Goal: Transaction & Acquisition: Purchase product/service

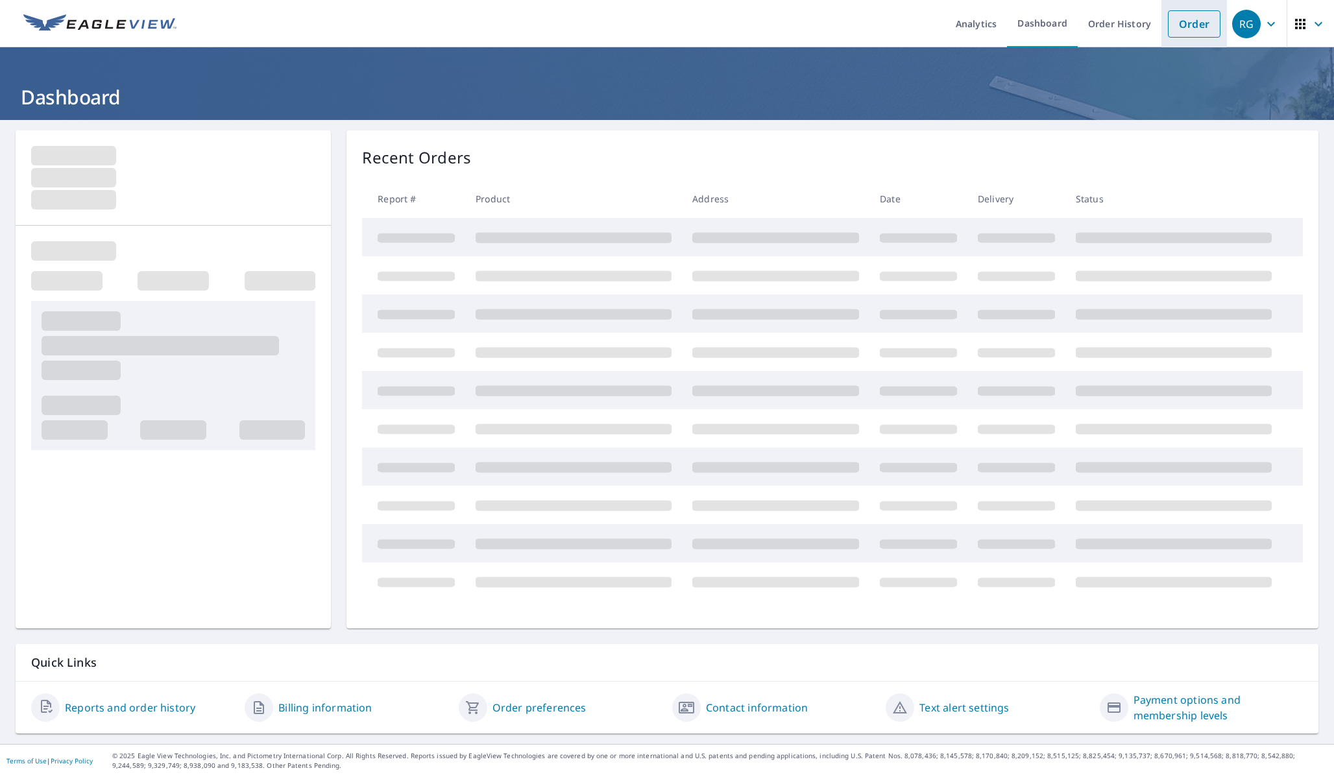
click at [1211, 26] on link "Order" at bounding box center [1194, 23] width 53 height 27
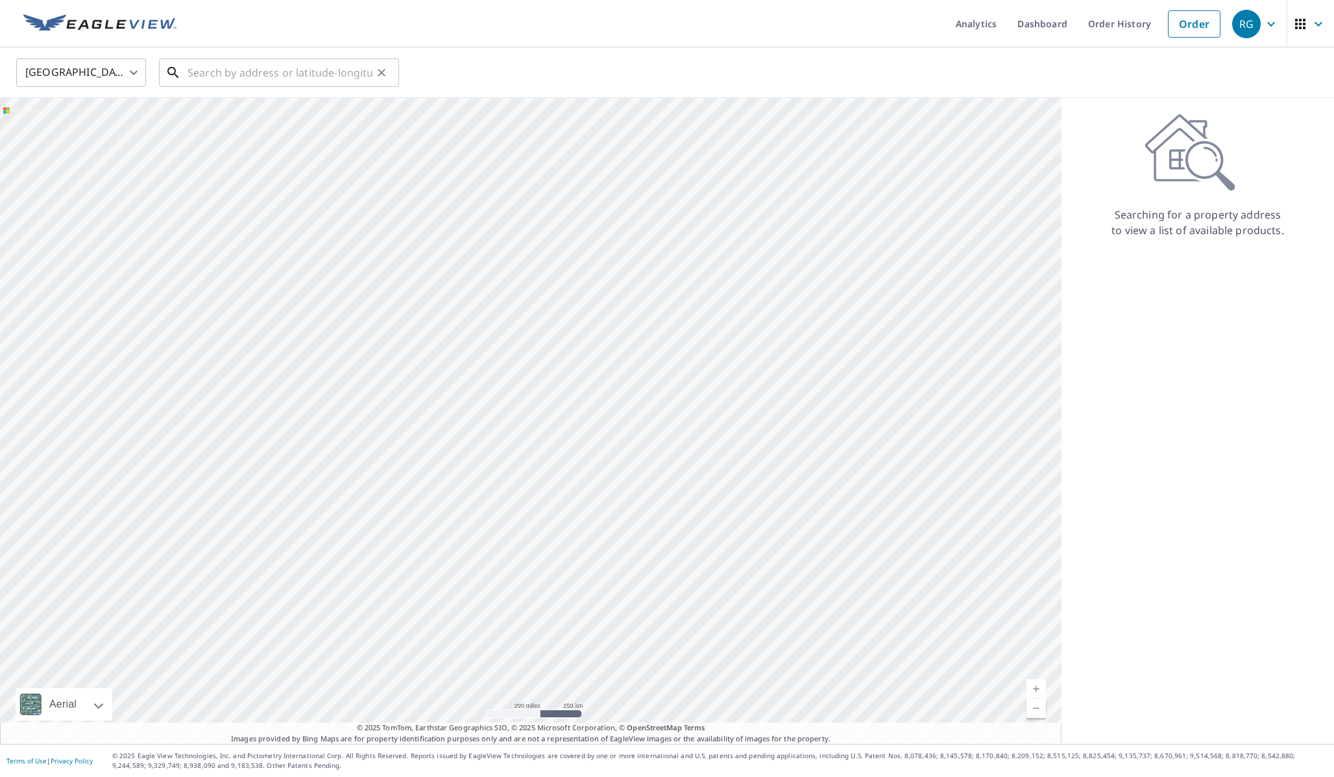
click at [317, 71] on input "text" at bounding box center [280, 73] width 185 height 36
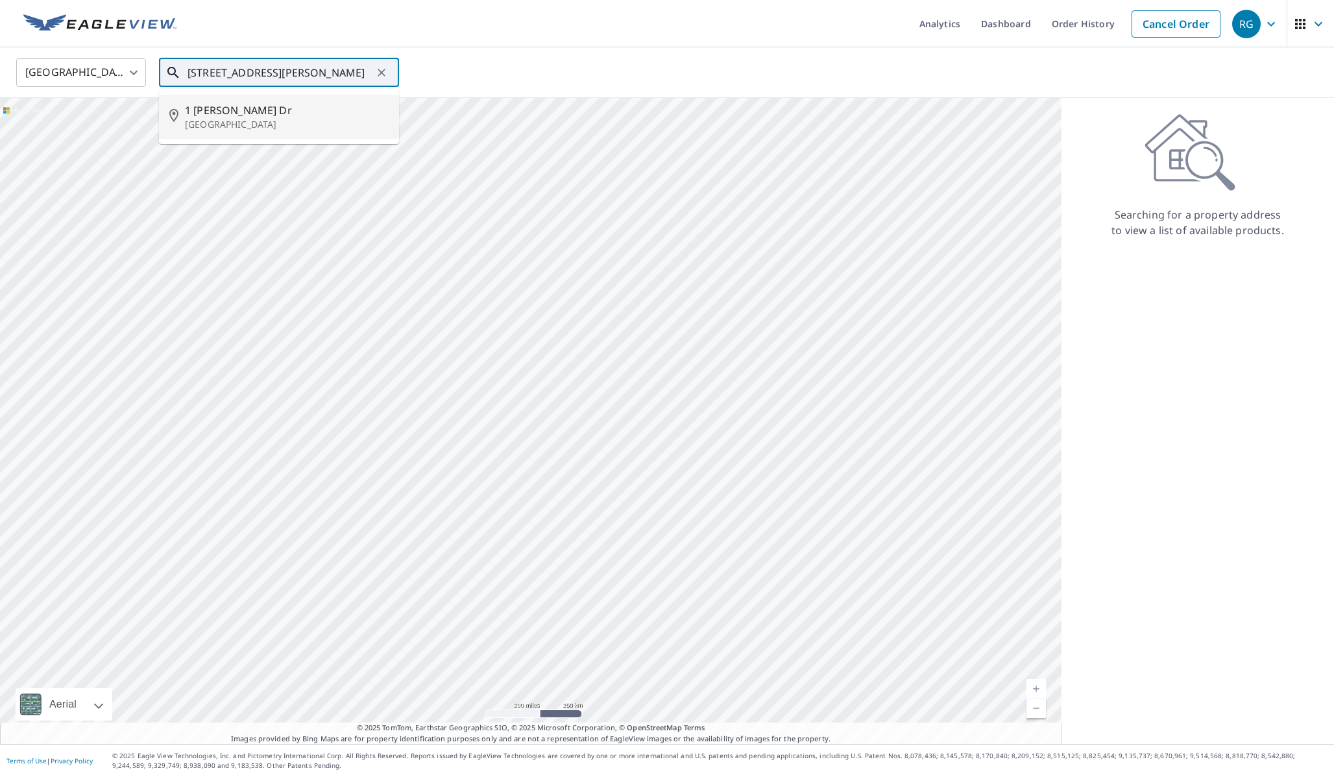
click at [197, 117] on span "1 [PERSON_NAME] Dr" at bounding box center [287, 111] width 204 height 16
type input "[STREET_ADDRESS][PERSON_NAME][PERSON_NAME]"
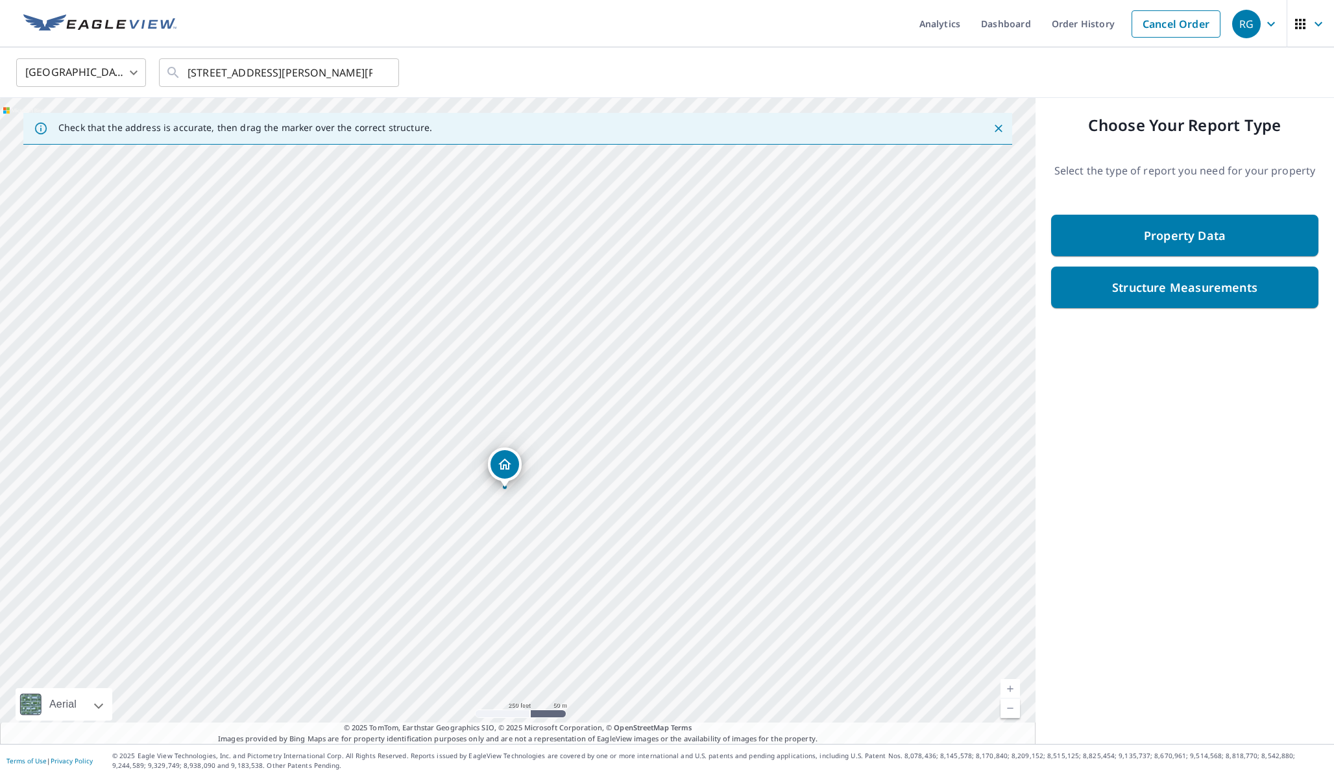
drag, startPoint x: 652, startPoint y: 236, endPoint x: 639, endPoint y: 304, distance: 70.0
click at [639, 304] on div "[STREET_ADDRESS][PERSON_NAME][PERSON_NAME]" at bounding box center [518, 421] width 1036 height 646
click at [1011, 691] on link "Current Level 17, Zoom In" at bounding box center [1010, 688] width 19 height 19
drag, startPoint x: 784, startPoint y: 430, endPoint x: 857, endPoint y: 443, distance: 73.3
click at [857, 443] on div "[STREET_ADDRESS][PERSON_NAME][PERSON_NAME]" at bounding box center [518, 421] width 1036 height 646
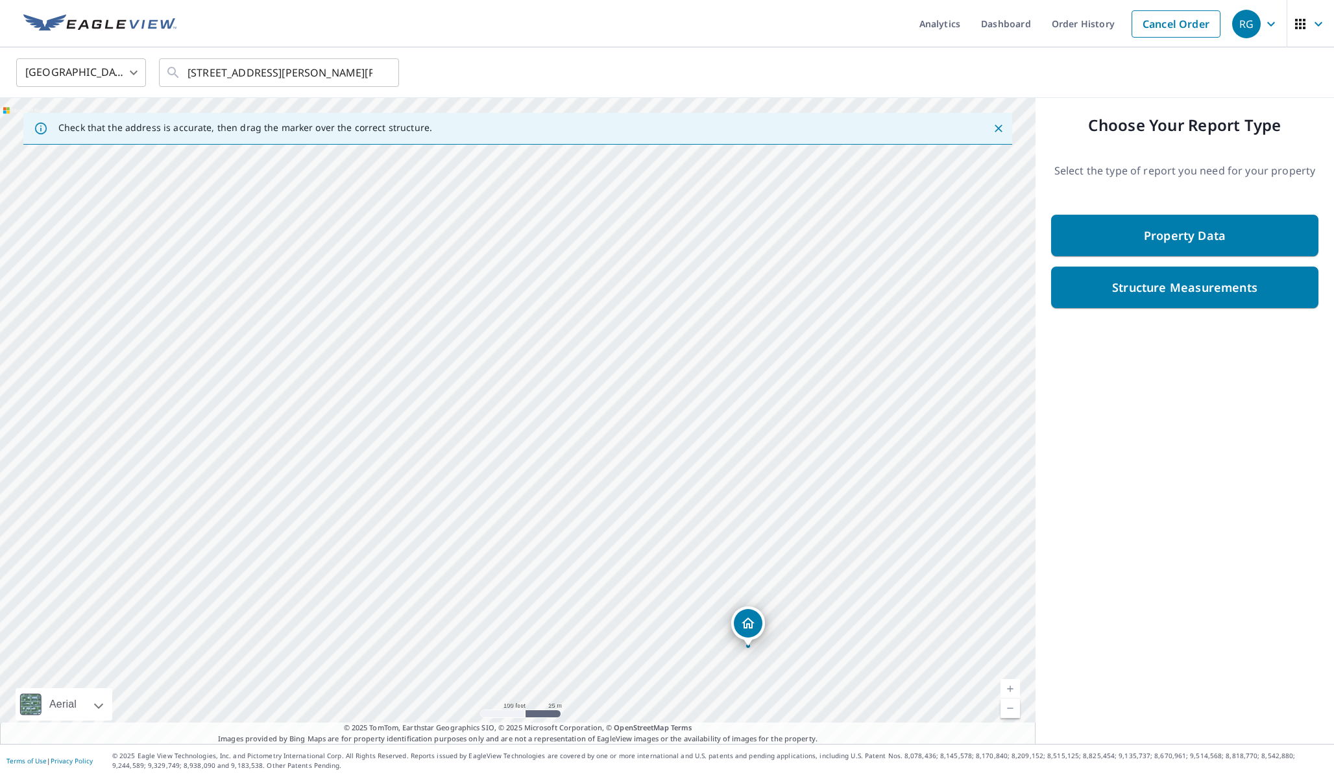
drag, startPoint x: 566, startPoint y: 547, endPoint x: 749, endPoint y: 624, distance: 199.0
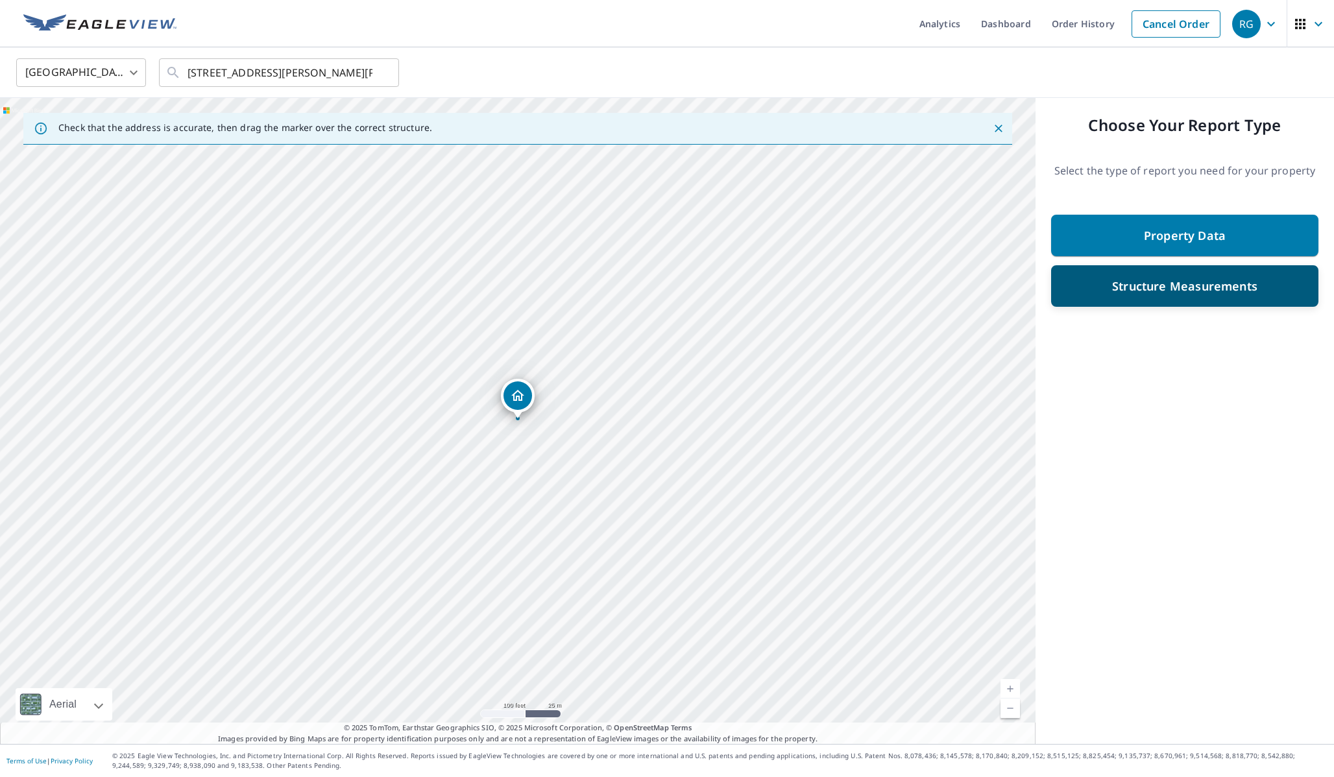
click at [1153, 295] on div "Structure Measurements" at bounding box center [1185, 285] width 234 height 23
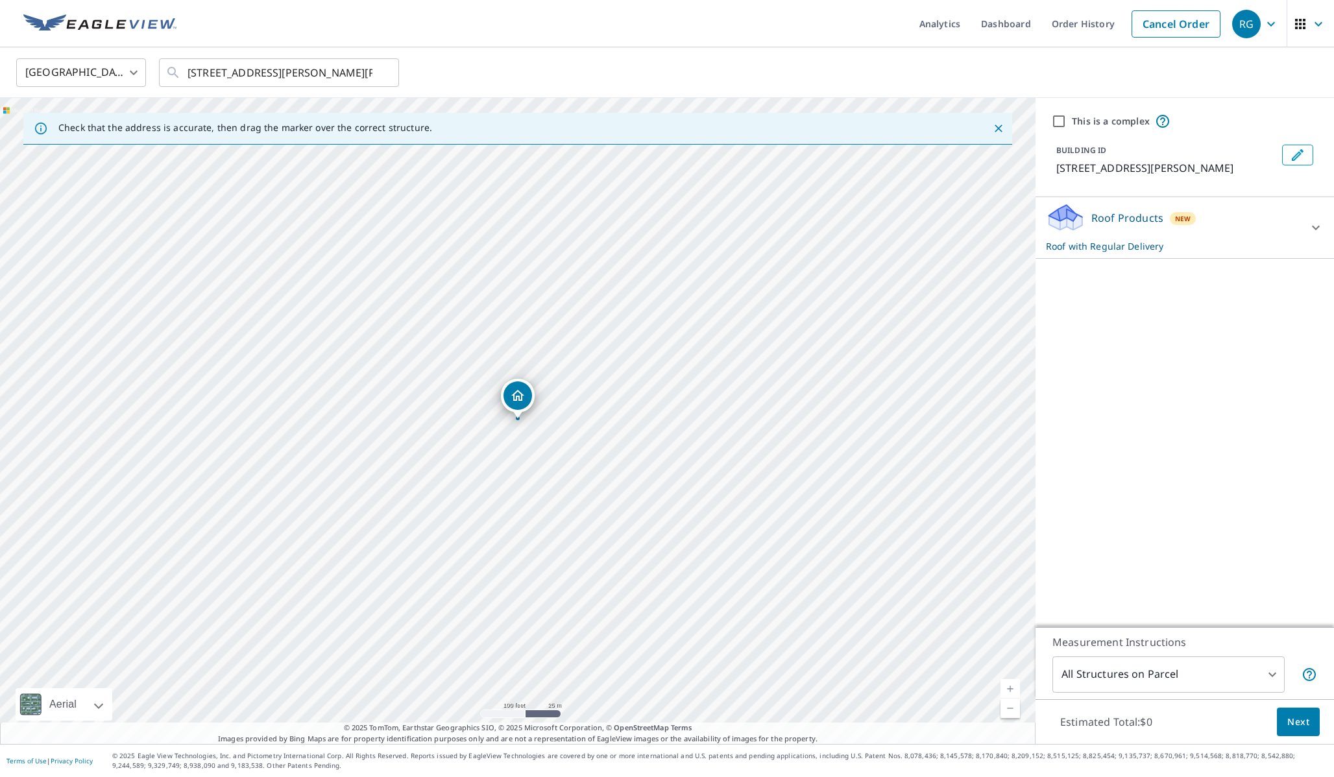
click at [1054, 120] on input "This is a complex" at bounding box center [1059, 122] width 16 height 16
checkbox input "true"
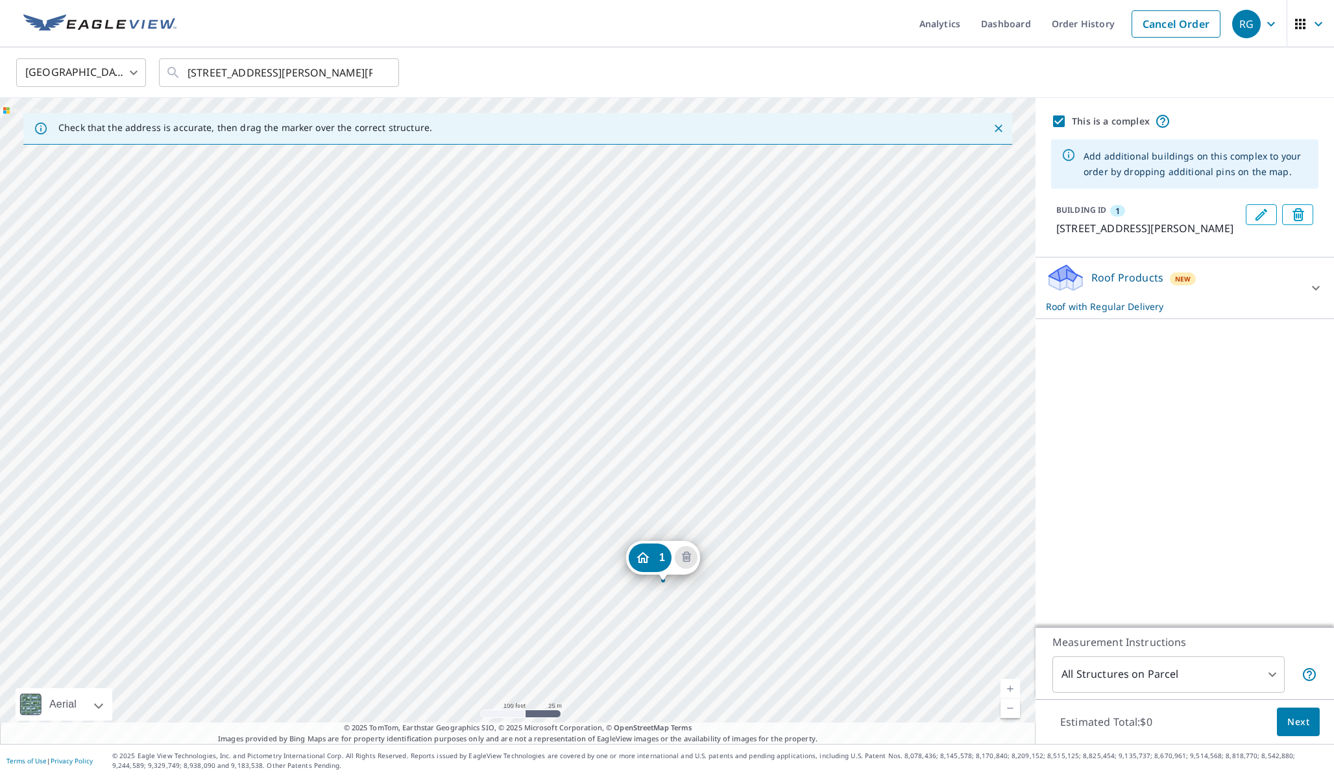
drag, startPoint x: 622, startPoint y: 369, endPoint x: 768, endPoint y: 531, distance: 217.8
click at [768, 531] on div "[STREET_ADDRESS][PERSON_NAME]" at bounding box center [518, 421] width 1036 height 646
click at [732, 459] on div "[STREET_ADDRESS][PERSON_NAME]" at bounding box center [518, 421] width 1036 height 646
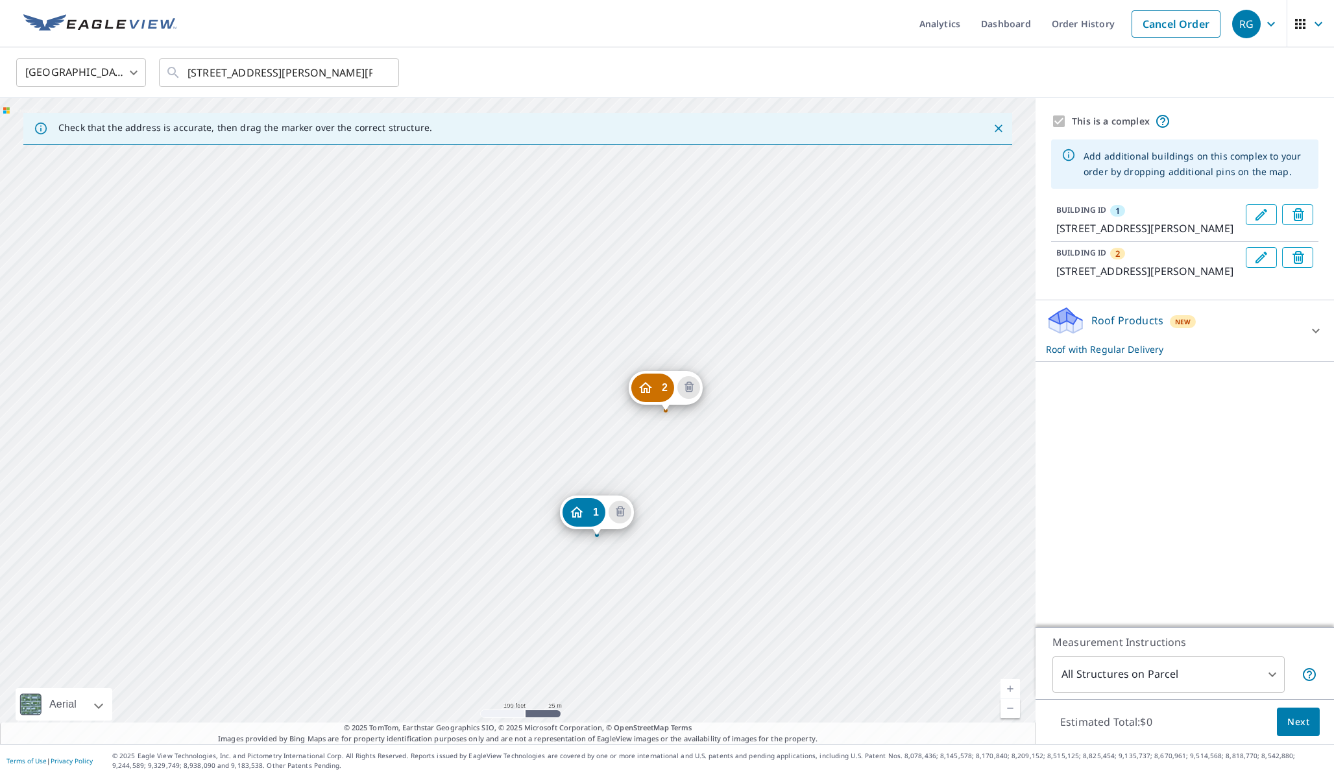
drag, startPoint x: 601, startPoint y: 223, endPoint x: 681, endPoint y: 341, distance: 142.0
click at [681, 341] on div "2 [STREET_ADDRESS][PERSON_NAME] 1 [STREET_ADDRESS][PERSON_NAME]" at bounding box center [518, 421] width 1036 height 646
click at [646, 271] on div "2 [STREET_ADDRESS][PERSON_NAME] 1 [STREET_ADDRESS][PERSON_NAME]" at bounding box center [518, 421] width 1036 height 646
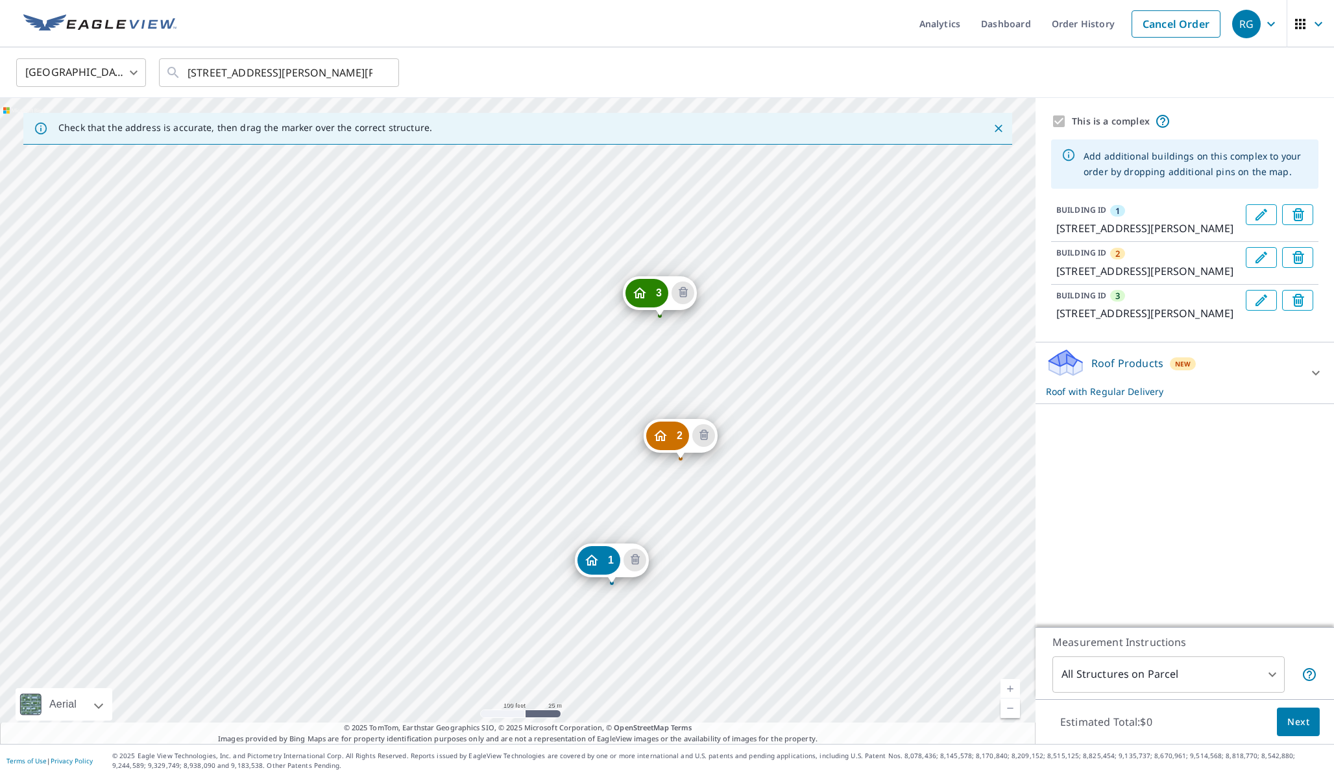
drag, startPoint x: 671, startPoint y: 232, endPoint x: 765, endPoint y: 396, distance: 189.8
click at [765, 396] on div "2 [STREET_ADDRESS][PERSON_NAME] 3 [STREET_ADDRESS][PERSON_NAME] 1 [STREET_ADDRE…" at bounding box center [518, 421] width 1036 height 646
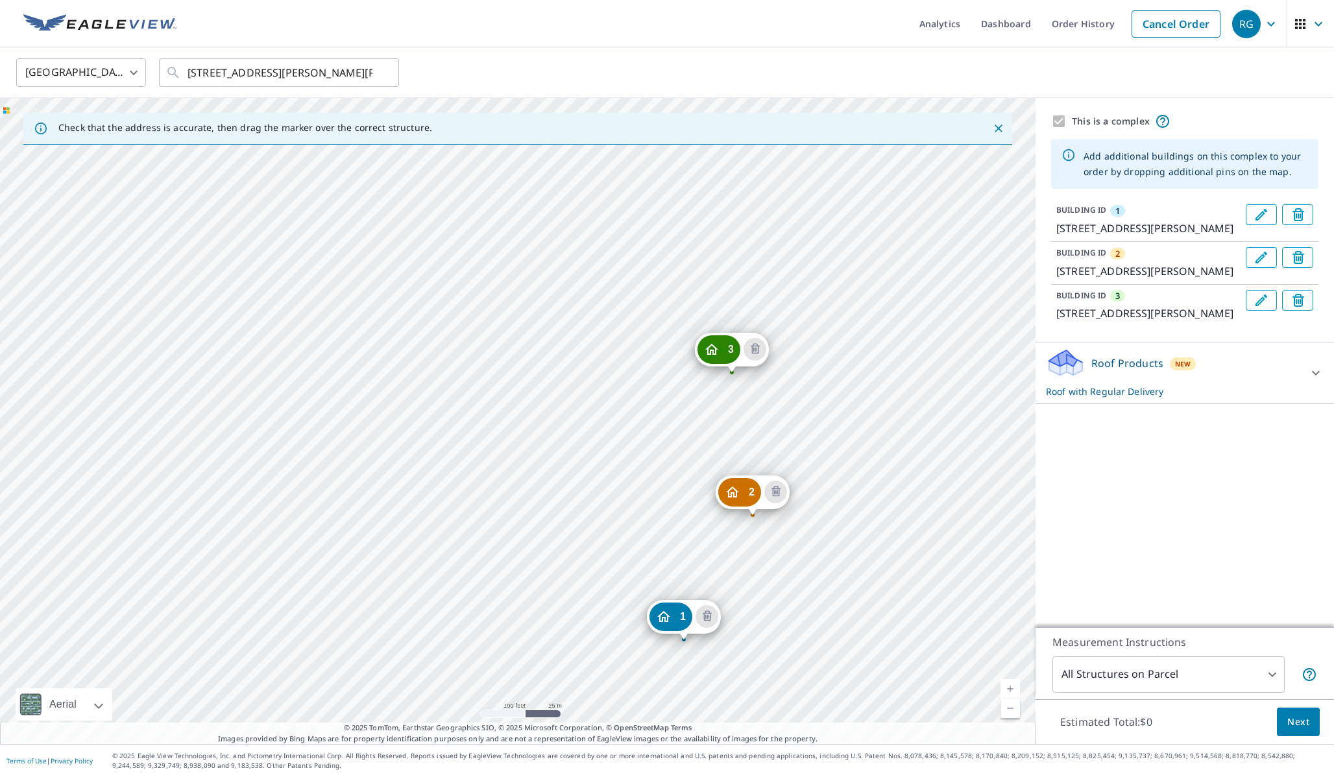
drag, startPoint x: 533, startPoint y: 241, endPoint x: 605, endPoint y: 298, distance: 91.5
click at [605, 298] on div "2 [STREET_ADDRESS][PERSON_NAME] 3 [STREET_ADDRESS][PERSON_NAME] 1 [STREET_ADDRE…" at bounding box center [518, 421] width 1036 height 646
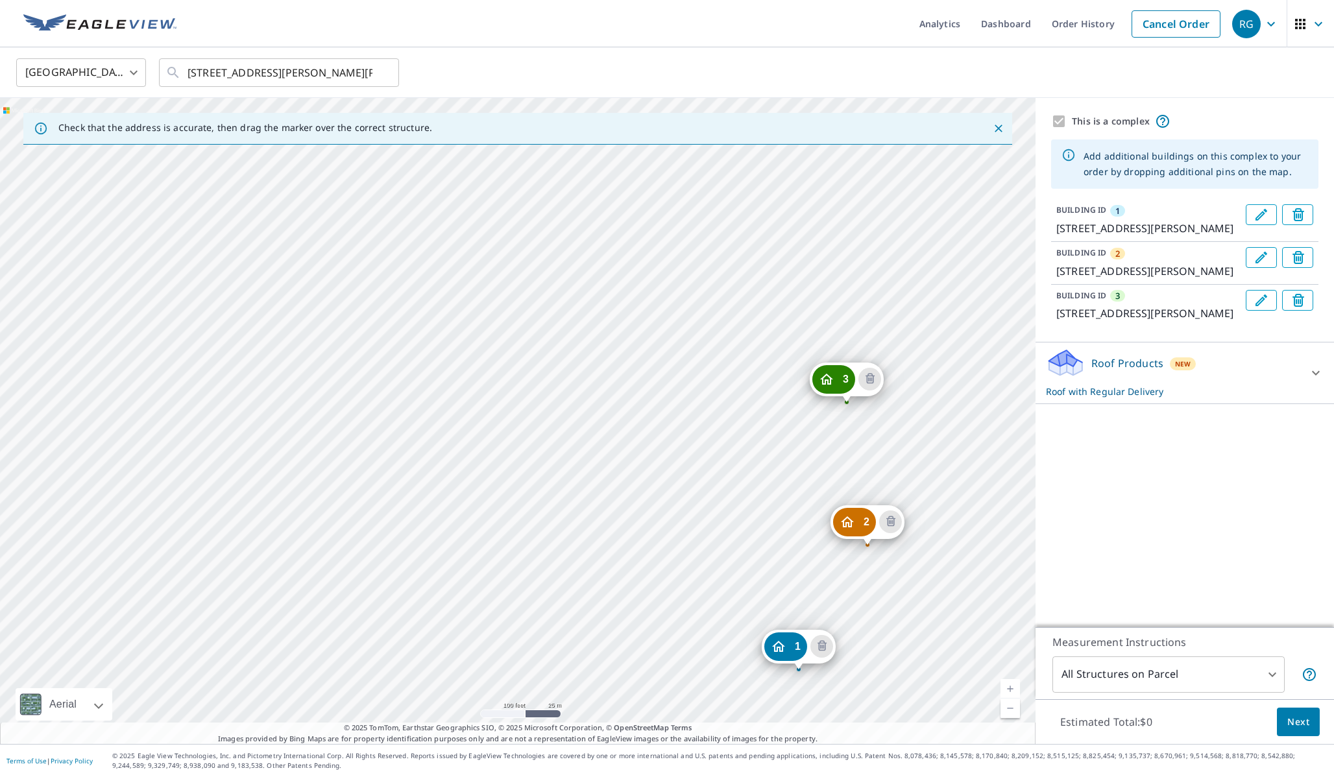
drag, startPoint x: 666, startPoint y: 241, endPoint x: 781, endPoint y: 271, distance: 118.7
click at [781, 271] on div "2 [STREET_ADDRESS][PERSON_NAME] 3 [STREET_ADDRESS][PERSON_NAME] 1 [STREET_ADDRE…" at bounding box center [518, 421] width 1036 height 646
click at [777, 230] on div "2 [STREET_ADDRESS][PERSON_NAME] 3 [STREET_ADDRESS][PERSON_NAME] 1 [STREET_ADDRE…" at bounding box center [518, 421] width 1036 height 646
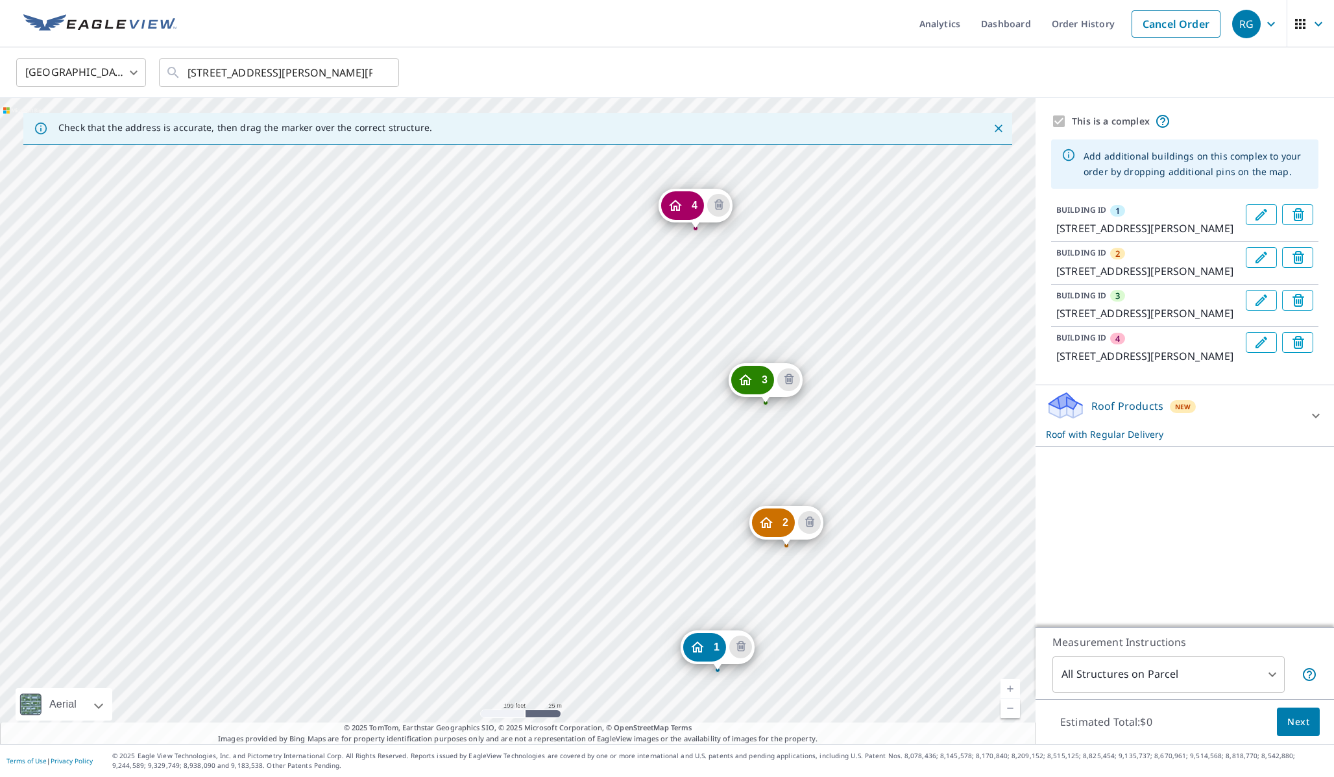
drag, startPoint x: 651, startPoint y: 243, endPoint x: 851, endPoint y: 494, distance: 321.4
click at [851, 494] on div "2 [STREET_ADDRESS][PERSON_NAME] 3 [STREET_ADDRESS][PERSON_NAME] 4 [STREET_ADDRE…" at bounding box center [518, 421] width 1036 height 646
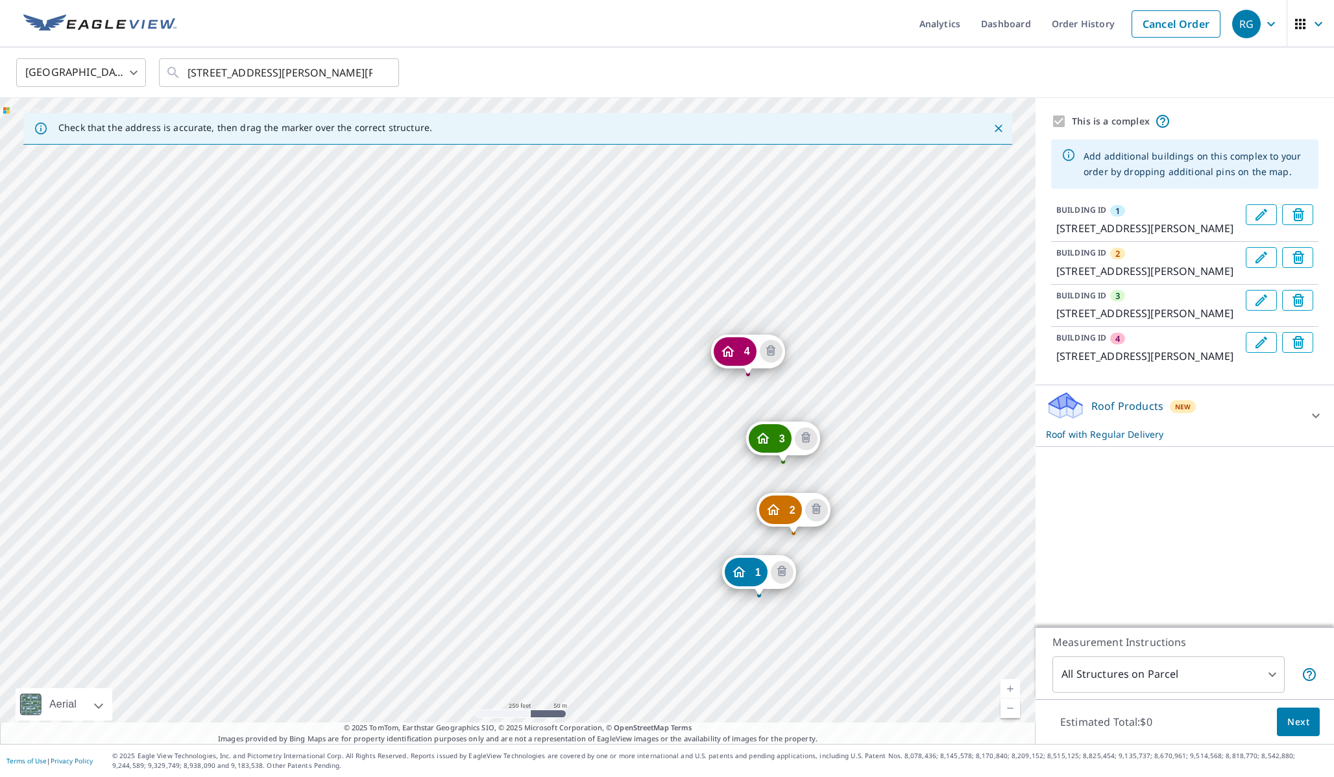
click at [1015, 687] on link "Current Level 17, Zoom In" at bounding box center [1010, 688] width 19 height 19
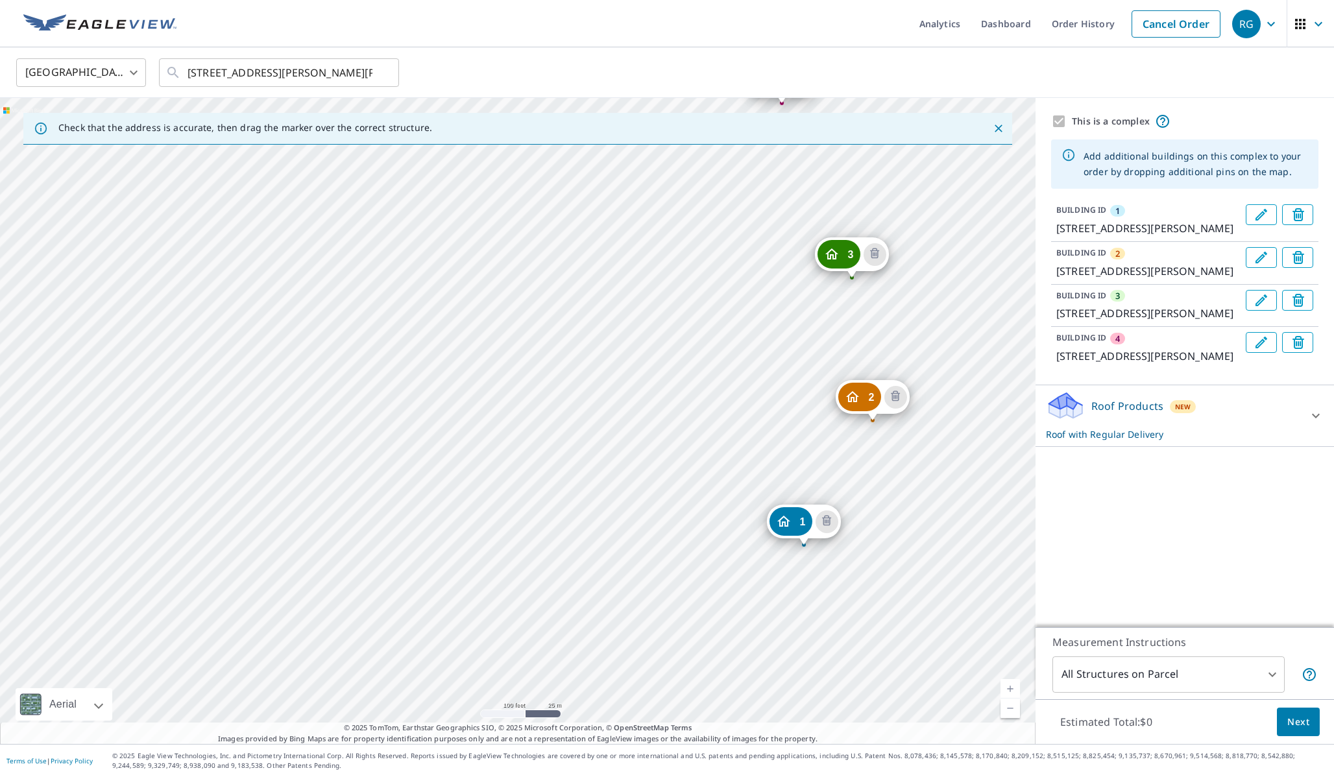
drag, startPoint x: 772, startPoint y: 454, endPoint x: 576, endPoint y: 226, distance: 300.9
click at [576, 226] on div "2 [STREET_ADDRESS][PERSON_NAME] 3 [STREET_ADDRESS][PERSON_NAME] 4 [STREET_ADDRE…" at bounding box center [518, 421] width 1036 height 646
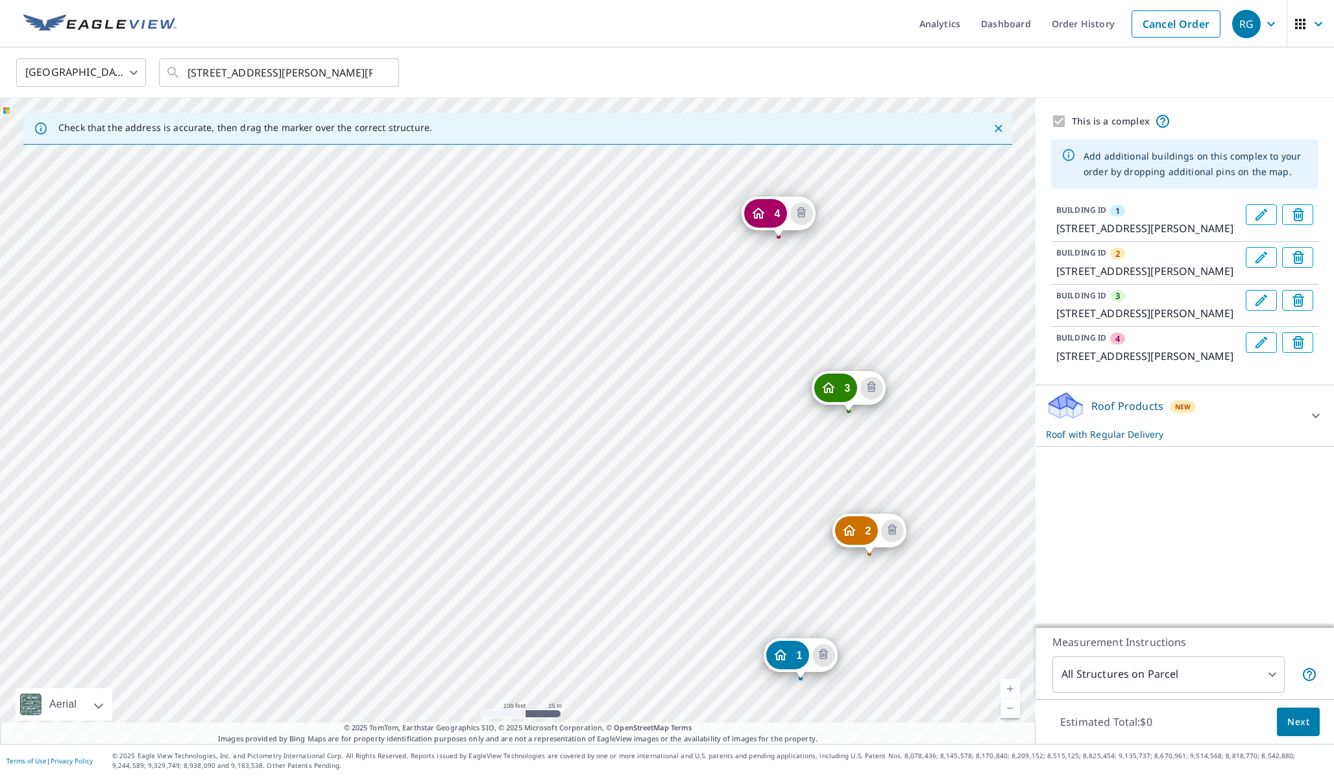
drag, startPoint x: 764, startPoint y: 333, endPoint x: 760, endPoint y: 467, distance: 133.7
click at [760, 467] on div "2 [STREET_ADDRESS][PERSON_NAME] 3 [STREET_ADDRESS][PERSON_NAME] 4 [STREET_ADDRE…" at bounding box center [518, 421] width 1036 height 646
click at [1300, 728] on span "Next" at bounding box center [1298, 722] width 22 height 16
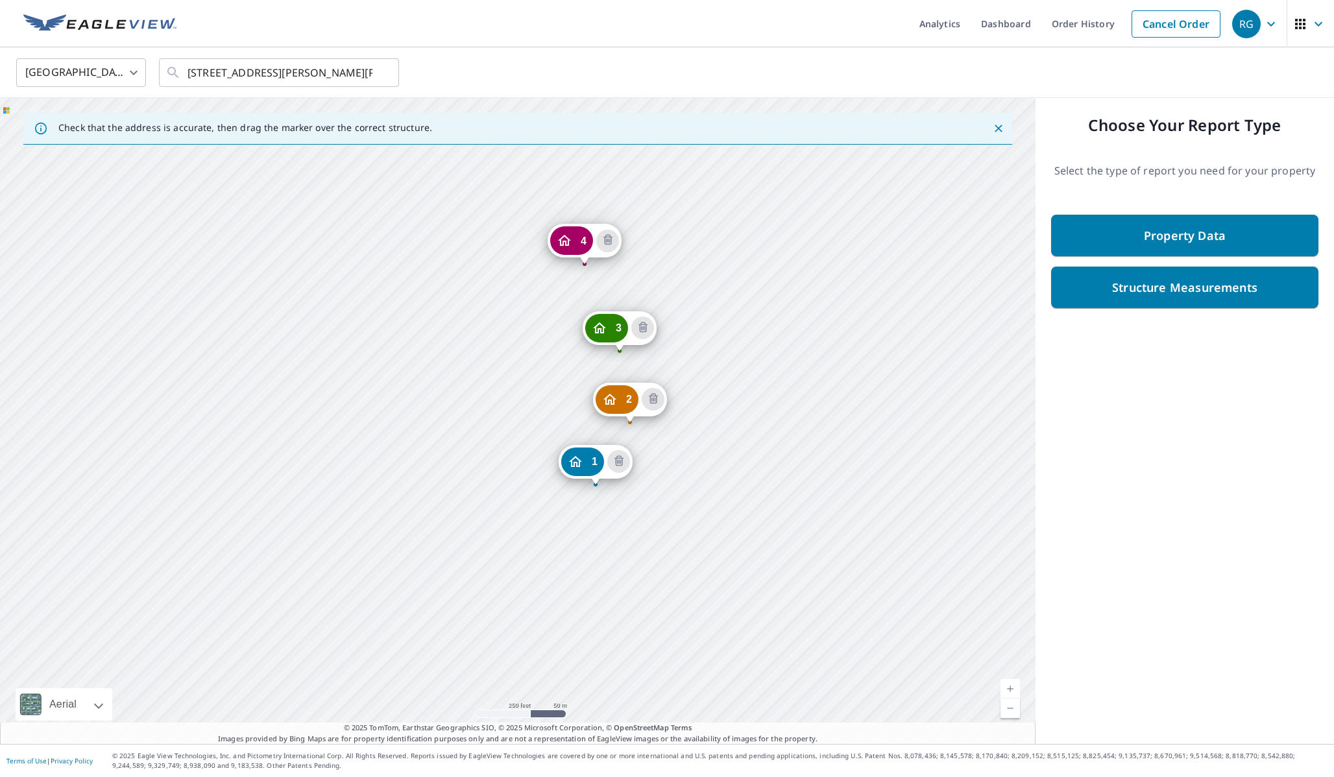
drag, startPoint x: 356, startPoint y: 245, endPoint x: 433, endPoint y: 311, distance: 102.2
click at [433, 311] on div "2 [STREET_ADDRESS][PERSON_NAME] 3 [STREET_ADDRESS][PERSON_NAME] 4 [STREET_ADDRE…" at bounding box center [518, 421] width 1036 height 646
click at [1014, 686] on link "Current Level 17, Zoom In" at bounding box center [1010, 688] width 19 height 19
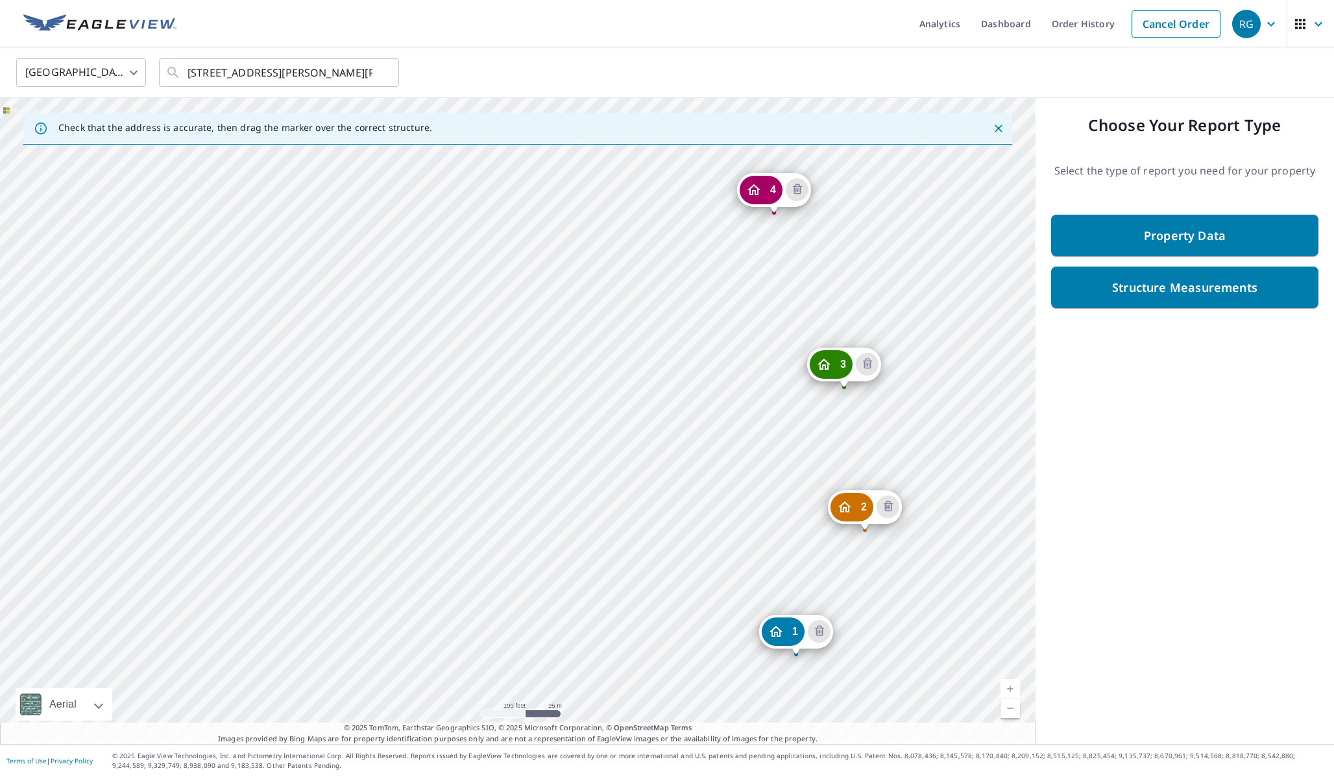
drag, startPoint x: 538, startPoint y: 335, endPoint x: 660, endPoint y: 441, distance: 161.5
click at [660, 440] on div "2 [STREET_ADDRESS][PERSON_NAME] 3 [STREET_ADDRESS][PERSON_NAME] 4 [STREET_ADDRE…" at bounding box center [518, 421] width 1036 height 646
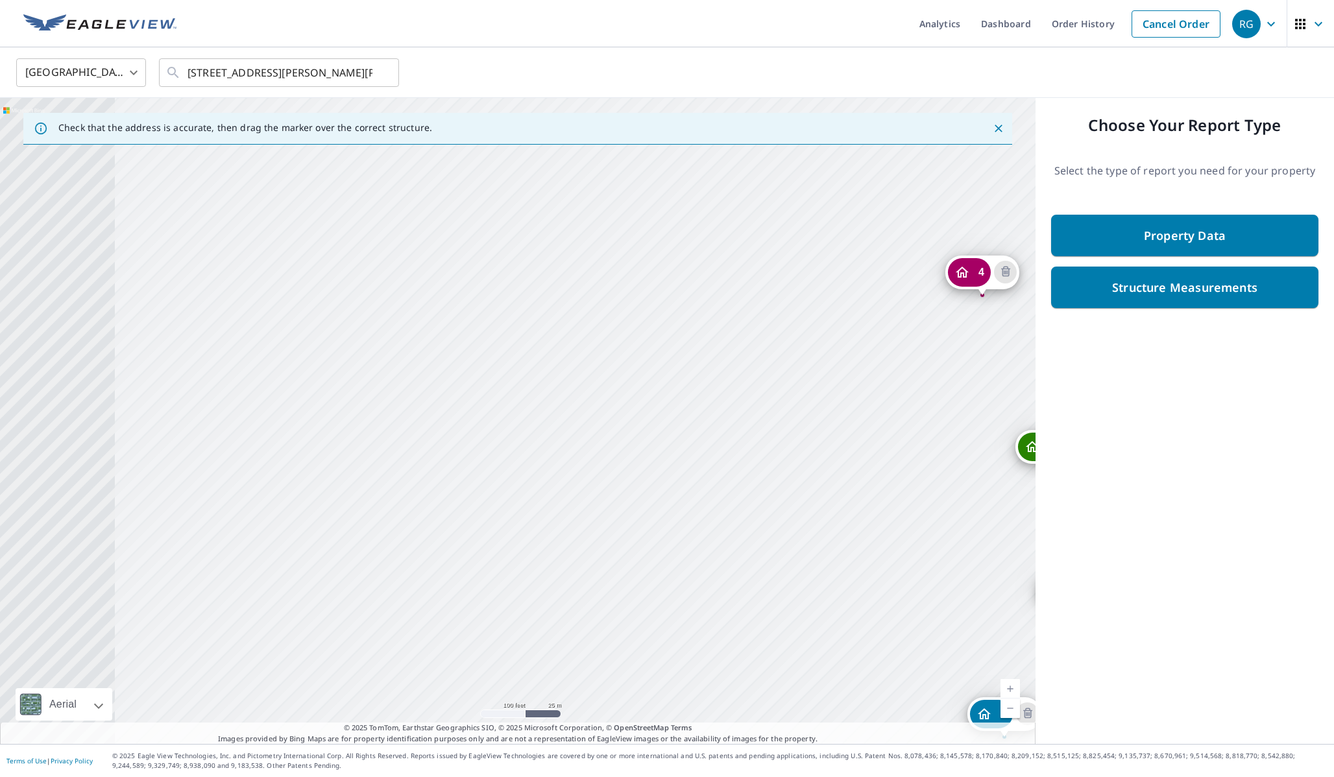
drag, startPoint x: 701, startPoint y: 354, endPoint x: 910, endPoint y: 436, distance: 224.4
click at [910, 436] on div "2 [STREET_ADDRESS][PERSON_NAME] 3 [STREET_ADDRESS][PERSON_NAME] 4 [STREET_ADDRE…" at bounding box center [518, 421] width 1036 height 646
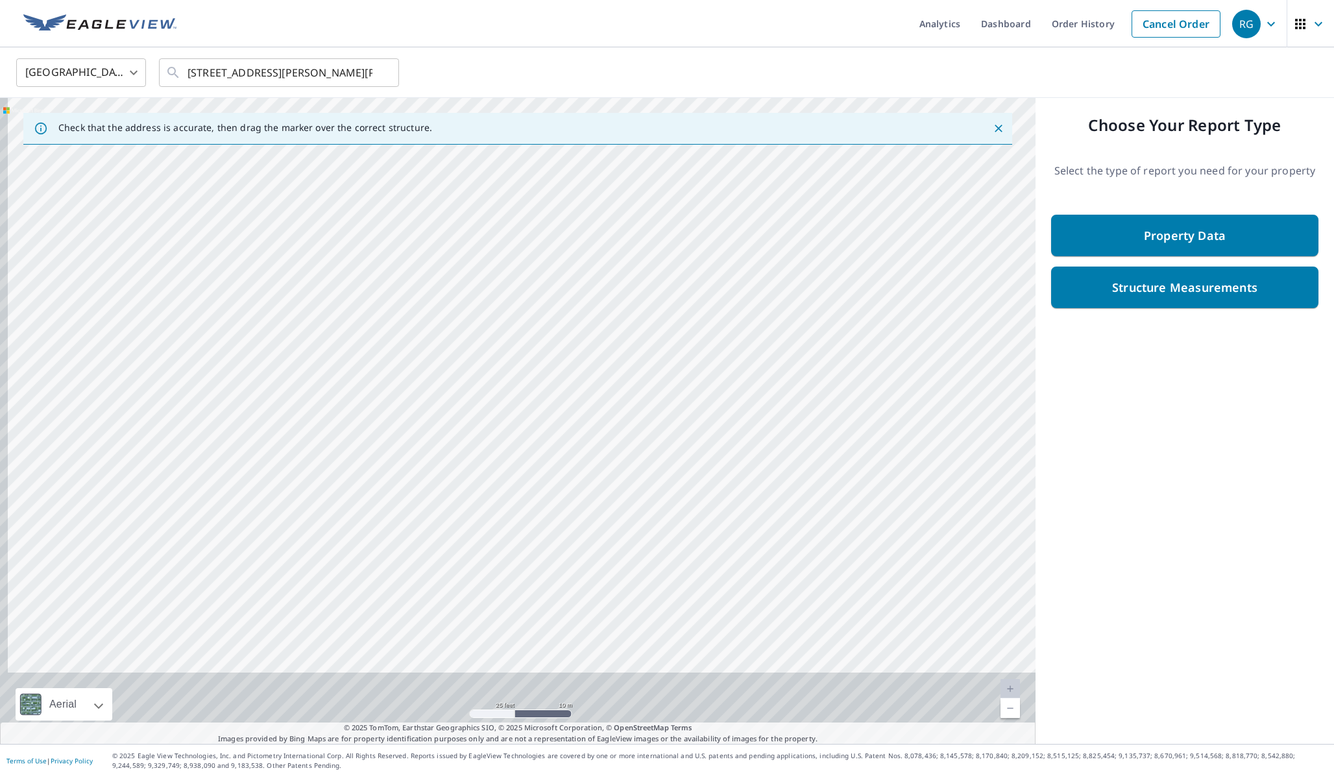
drag, startPoint x: 446, startPoint y: 374, endPoint x: 446, endPoint y: 202, distance: 172.6
click at [446, 202] on div "2 [STREET_ADDRESS][PERSON_NAME] 3 [STREET_ADDRESS][PERSON_NAME] 4 [STREET_ADDRE…" at bounding box center [518, 421] width 1036 height 646
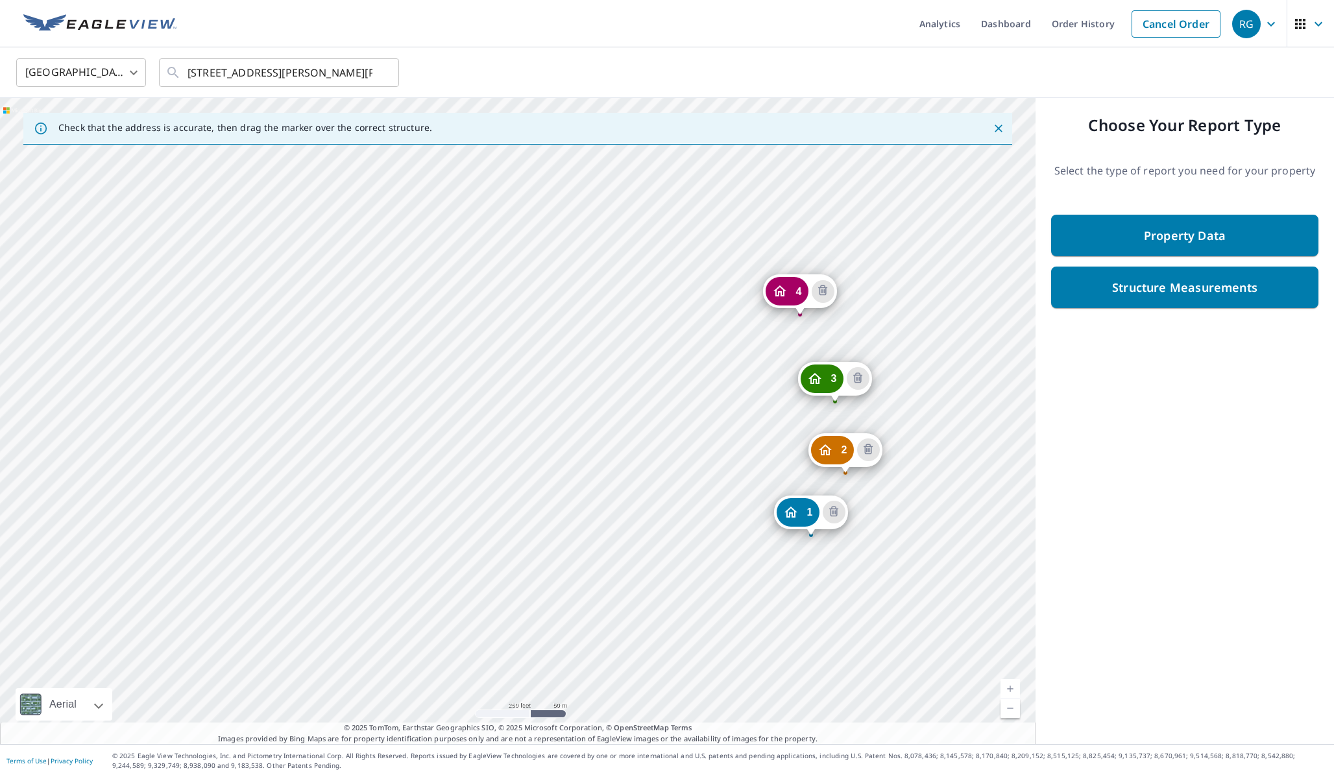
drag, startPoint x: 879, startPoint y: 607, endPoint x: 737, endPoint y: 413, distance: 240.5
click at [737, 413] on div "2 [STREET_ADDRESS][PERSON_NAME] 3 [STREET_ADDRESS][PERSON_NAME] 4 [STREET_ADDRE…" at bounding box center [518, 421] width 1036 height 646
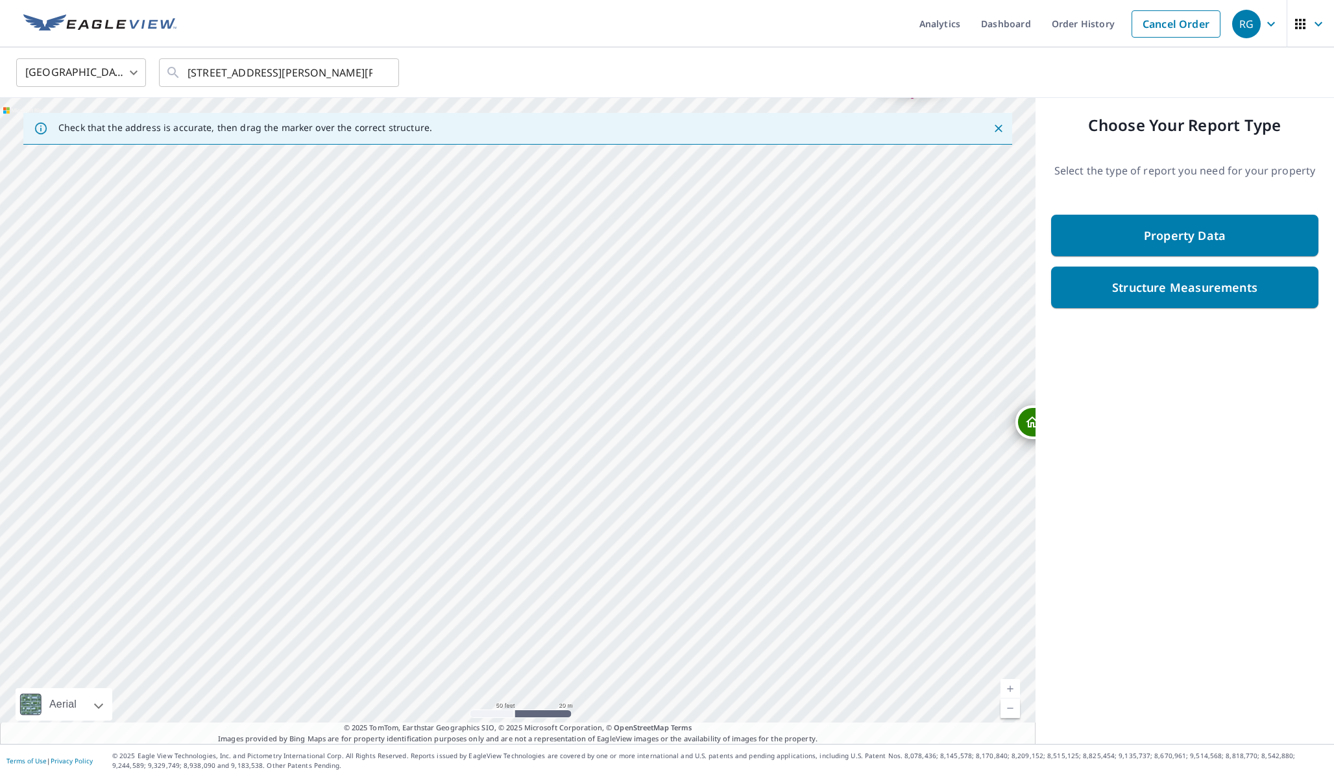
click at [1011, 711] on link "Current Level 19, Zoom Out" at bounding box center [1010, 708] width 19 height 19
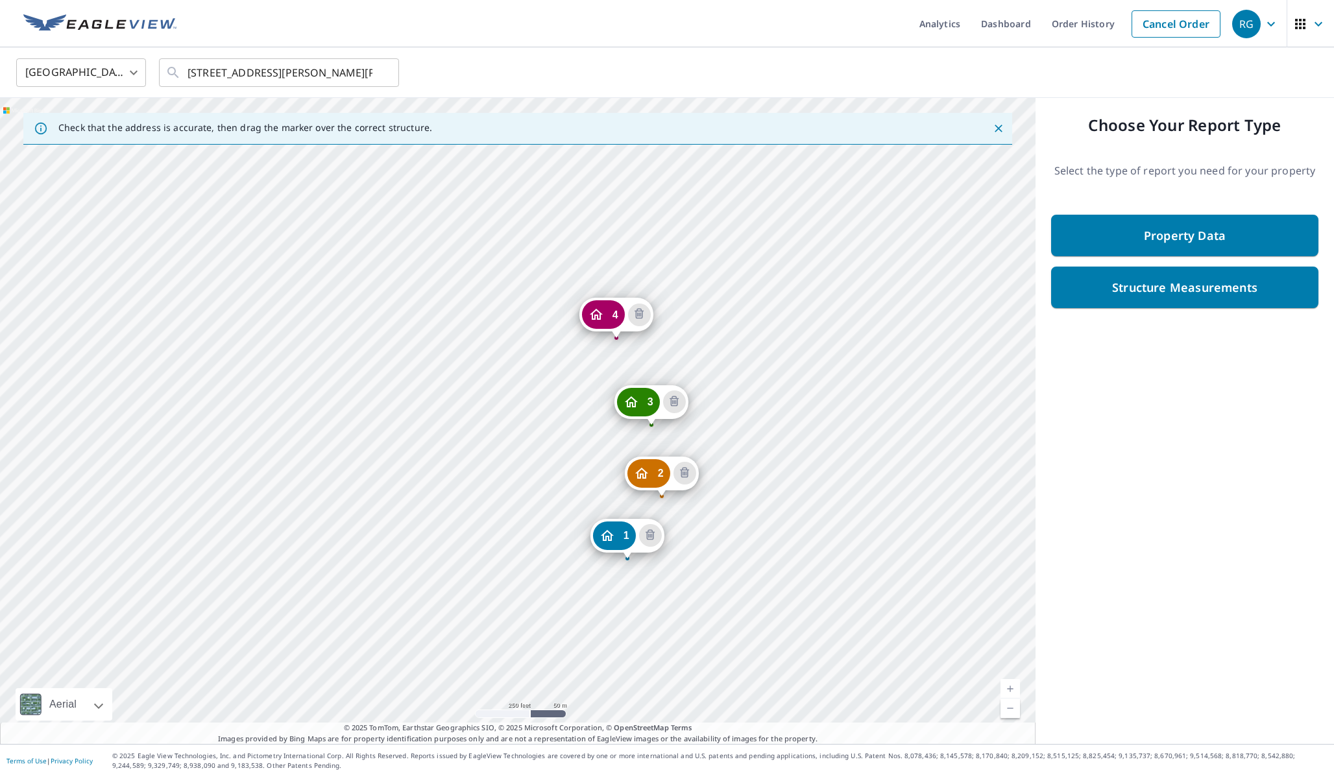
click at [1007, 687] on link "Current Level 17, Zoom In" at bounding box center [1010, 688] width 19 height 19
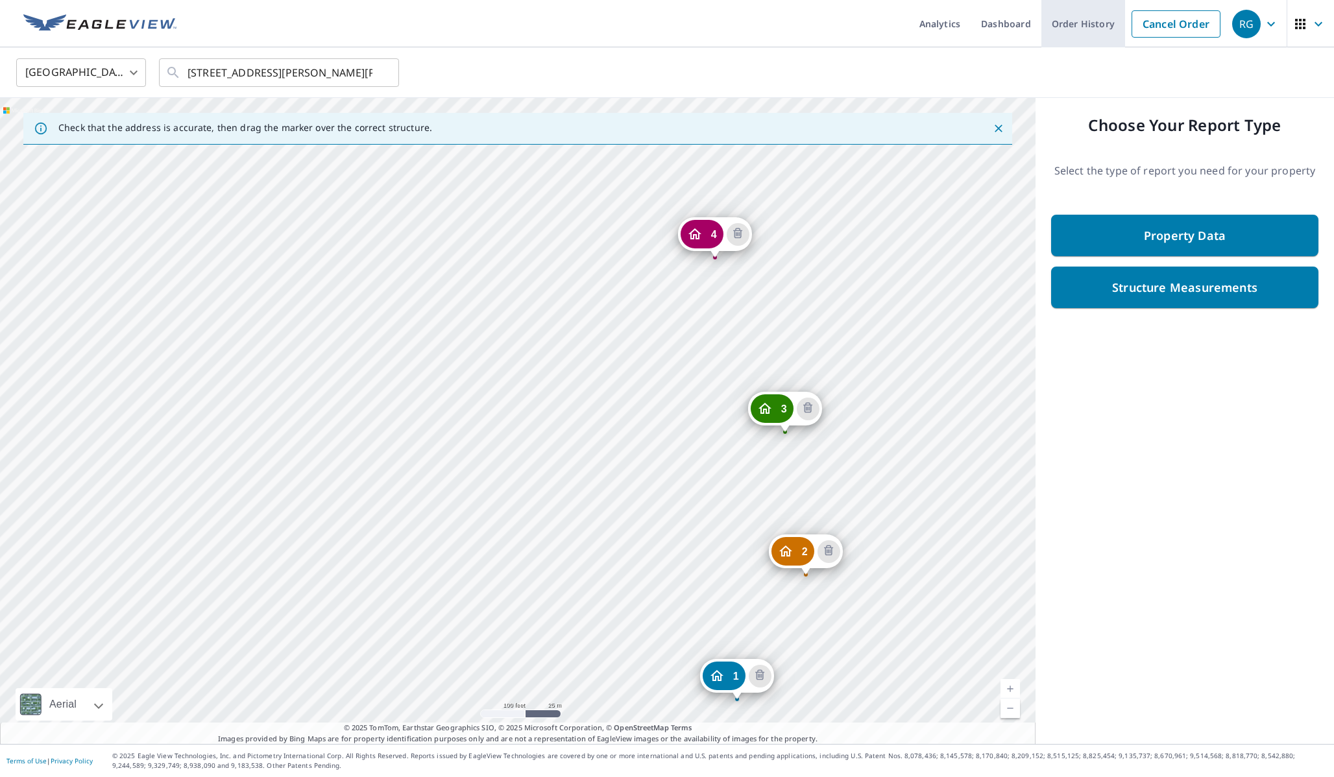
click at [1082, 22] on link "Order History" at bounding box center [1083, 23] width 84 height 47
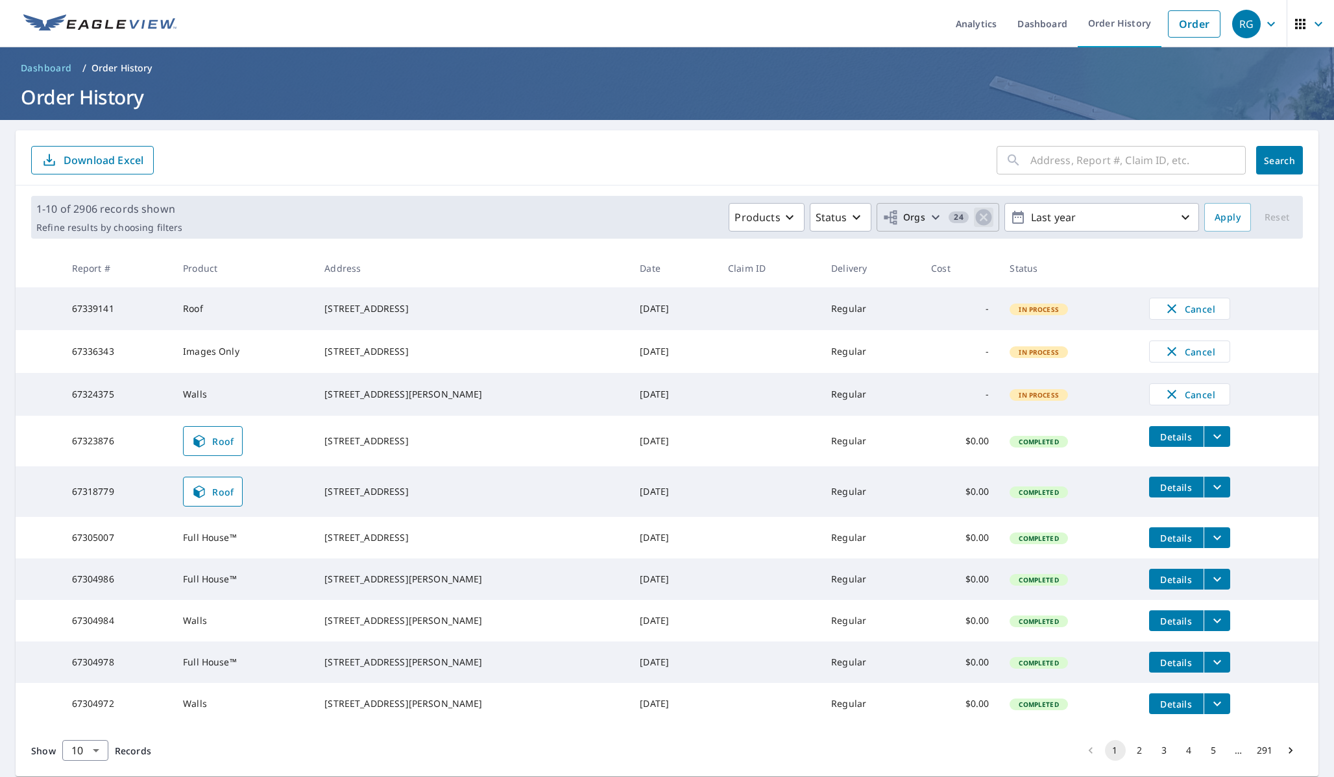
click at [984, 217] on icon "button" at bounding box center [983, 217] width 19 height 19
click at [1222, 222] on span "Apply" at bounding box center [1228, 218] width 26 height 16
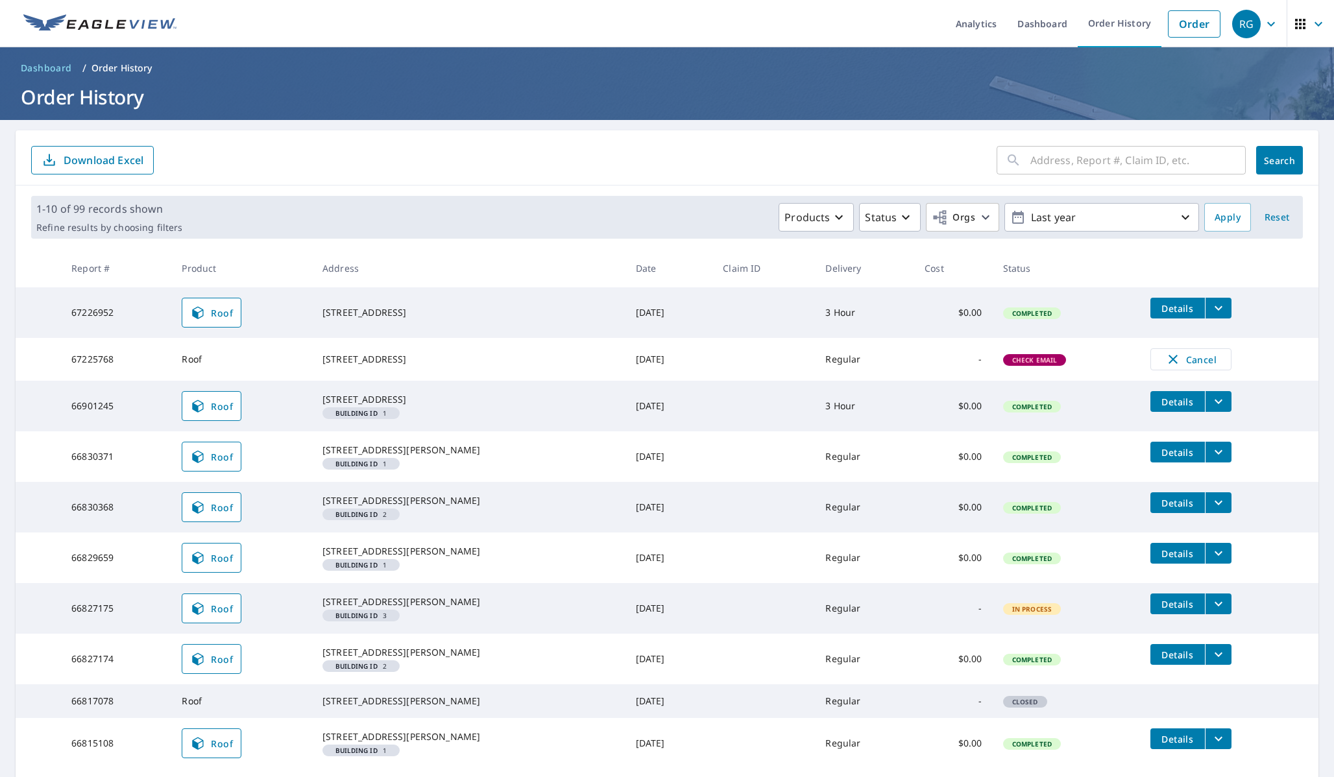
click at [346, 467] on em "Building ID" at bounding box center [356, 464] width 42 height 6
drag, startPoint x: 421, startPoint y: 476, endPoint x: 326, endPoint y: 460, distance: 96.6
click at [326, 457] on div "[STREET_ADDRESS][PERSON_NAME]" at bounding box center [468, 450] width 293 height 13
copy div "[STREET_ADDRESS][PERSON_NAME]"
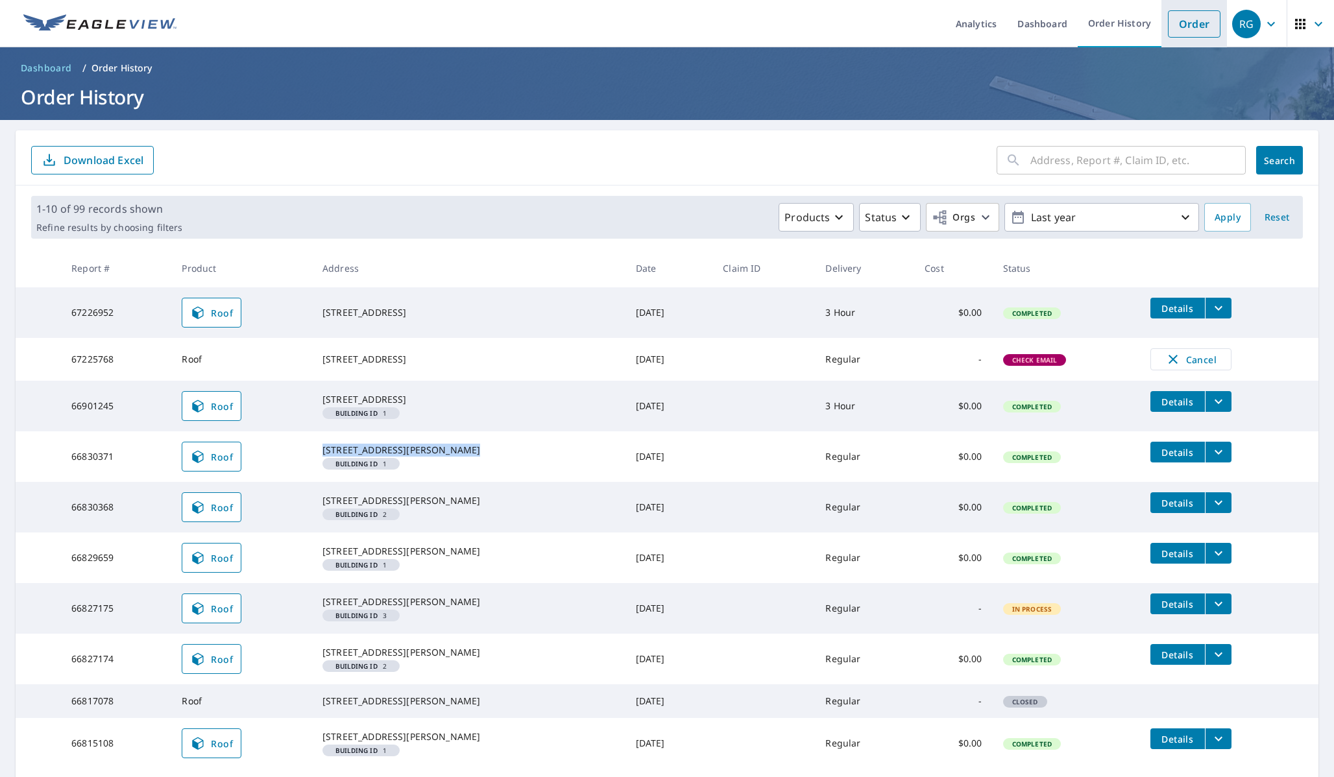
click at [1184, 15] on link "Order" at bounding box center [1194, 23] width 53 height 27
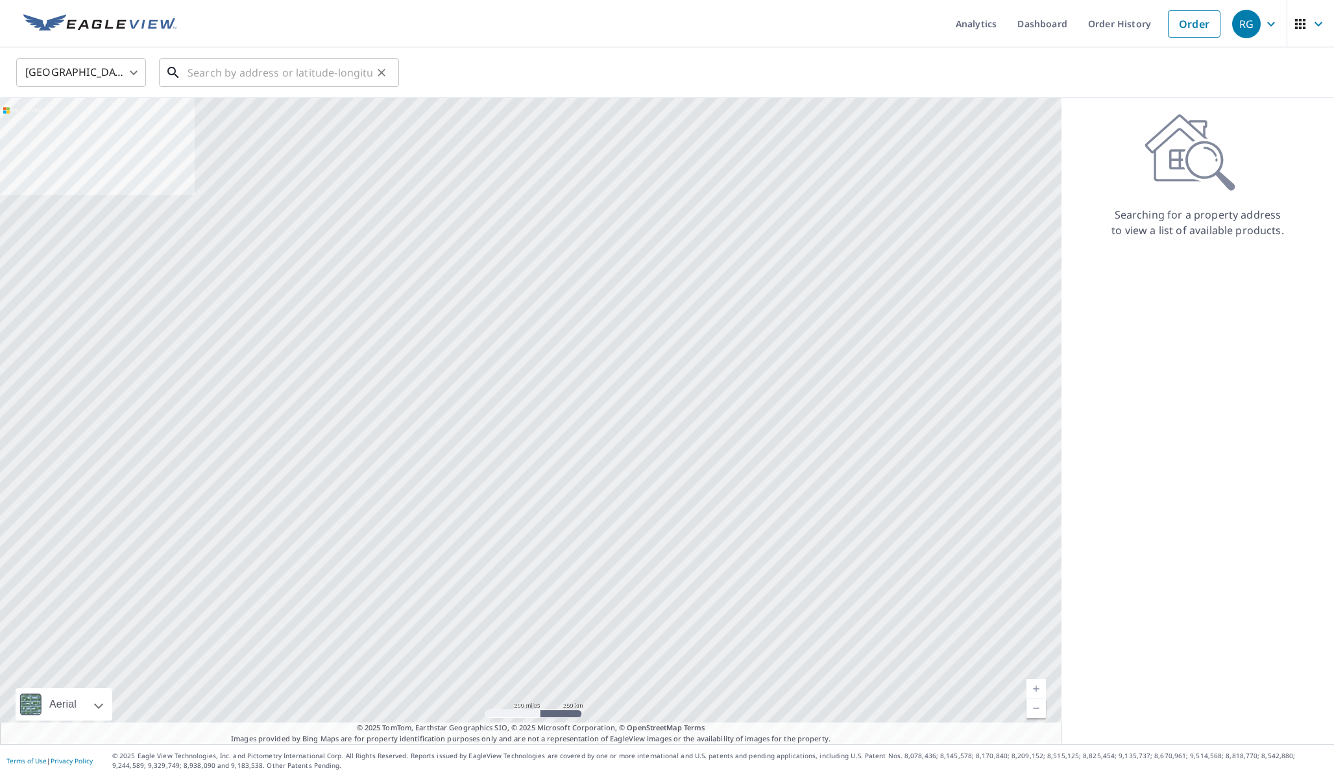
click at [345, 79] on input "text" at bounding box center [280, 73] width 185 height 36
paste input "[STREET_ADDRESS][PERSON_NAME]"
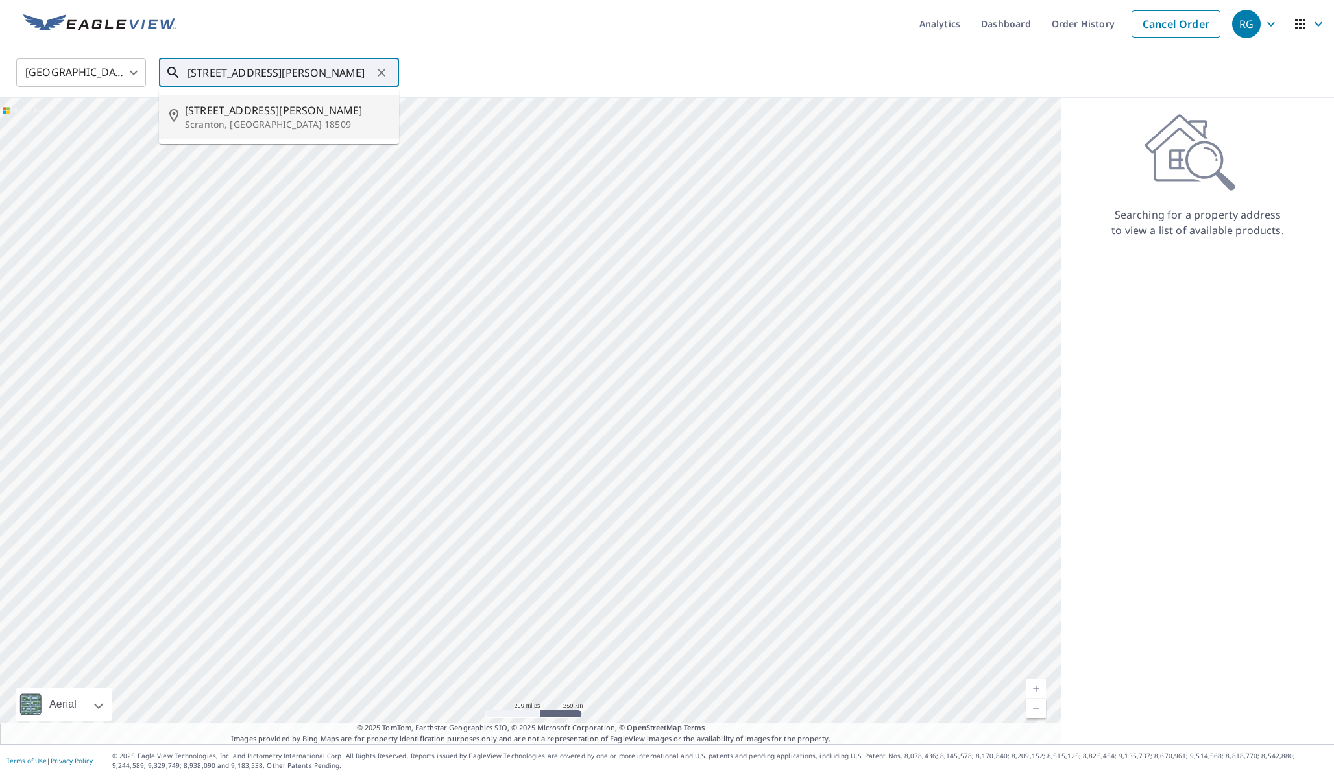
click at [276, 112] on span "[STREET_ADDRESS][PERSON_NAME]" at bounding box center [287, 111] width 204 height 16
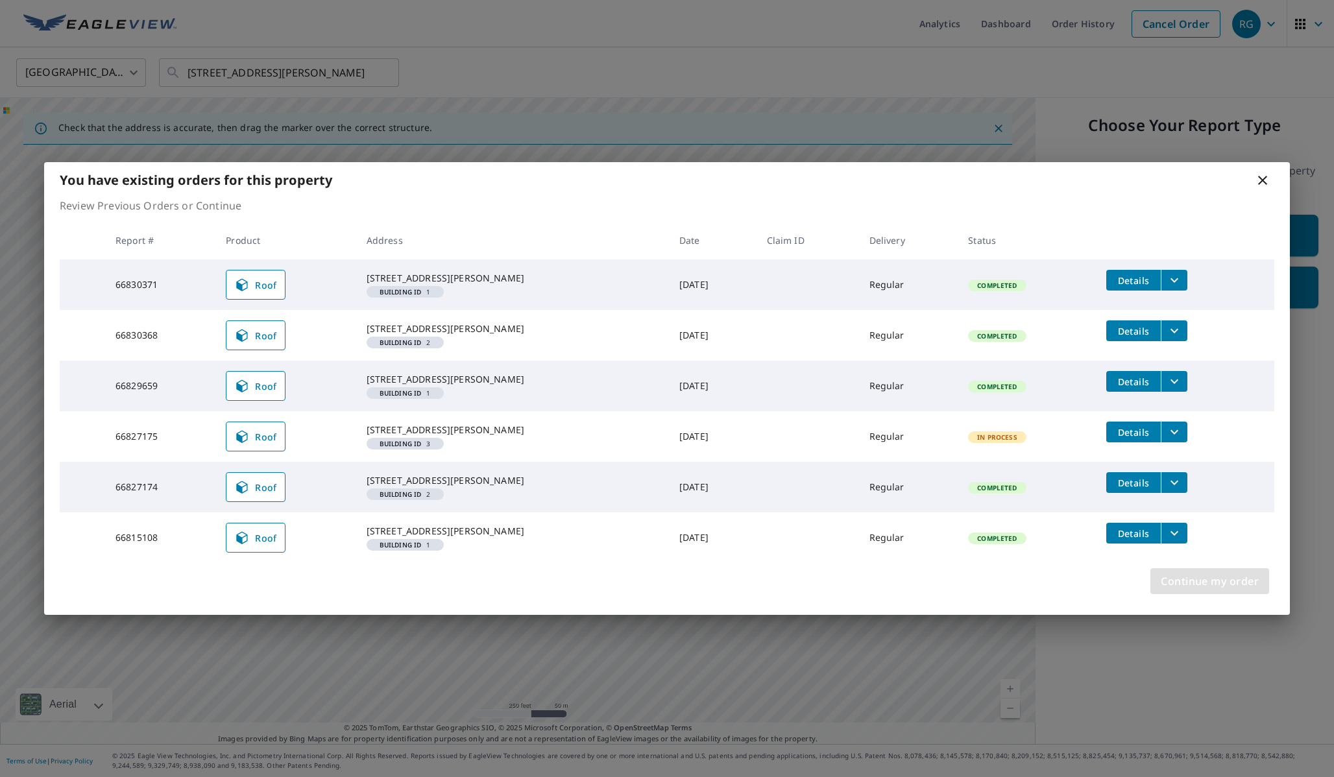
click at [1207, 590] on span "Continue my order" at bounding box center [1210, 581] width 98 height 18
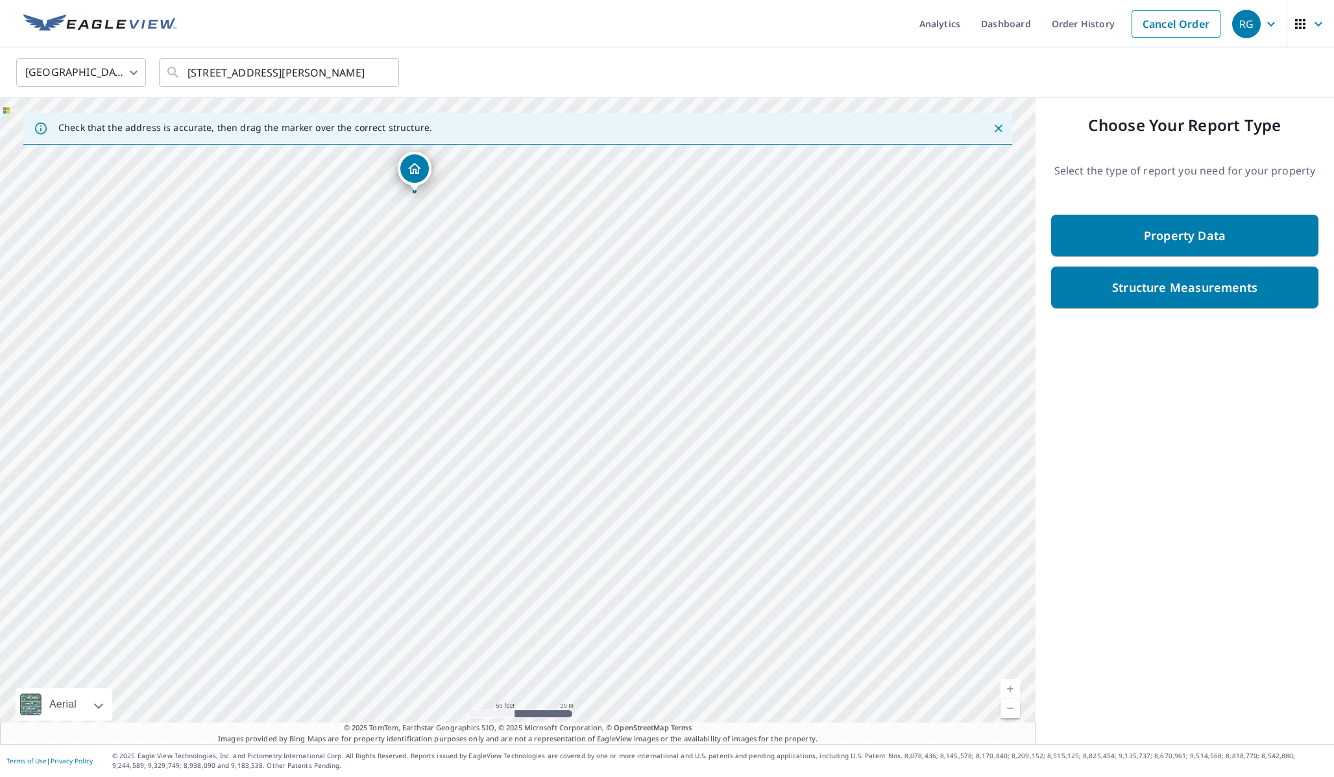
drag, startPoint x: 677, startPoint y: 487, endPoint x: 596, endPoint y: 243, distance: 257.9
click at [596, 243] on div "[STREET_ADDRESS][PERSON_NAME]" at bounding box center [518, 421] width 1036 height 646
drag, startPoint x: 764, startPoint y: 216, endPoint x: 636, endPoint y: 304, distance: 155.0
click at [636, 304] on div "[STREET_ADDRESS][PERSON_NAME]" at bounding box center [518, 421] width 1036 height 646
drag, startPoint x: 637, startPoint y: 318, endPoint x: 590, endPoint y: 239, distance: 92.3
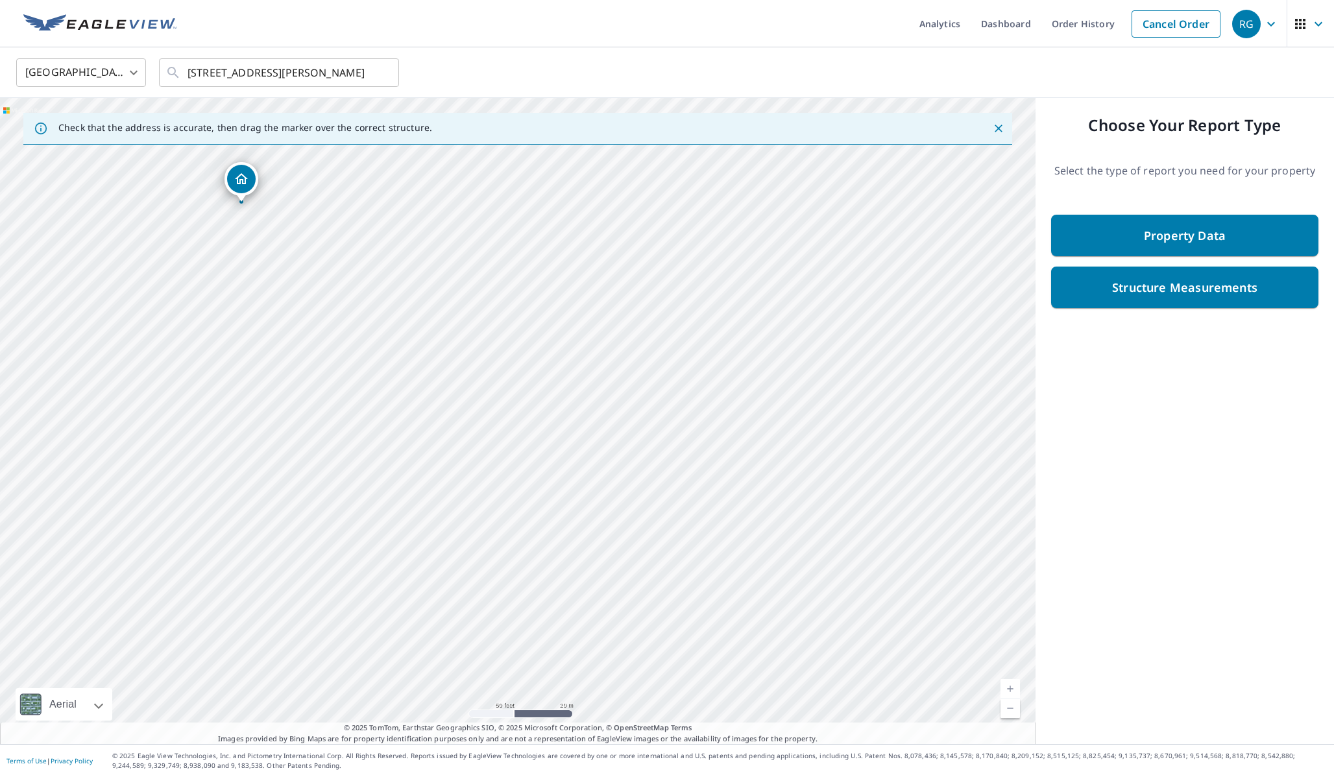
click at [590, 239] on div "[STREET_ADDRESS][PERSON_NAME]" at bounding box center [518, 421] width 1036 height 646
click at [1012, 708] on link "Current Level 19, Zoom Out" at bounding box center [1010, 708] width 19 height 19
click at [1011, 687] on link "Current Level 18, Zoom In" at bounding box center [1010, 688] width 19 height 19
click at [248, 68] on input "[STREET_ADDRESS][PERSON_NAME]" at bounding box center [280, 73] width 185 height 36
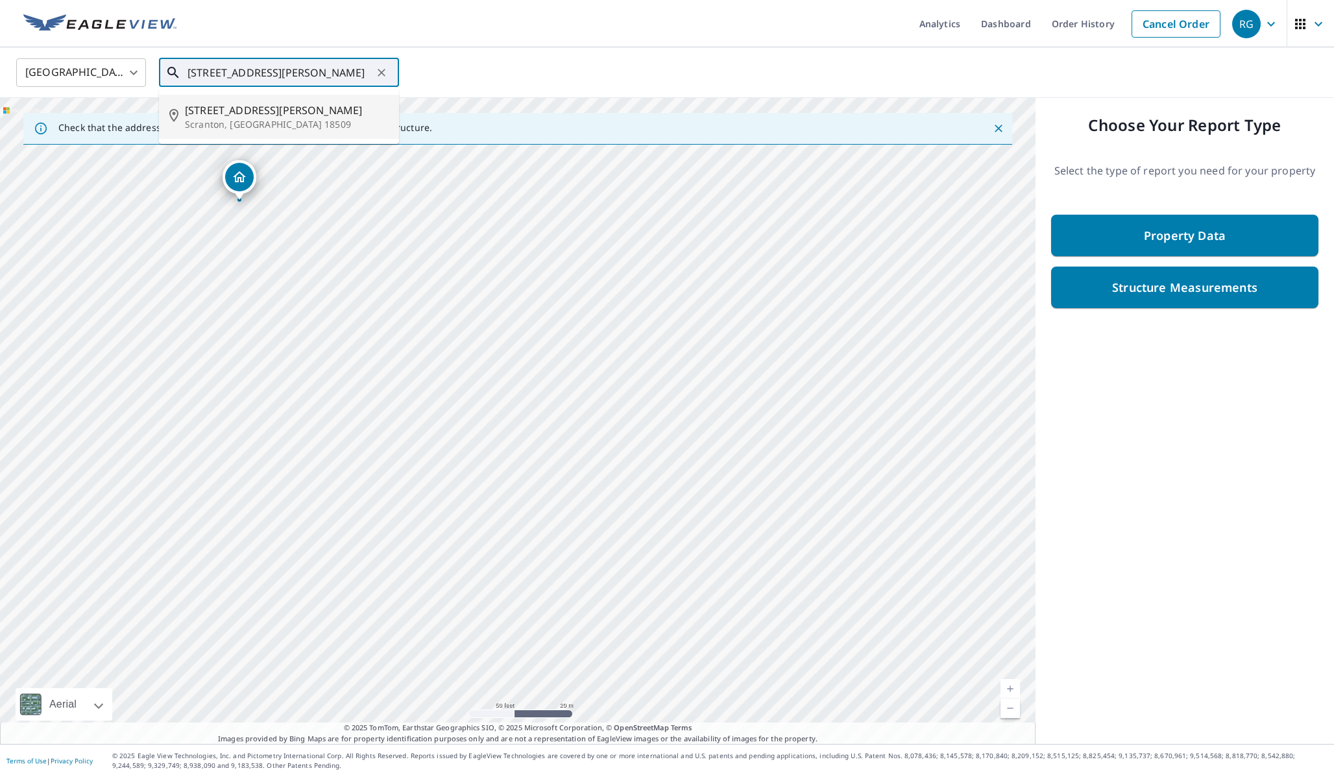
click at [248, 68] on input "[STREET_ADDRESS][PERSON_NAME]" at bounding box center [280, 73] width 185 height 36
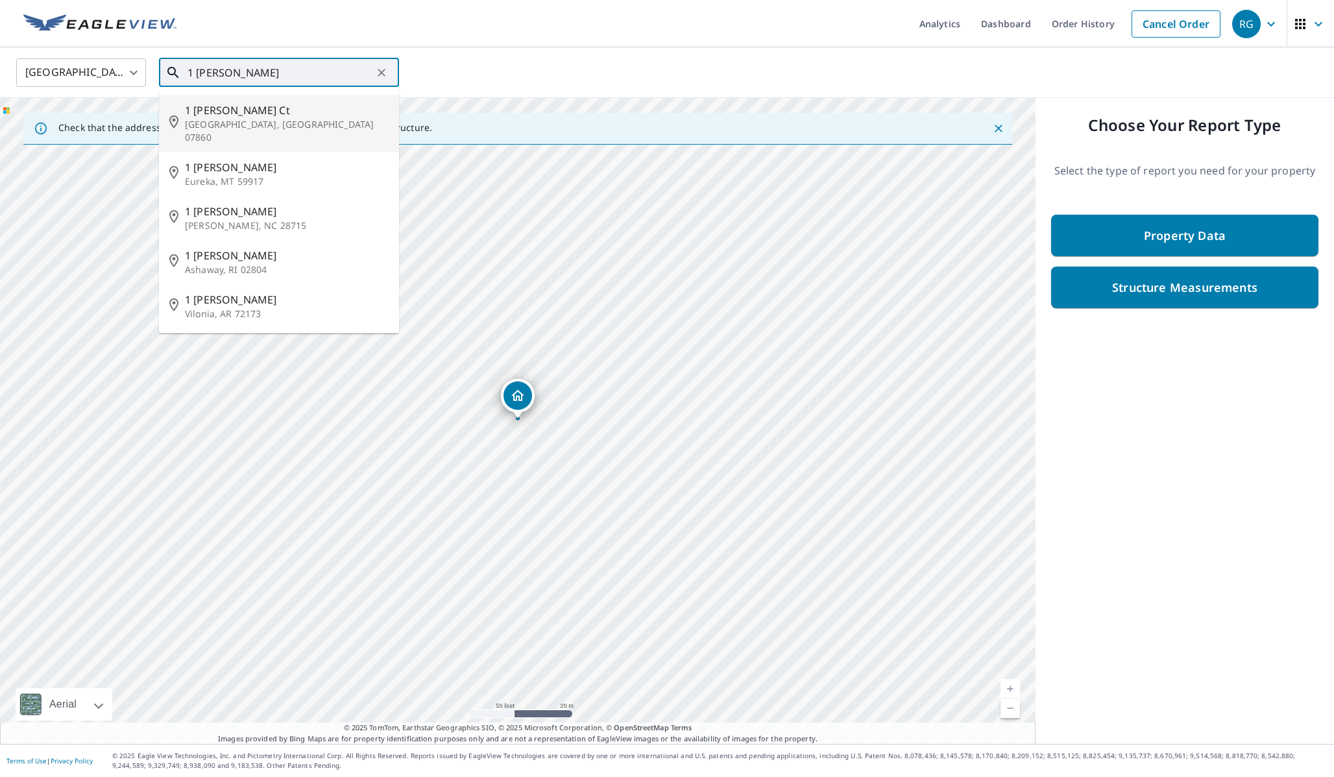
click at [226, 108] on span "1 [PERSON_NAME] Ct" at bounding box center [287, 111] width 204 height 16
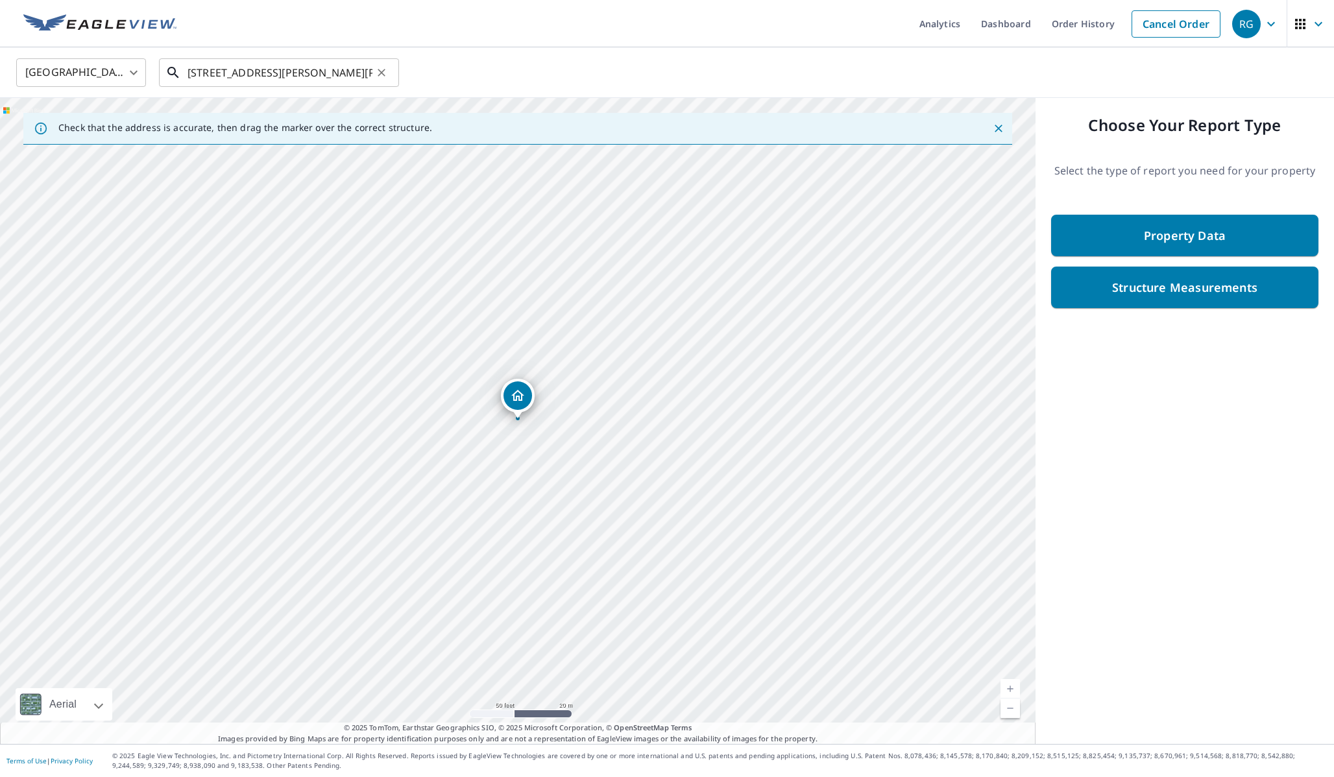
click at [332, 69] on input "[STREET_ADDRESS][PERSON_NAME][PERSON_NAME]" at bounding box center [280, 73] width 185 height 36
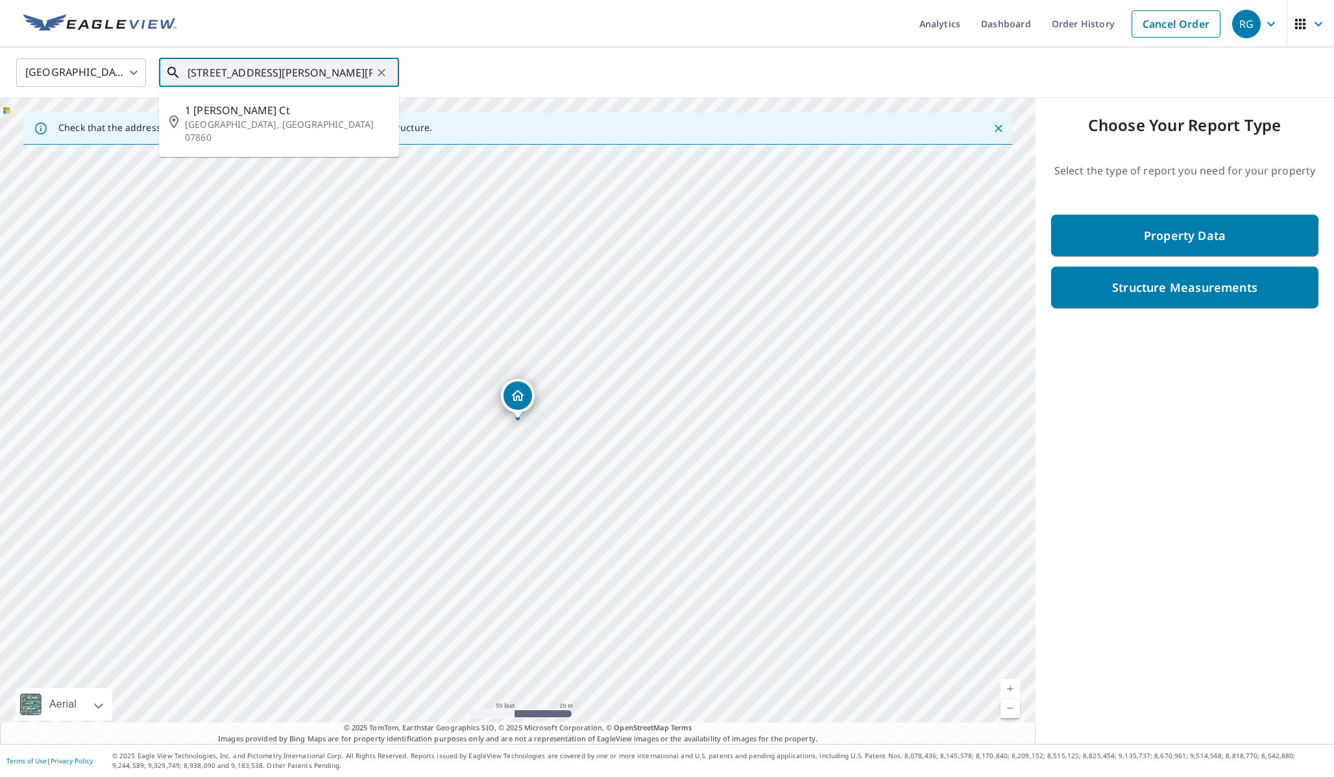
click at [341, 75] on input "[STREET_ADDRESS][PERSON_NAME][PERSON_NAME]" at bounding box center [280, 73] width 185 height 36
click at [312, 117] on span "1 [PERSON_NAME] Dr" at bounding box center [287, 111] width 204 height 16
type input "[STREET_ADDRESS][PERSON_NAME][PERSON_NAME]"
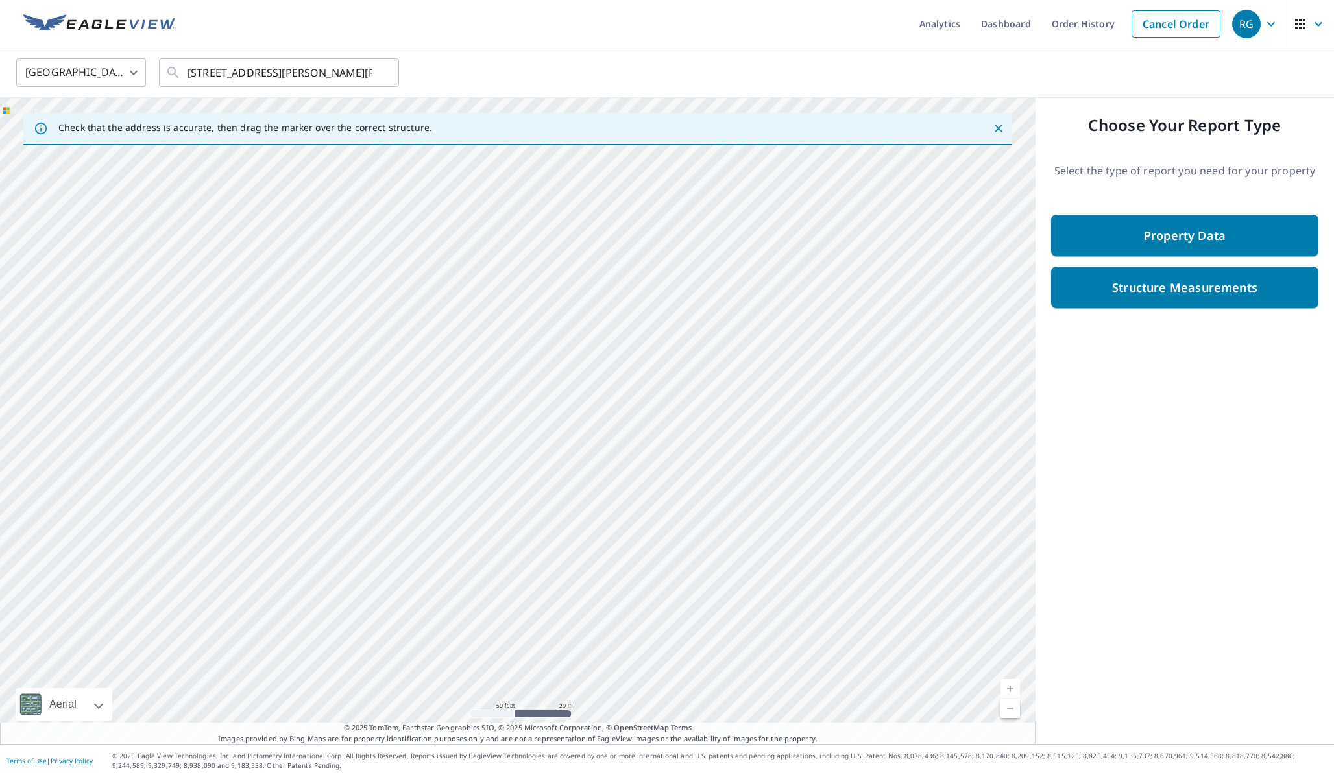
drag, startPoint x: 553, startPoint y: 447, endPoint x: 733, endPoint y: 49, distance: 436.5
click at [733, 49] on div "United States US ​ [STREET_ADDRESS][PERSON_NAME][PERSON_NAME] ​ Check that the …" at bounding box center [667, 395] width 1334 height 697
click at [719, 177] on div "[STREET_ADDRESS][PERSON_NAME][PERSON_NAME]" at bounding box center [518, 421] width 1036 height 646
drag, startPoint x: 603, startPoint y: 483, endPoint x: 619, endPoint y: 299, distance: 184.3
click at [619, 299] on div "[STREET_ADDRESS][PERSON_NAME][PERSON_NAME]" at bounding box center [518, 421] width 1036 height 646
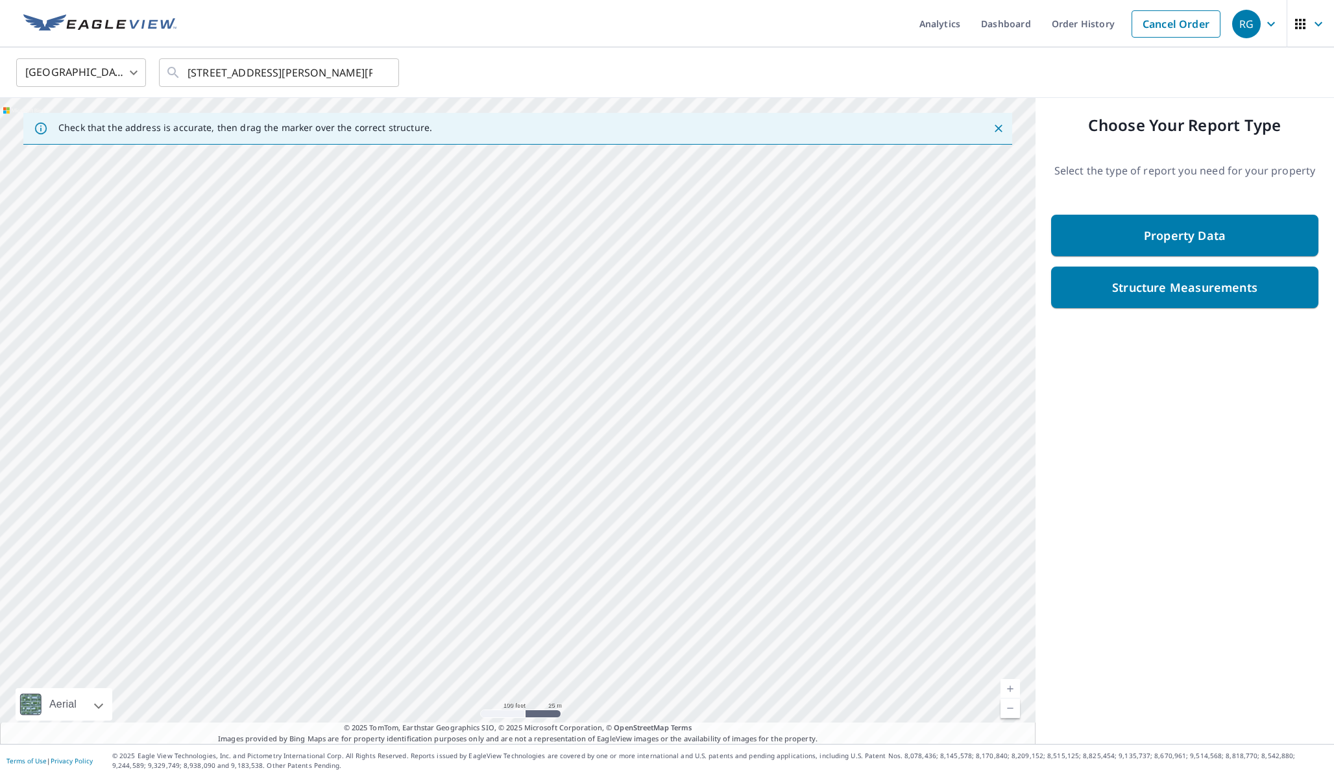
drag, startPoint x: 653, startPoint y: 586, endPoint x: 647, endPoint y: 309, distance: 277.1
click at [647, 309] on div "[STREET_ADDRESS][PERSON_NAME][PERSON_NAME]" at bounding box center [518, 421] width 1036 height 646
drag, startPoint x: 829, startPoint y: 535, endPoint x: 902, endPoint y: 265, distance: 280.2
click at [902, 265] on div "[STREET_ADDRESS][PERSON_NAME][PERSON_NAME]" at bounding box center [518, 421] width 1036 height 646
drag, startPoint x: 784, startPoint y: 309, endPoint x: 631, endPoint y: 705, distance: 424.4
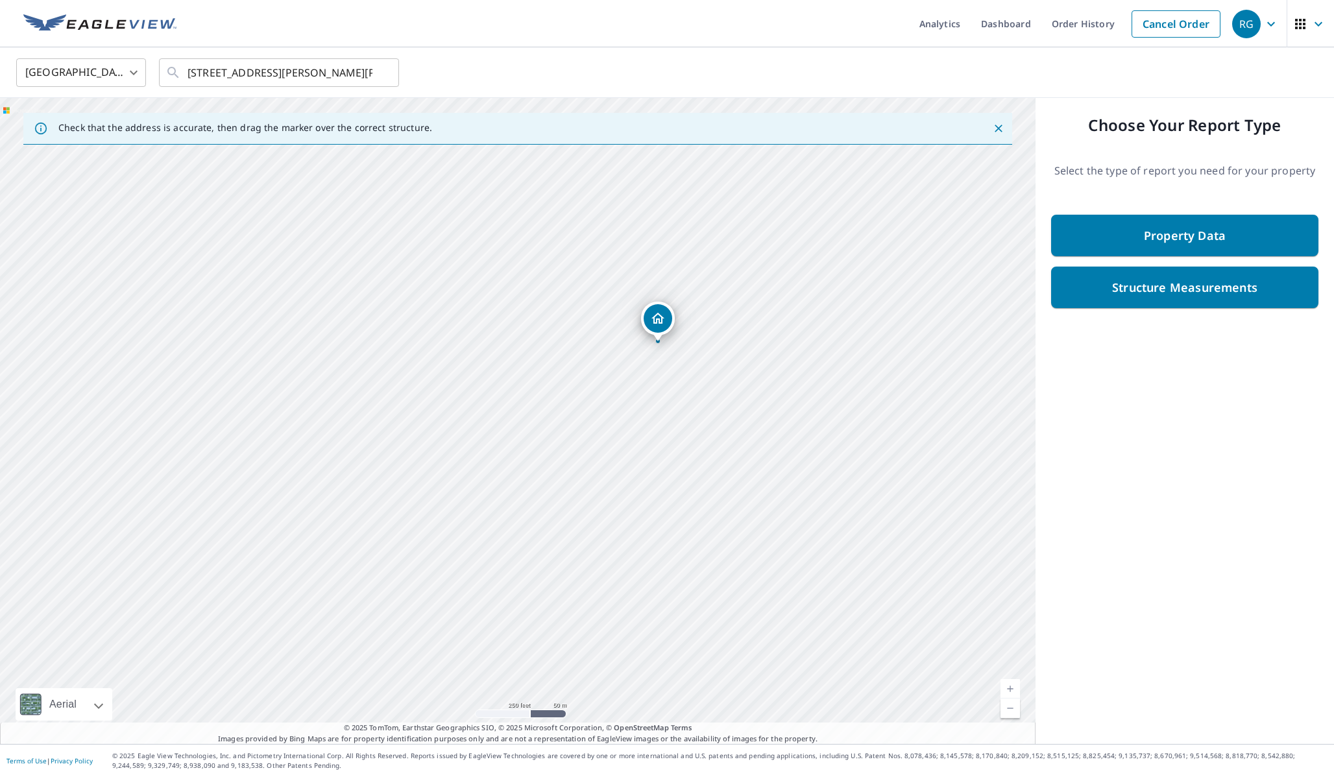
click at [631, 705] on div "[STREET_ADDRESS][PERSON_NAME][PERSON_NAME]" at bounding box center [518, 421] width 1036 height 646
click at [1017, 712] on link "Current Level 20, Zoom Out" at bounding box center [1010, 708] width 19 height 19
click at [1015, 711] on link "Current Level 19, Zoom Out" at bounding box center [1010, 708] width 19 height 19
drag, startPoint x: 749, startPoint y: 349, endPoint x: 388, endPoint y: 457, distance: 377.1
click at [388, 457] on div "[STREET_ADDRESS][PERSON_NAME][PERSON_NAME]" at bounding box center [518, 421] width 1036 height 646
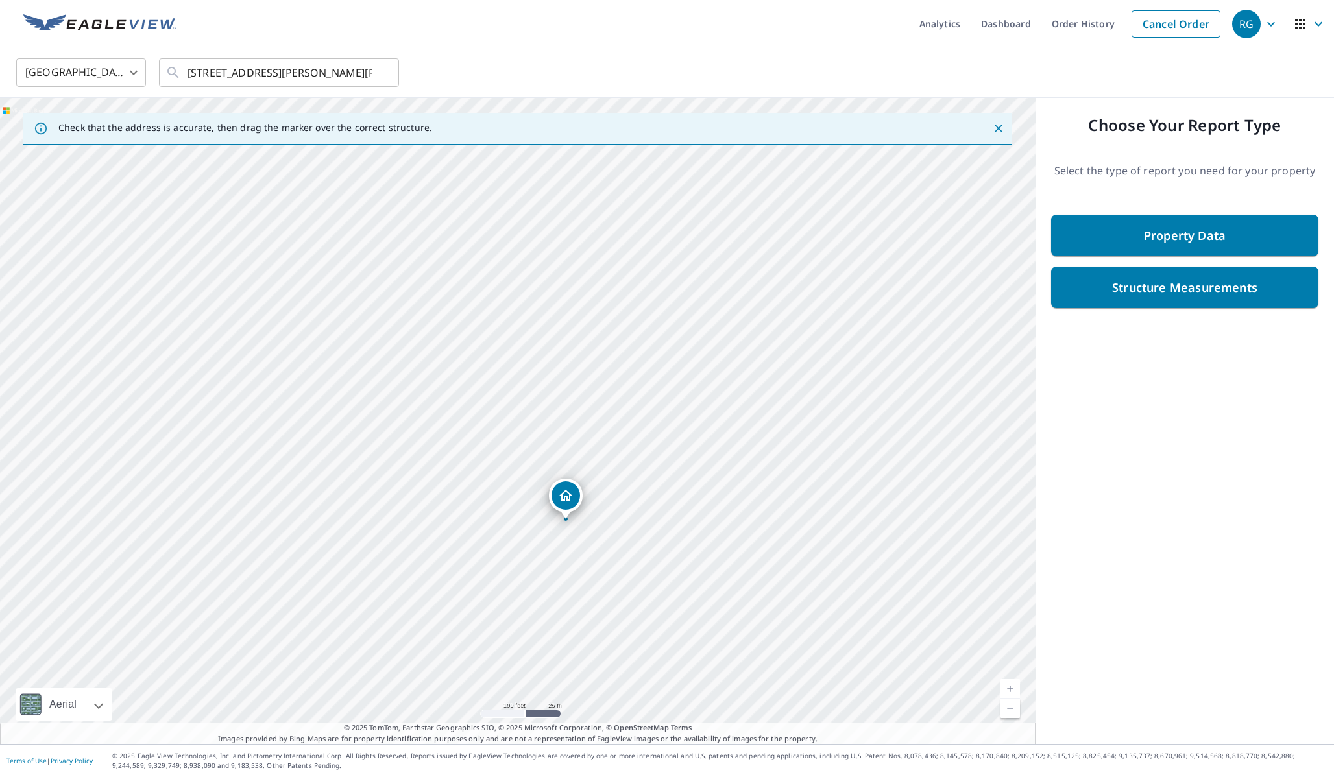
click at [762, 598] on div "[STREET_ADDRESS][PERSON_NAME][PERSON_NAME]" at bounding box center [518, 421] width 1036 height 646
click at [705, 496] on div "[STREET_ADDRESS][PERSON_NAME][PERSON_NAME]" at bounding box center [518, 421] width 1036 height 646
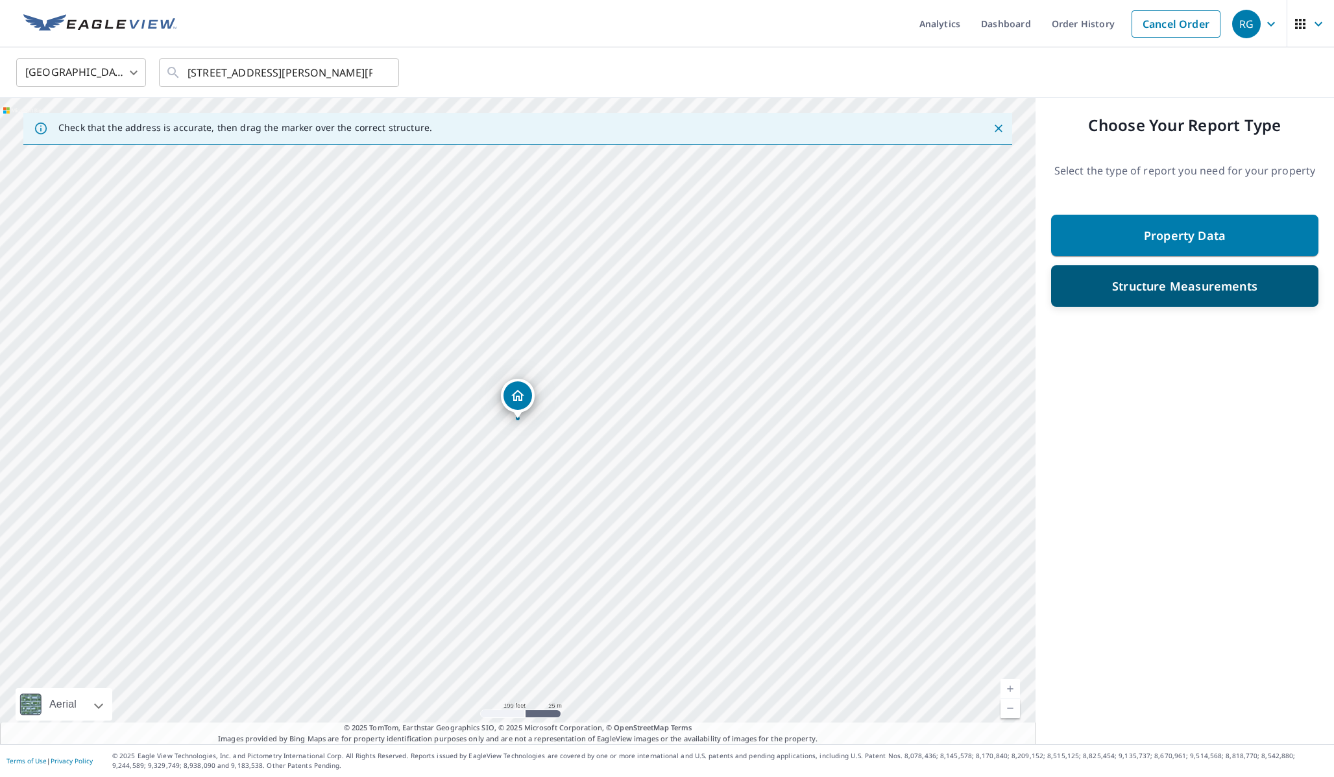
click at [1167, 295] on div "Structure Measurements" at bounding box center [1185, 285] width 234 height 23
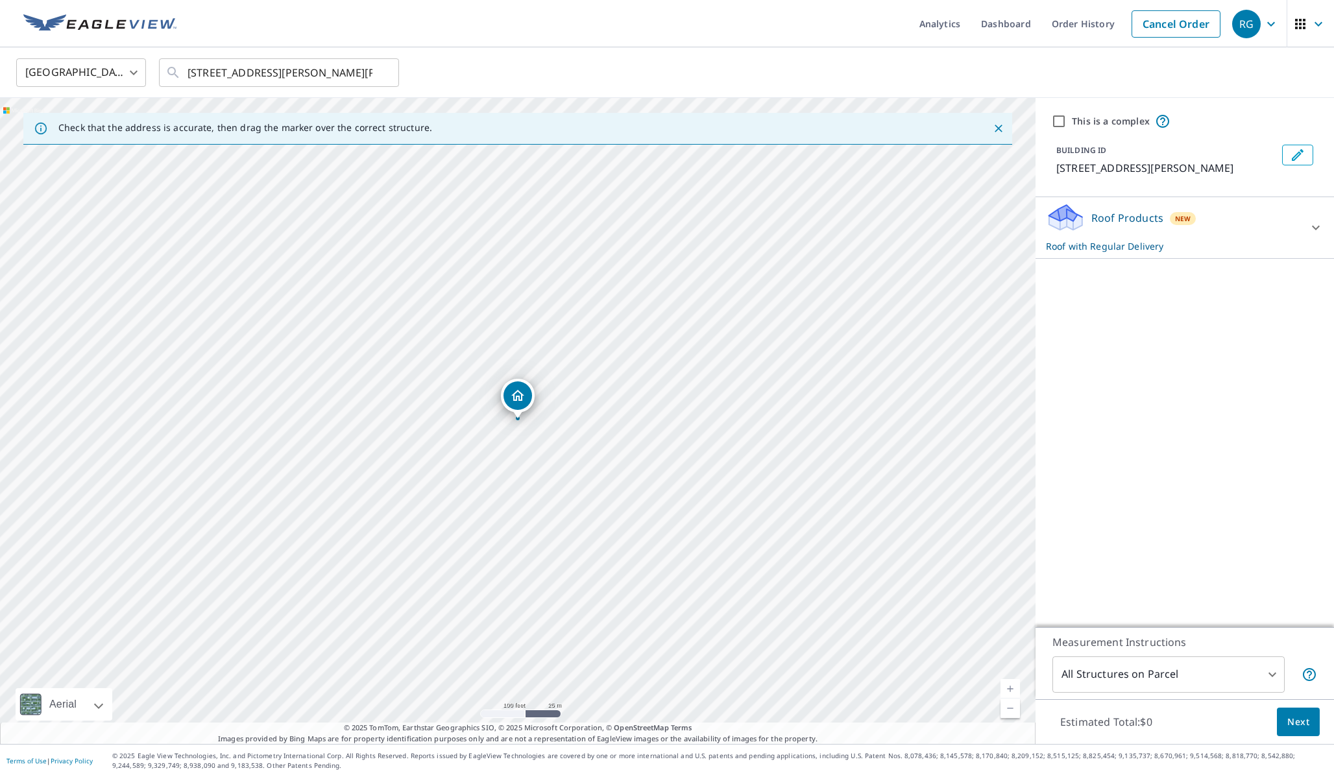
click at [1054, 122] on input "This is a complex" at bounding box center [1059, 122] width 16 height 16
checkbox input "true"
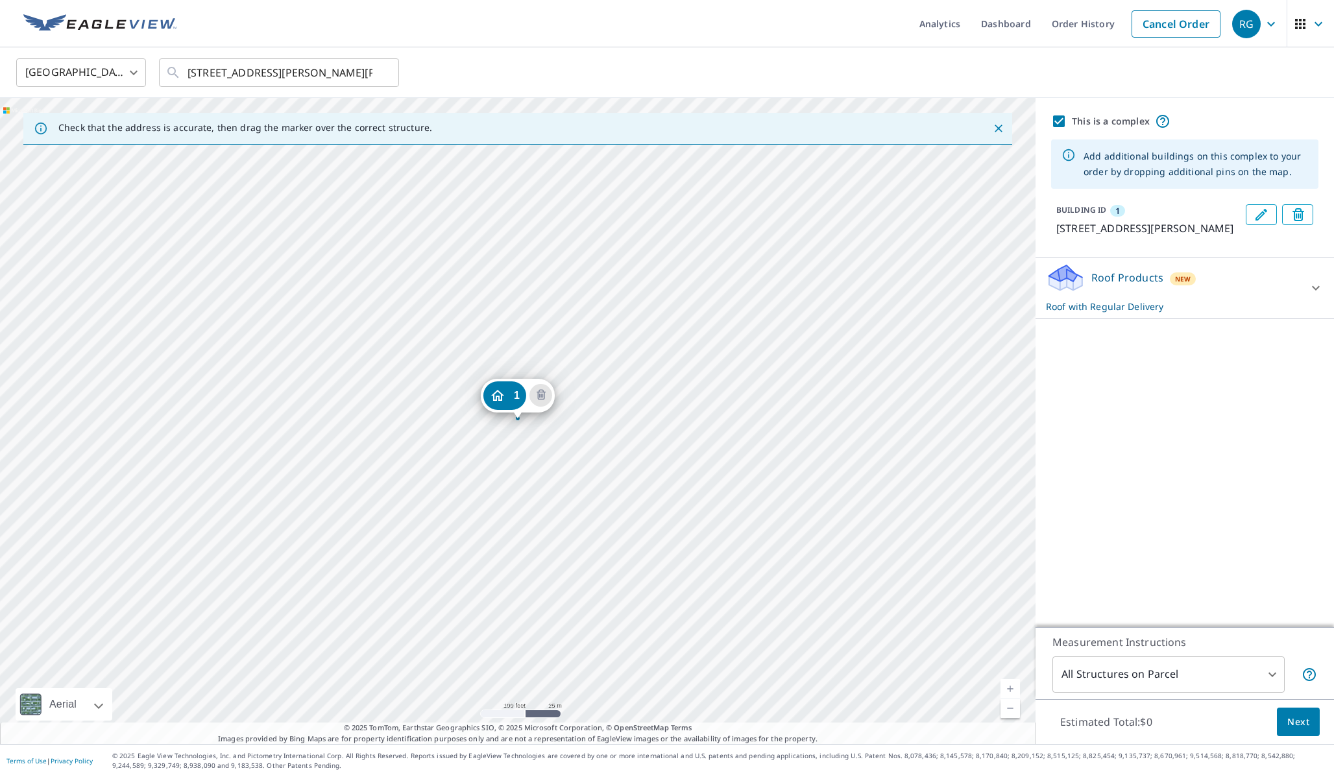
click at [764, 316] on div "1 [STREET_ADDRESS][PERSON_NAME][PERSON_NAME]" at bounding box center [518, 421] width 1036 height 646
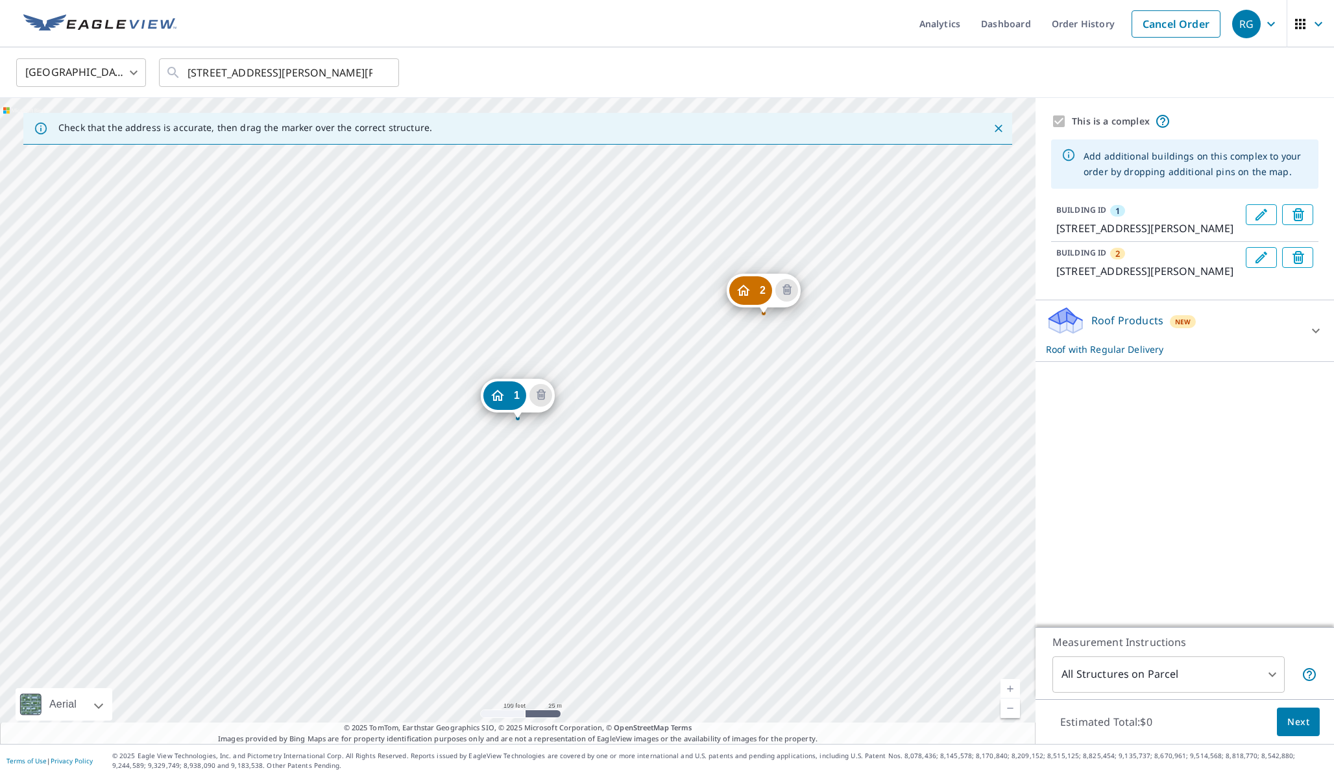
click at [464, 272] on div "2 [STREET_ADDRESS][PERSON_NAME] [GEOGRAPHIC_DATA][STREET_ADDRESS][PERSON_NAME][…" at bounding box center [518, 421] width 1036 height 646
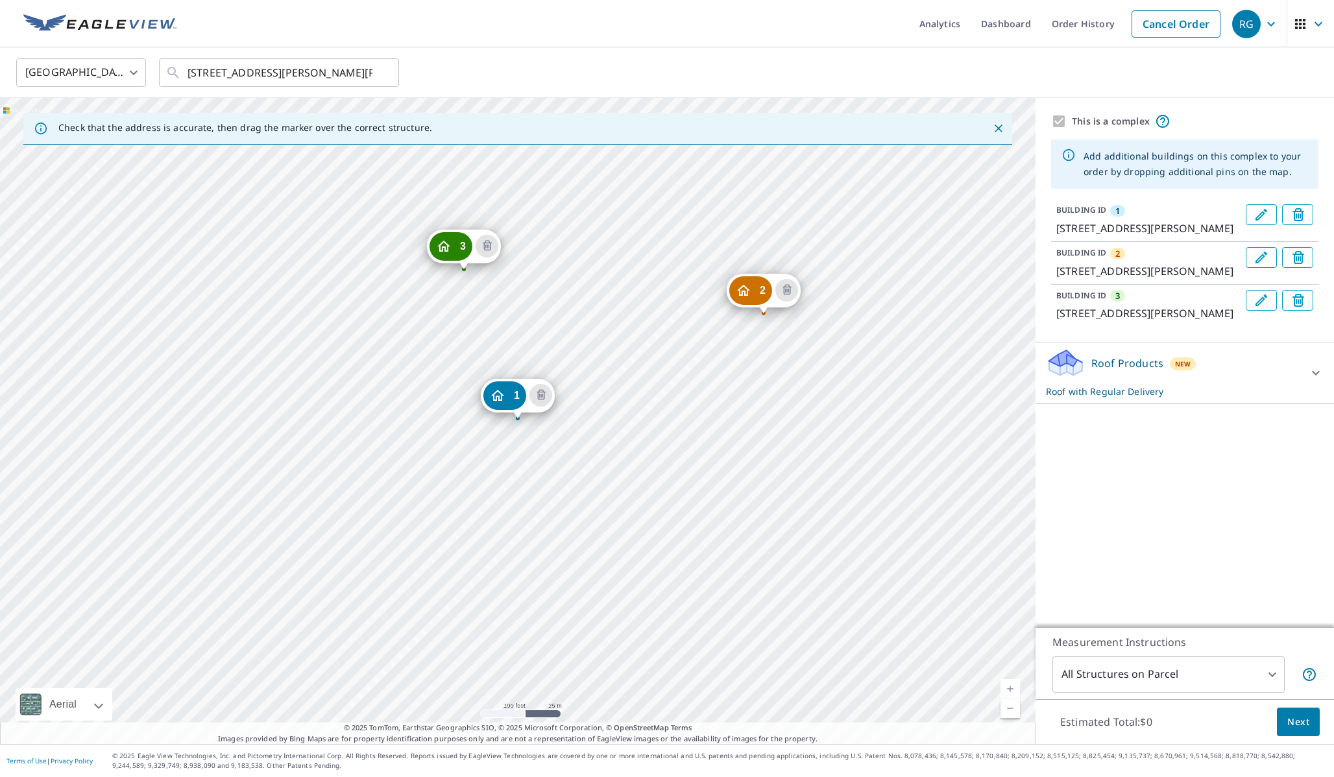
click at [306, 454] on div "2 [STREET_ADDRESS][PERSON_NAME] 3 [STREET_ADDRESS][PERSON_NAME][PERSON_NAME] 1 …" at bounding box center [518, 421] width 1036 height 646
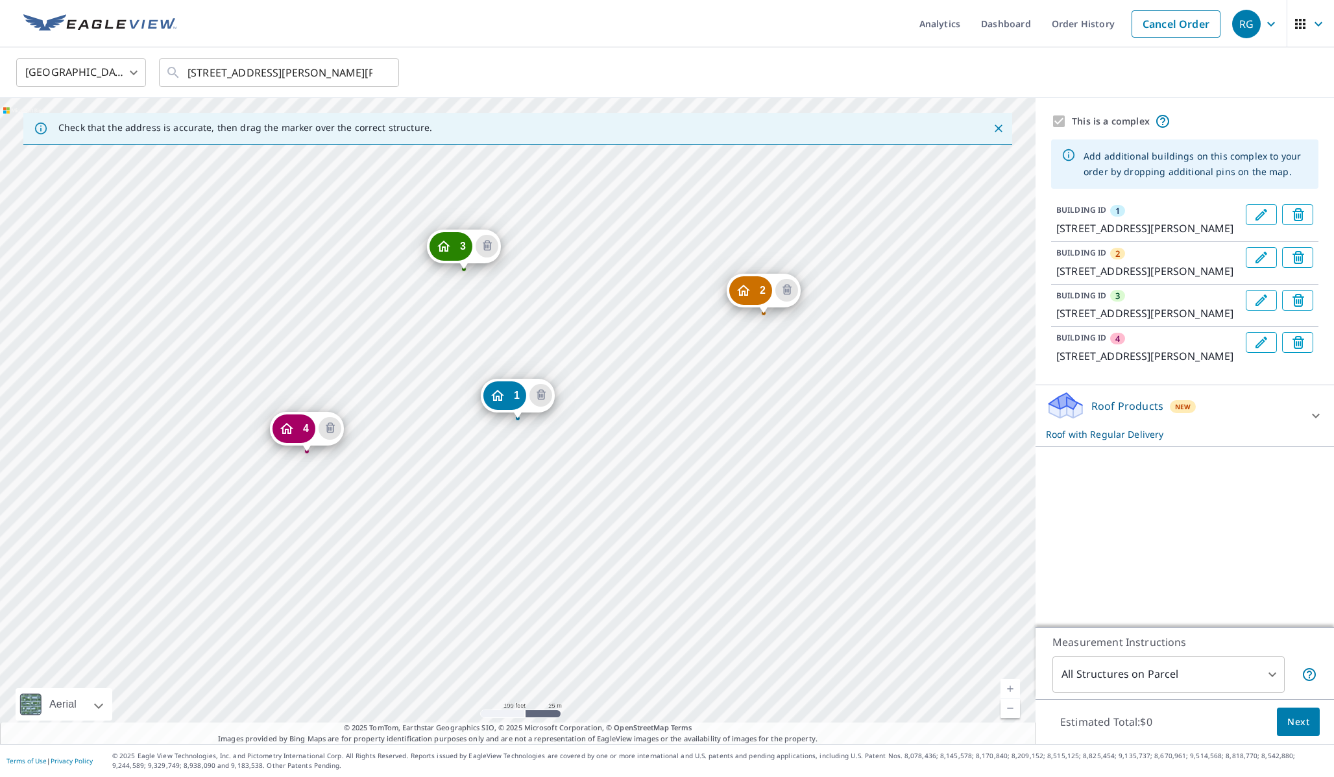
click at [293, 322] on div "2 [STREET_ADDRESS][PERSON_NAME] 3 [STREET_ADDRESS][PERSON_NAME][PERSON_NAME] 4 …" at bounding box center [518, 421] width 1036 height 646
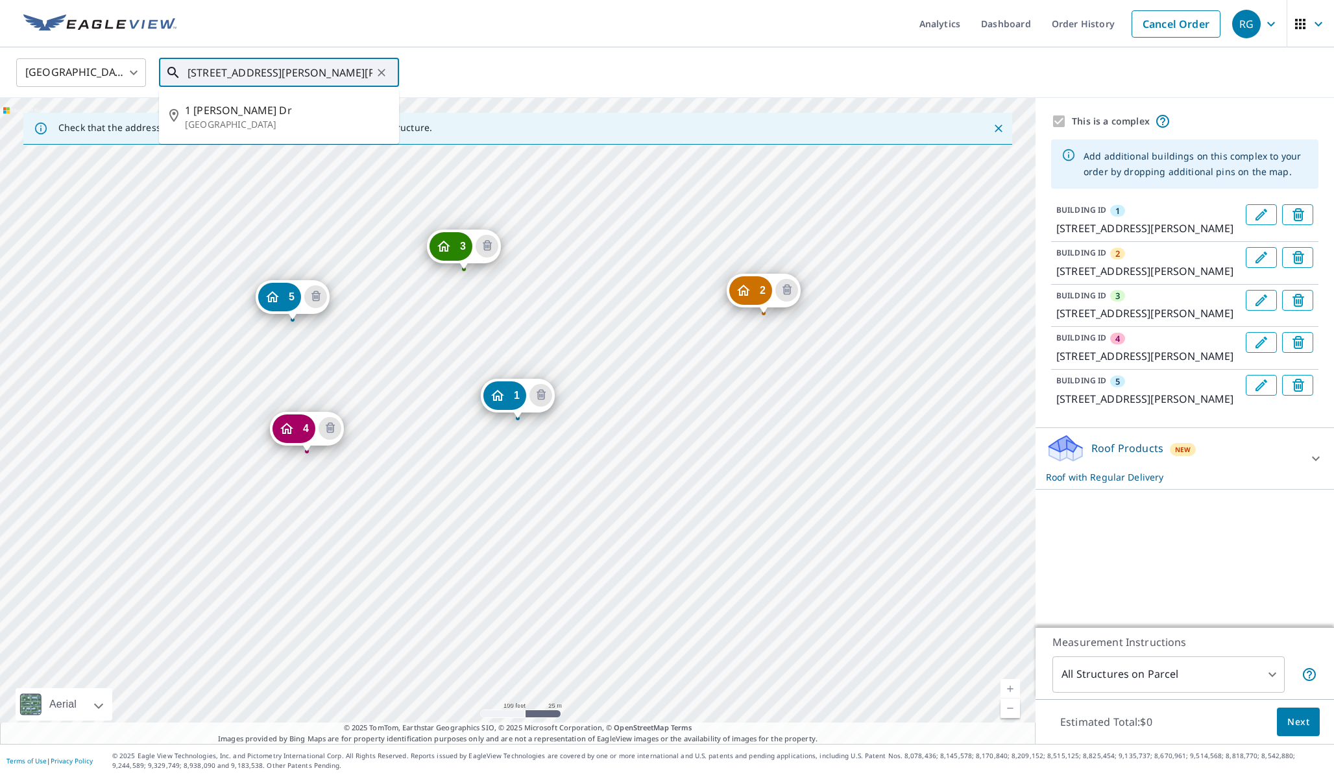
click at [329, 66] on input "[STREET_ADDRESS][PERSON_NAME][PERSON_NAME]" at bounding box center [280, 73] width 185 height 36
click at [239, 70] on input "[STREET_ADDRESS][PERSON_NAME][PERSON_NAME]" at bounding box center [280, 73] width 185 height 36
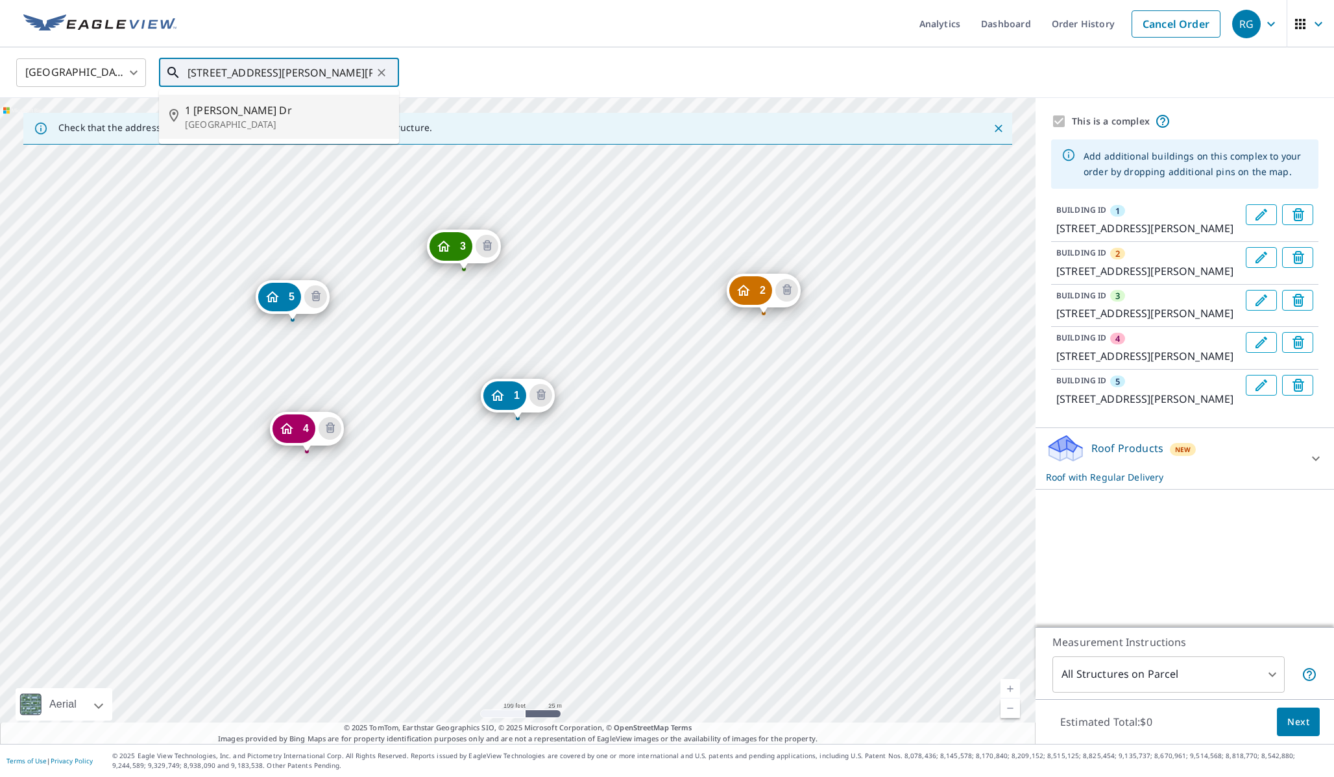
click at [239, 70] on input "[STREET_ADDRESS][PERSON_NAME][PERSON_NAME]" at bounding box center [280, 73] width 185 height 36
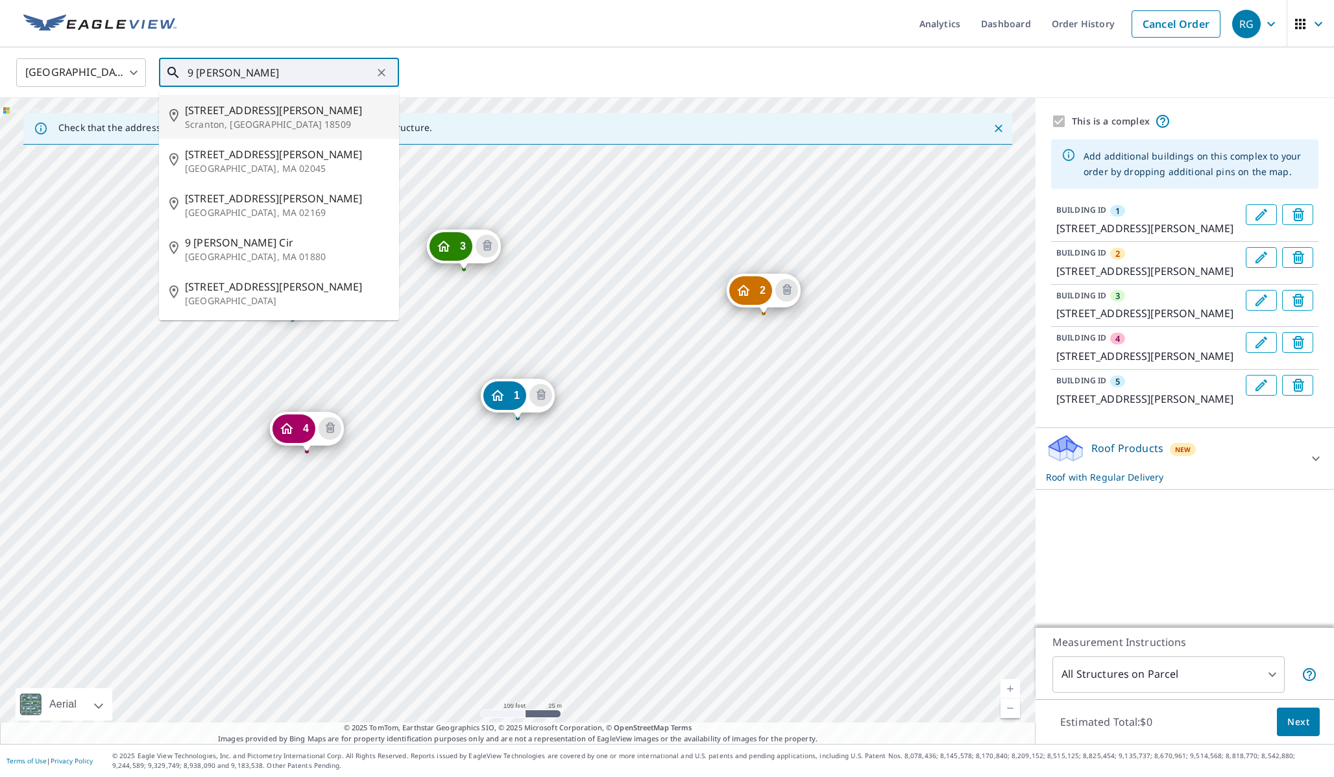
click at [213, 110] on span "[STREET_ADDRESS][PERSON_NAME]" at bounding box center [287, 111] width 204 height 16
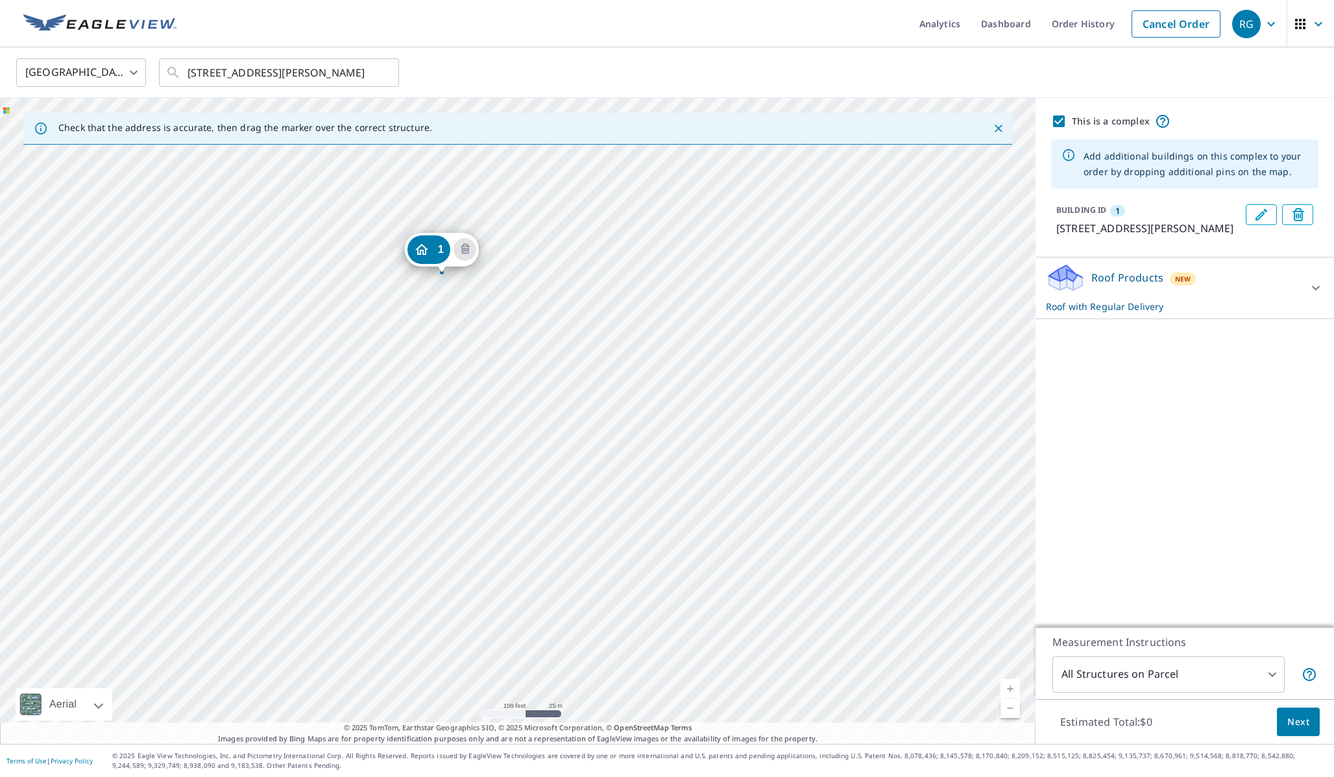
drag, startPoint x: 655, startPoint y: 525, endPoint x: 579, endPoint y: 379, distance: 164.6
click at [579, 379] on div "[STREET_ADDRESS][PERSON_NAME]" at bounding box center [518, 421] width 1036 height 646
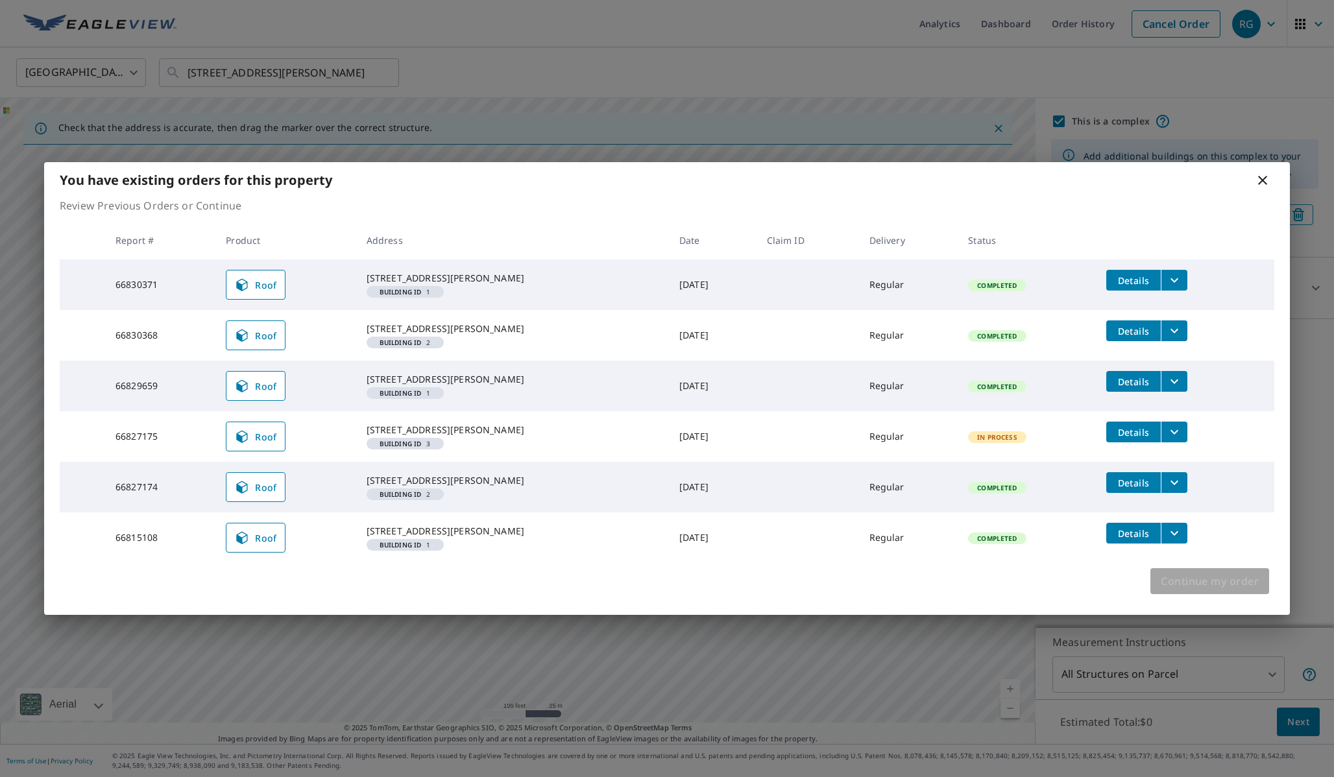
click at [1184, 590] on span "Continue my order" at bounding box center [1210, 581] width 98 height 18
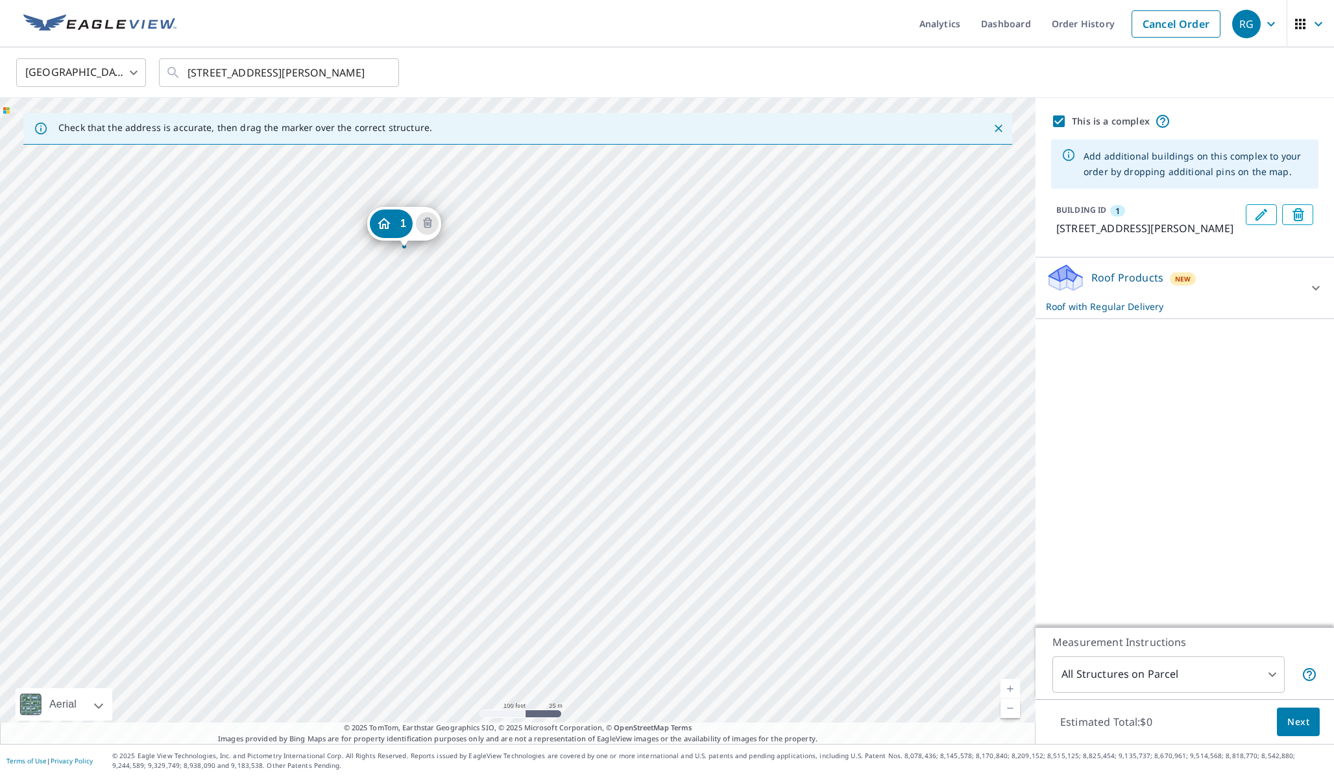
drag, startPoint x: 783, startPoint y: 524, endPoint x: 670, endPoint y: 352, distance: 206.1
click at [670, 352] on div "[STREET_ADDRESS][PERSON_NAME]" at bounding box center [518, 421] width 1036 height 646
click at [1012, 688] on link "Current Level 18, Zoom In" at bounding box center [1010, 688] width 19 height 19
drag, startPoint x: 794, startPoint y: 430, endPoint x: 788, endPoint y: 591, distance: 161.0
click at [788, 591] on div "[STREET_ADDRESS][PERSON_NAME]" at bounding box center [518, 421] width 1036 height 646
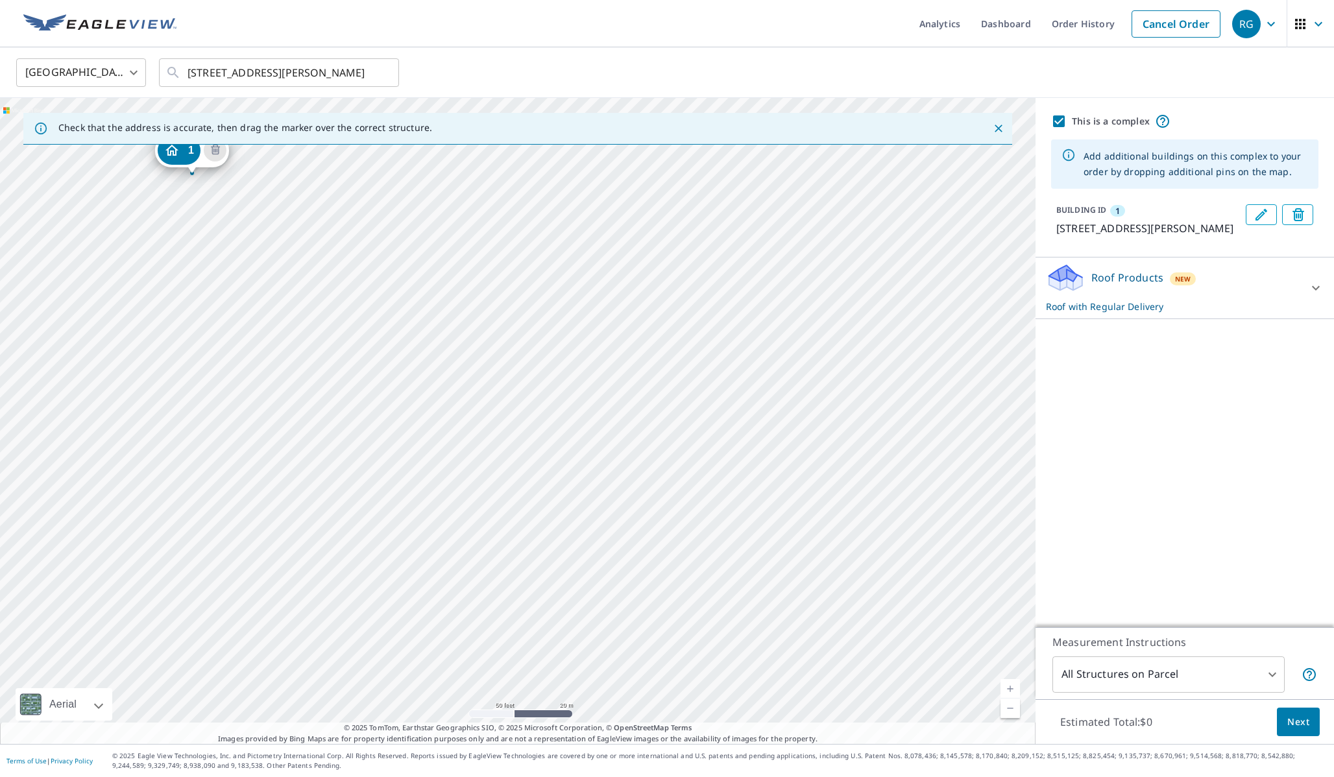
drag, startPoint x: 709, startPoint y: 459, endPoint x: 663, endPoint y: 483, distance: 52.0
click at [663, 483] on div "[STREET_ADDRESS][PERSON_NAME]" at bounding box center [518, 421] width 1036 height 646
drag, startPoint x: 496, startPoint y: 394, endPoint x: 563, endPoint y: 480, distance: 109.0
click at [562, 479] on div "[STREET_ADDRESS][PERSON_NAME]" at bounding box center [518, 421] width 1036 height 646
click at [240, 75] on input "[STREET_ADDRESS][PERSON_NAME]" at bounding box center [280, 73] width 185 height 36
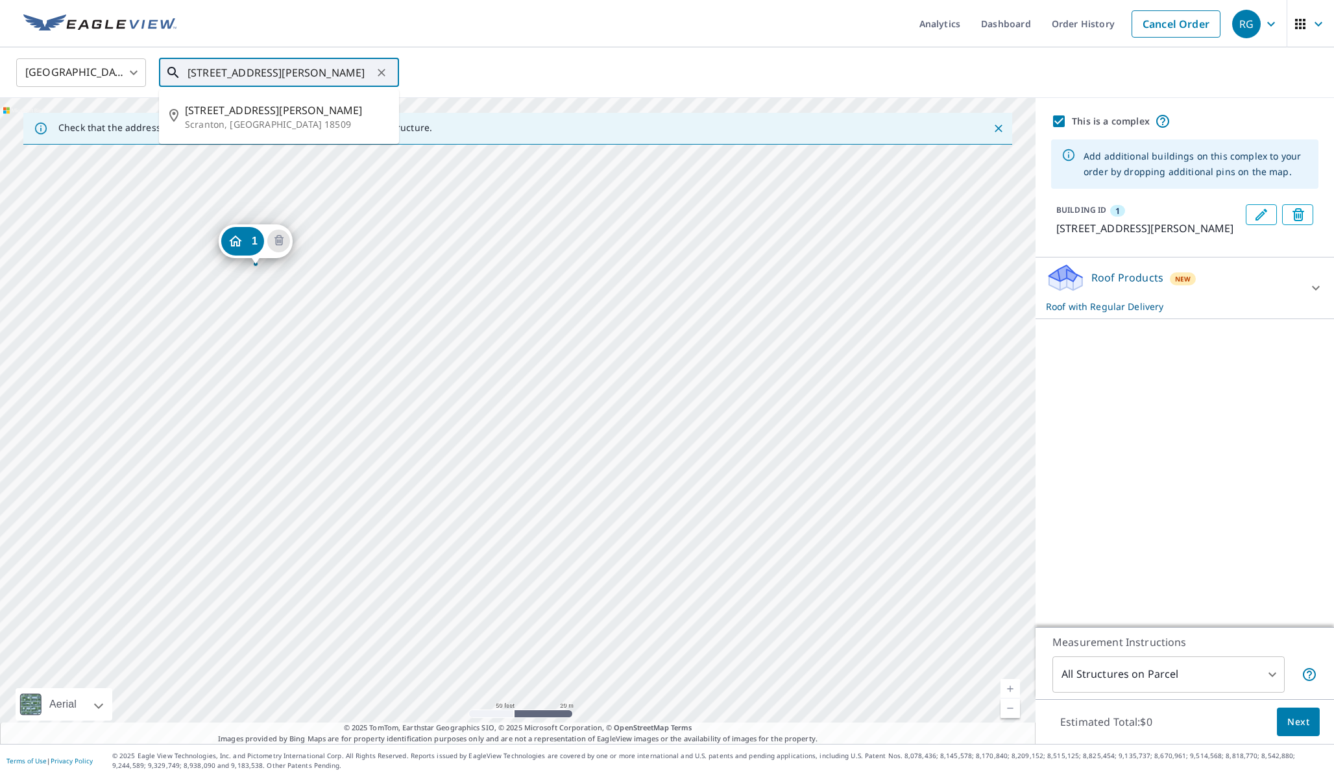
click at [240, 75] on input "[STREET_ADDRESS][PERSON_NAME]" at bounding box center [280, 73] width 185 height 36
drag, startPoint x: 359, startPoint y: 304, endPoint x: 391, endPoint y: 330, distance: 40.1
click at [391, 330] on div "[STREET_ADDRESS][PERSON_NAME]" at bounding box center [518, 421] width 1036 height 646
click at [1008, 714] on link "Current Level 20, Zoom Out" at bounding box center [1010, 708] width 19 height 19
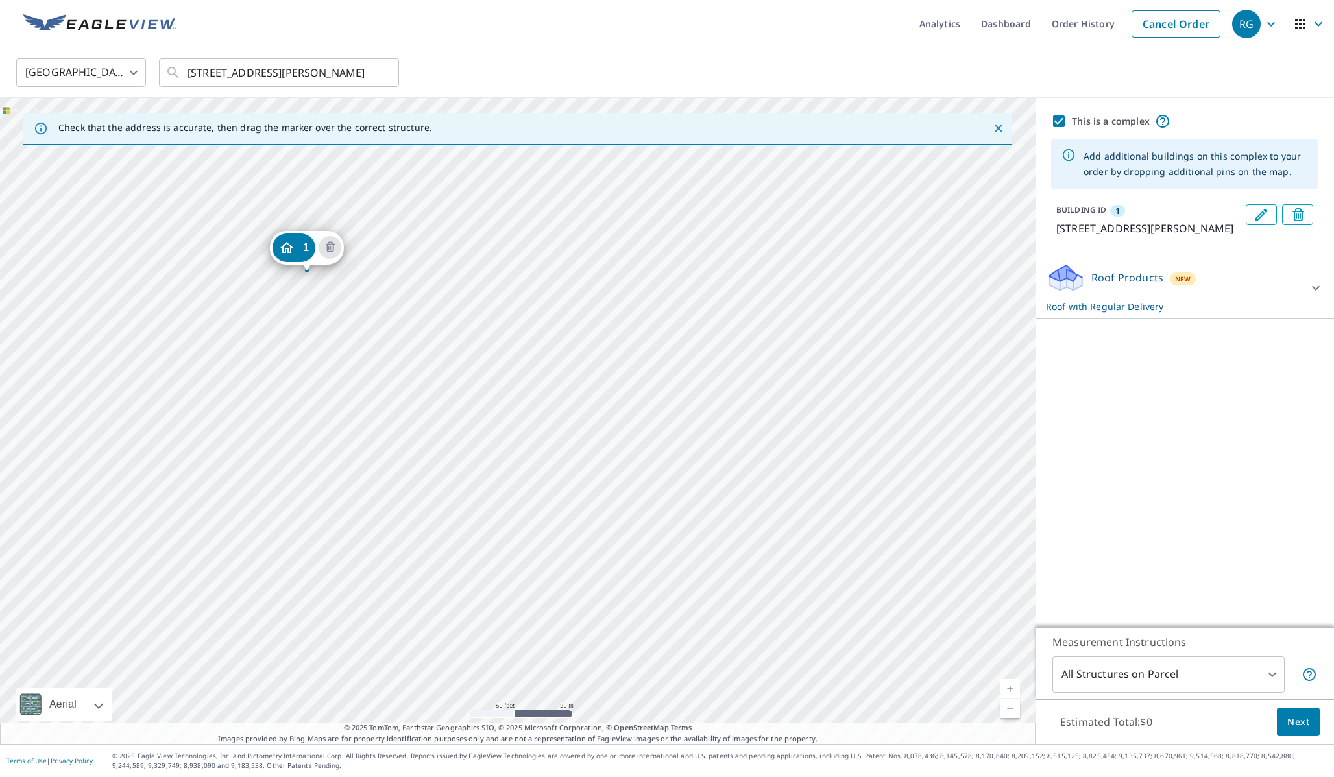
drag, startPoint x: 756, startPoint y: 476, endPoint x: 694, endPoint y: 404, distance: 95.7
click at [694, 404] on div "[STREET_ADDRESS][PERSON_NAME]" at bounding box center [518, 421] width 1036 height 646
drag, startPoint x: 643, startPoint y: 426, endPoint x: 476, endPoint y: 291, distance: 214.9
click at [476, 291] on div "[STREET_ADDRESS][PERSON_NAME]" at bounding box center [518, 421] width 1036 height 646
click at [526, 398] on div "[STREET_ADDRESS][PERSON_NAME]" at bounding box center [518, 421] width 1036 height 646
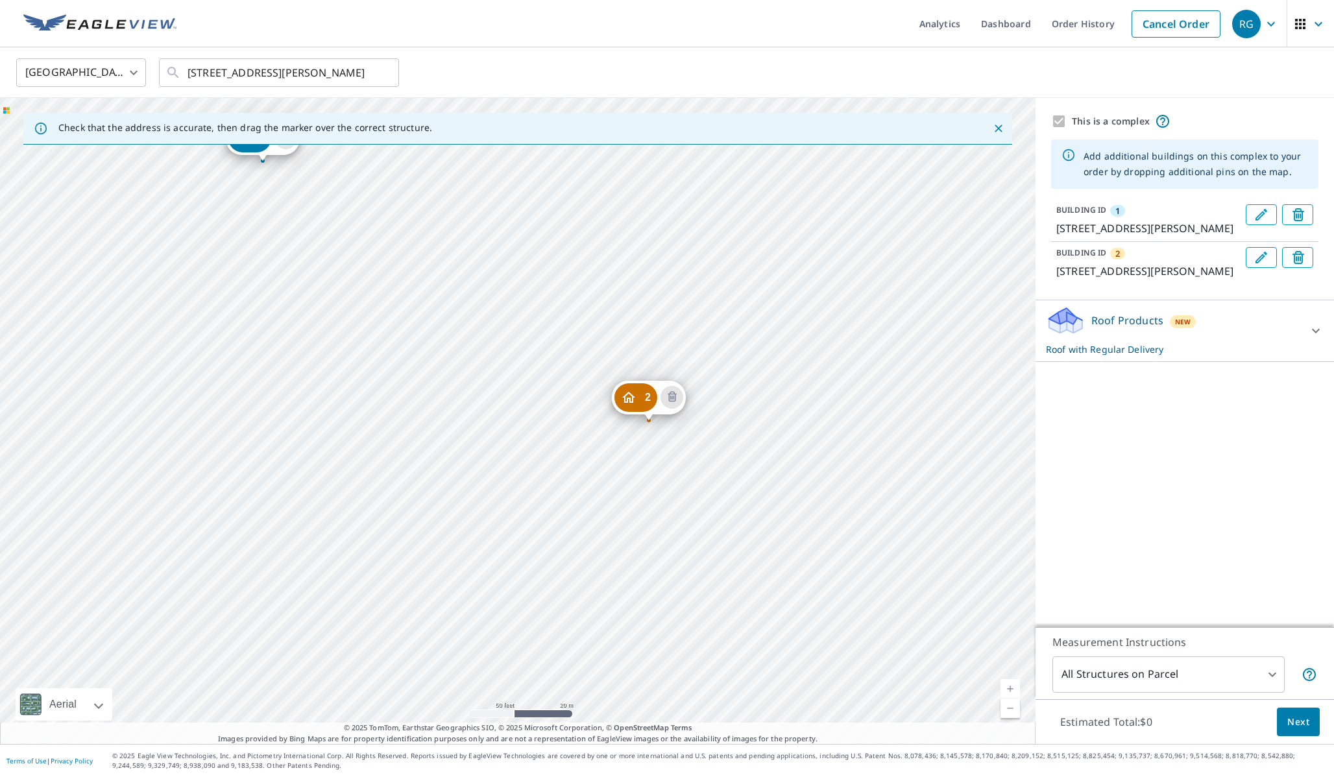
drag, startPoint x: 718, startPoint y: 548, endPoint x: 463, endPoint y: 291, distance: 362.5
click at [463, 291] on div "2 [STREET_ADDRESS][PERSON_NAME] 1 [STREET_ADDRESS][PERSON_NAME]" at bounding box center [518, 421] width 1036 height 646
click at [781, 654] on div "2 [STREET_ADDRESS][PERSON_NAME] 1 [STREET_ADDRESS][PERSON_NAME]" at bounding box center [518, 421] width 1036 height 646
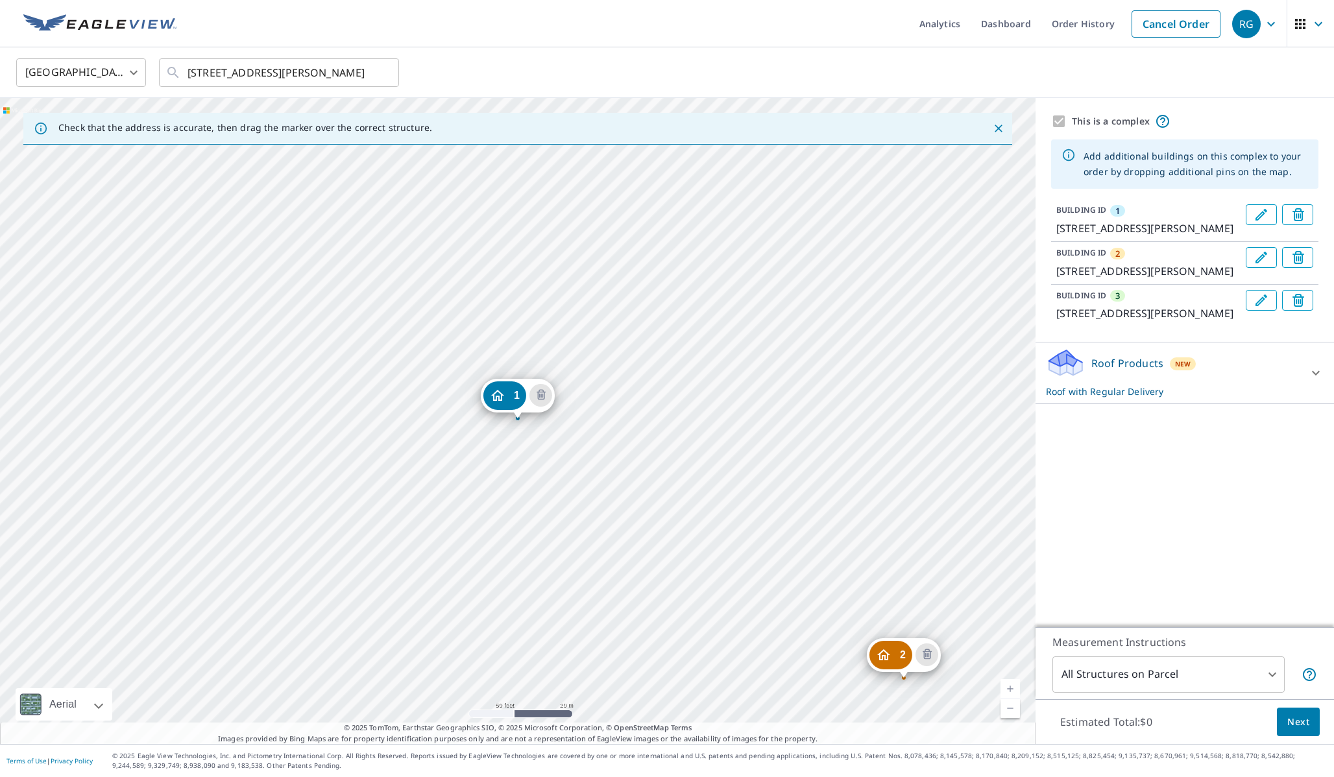
click at [1012, 711] on link "Current Level 19, Zoom Out" at bounding box center [1010, 708] width 19 height 19
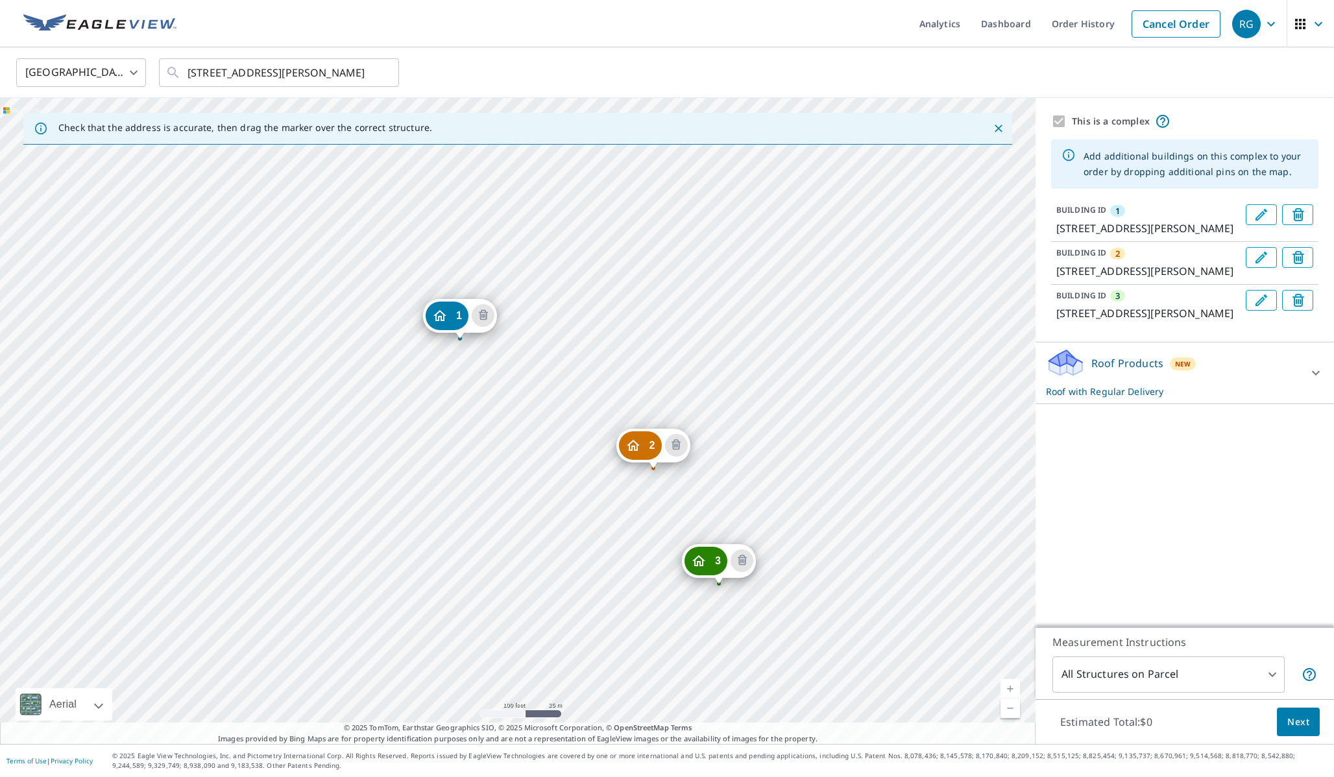
drag, startPoint x: 927, startPoint y: 631, endPoint x: 869, endPoint y: 552, distance: 98.5
click at [869, 552] on div "2 [STREET_ADDRESS][PERSON_NAME] 3 [STREET_ADDRESS][PERSON_NAME] 1 [STREET_ADDRE…" at bounding box center [518, 421] width 1036 height 646
click at [1008, 685] on link "Current Level 18, Zoom In" at bounding box center [1010, 688] width 19 height 19
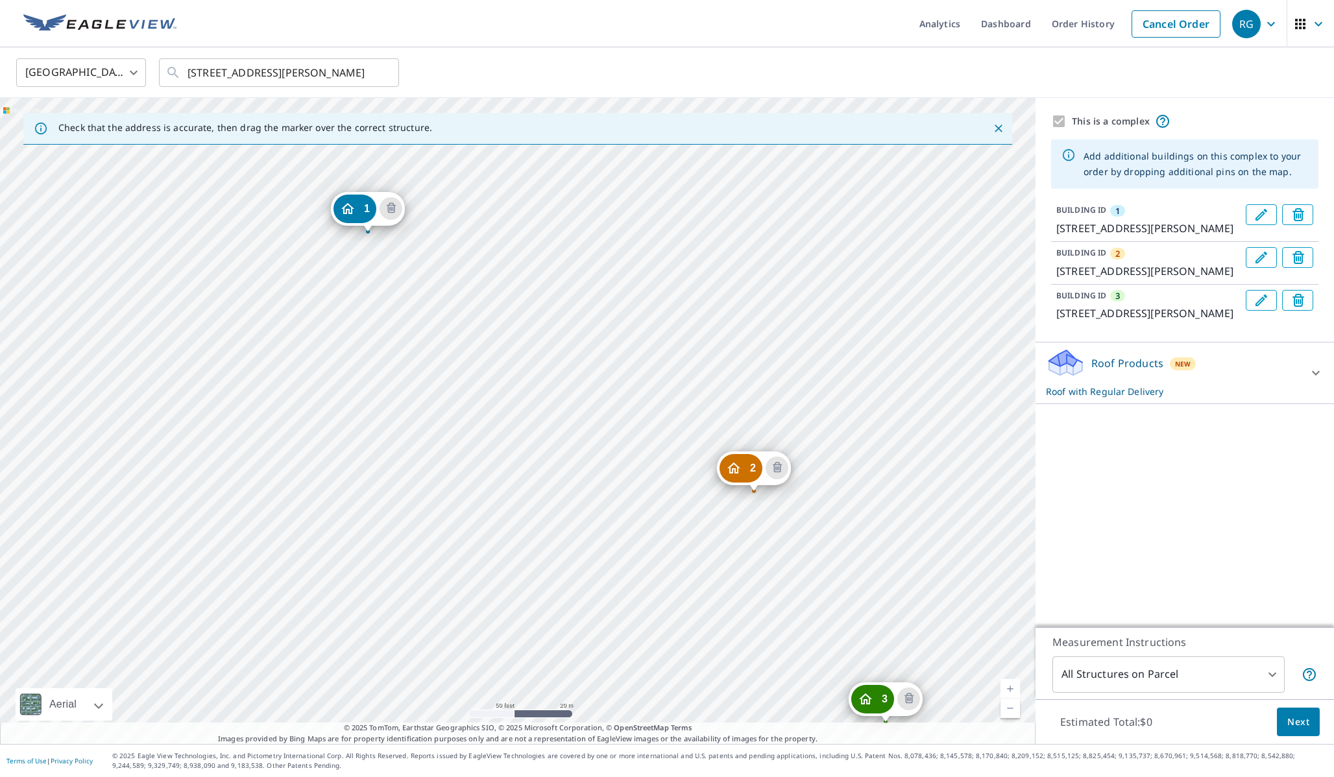
drag, startPoint x: 647, startPoint y: 391, endPoint x: 611, endPoint y: 363, distance: 45.3
click at [611, 363] on div "2 [STREET_ADDRESS][PERSON_NAME] 3 [STREET_ADDRESS][PERSON_NAME] 1 [STREET_ADDRE…" at bounding box center [518, 421] width 1036 height 646
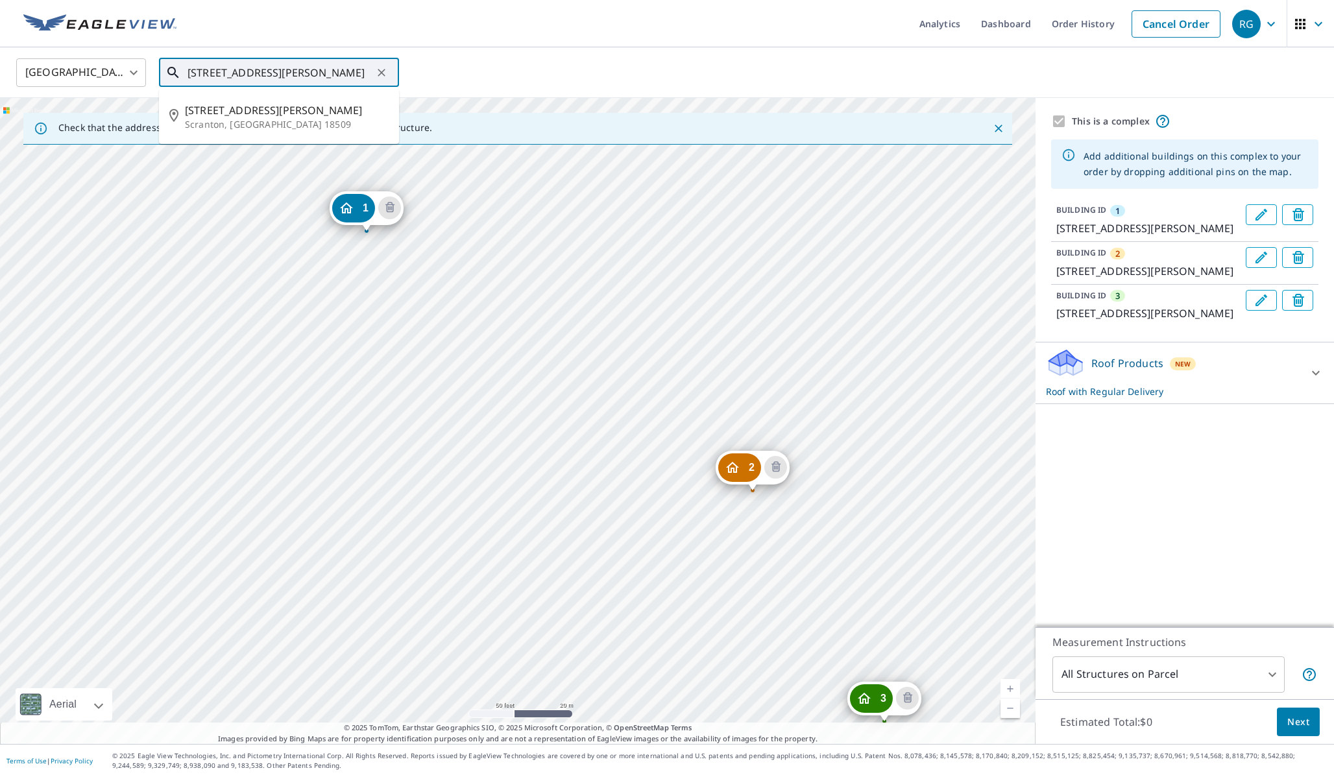
click at [280, 74] on input "[STREET_ADDRESS][PERSON_NAME]" at bounding box center [280, 73] width 185 height 36
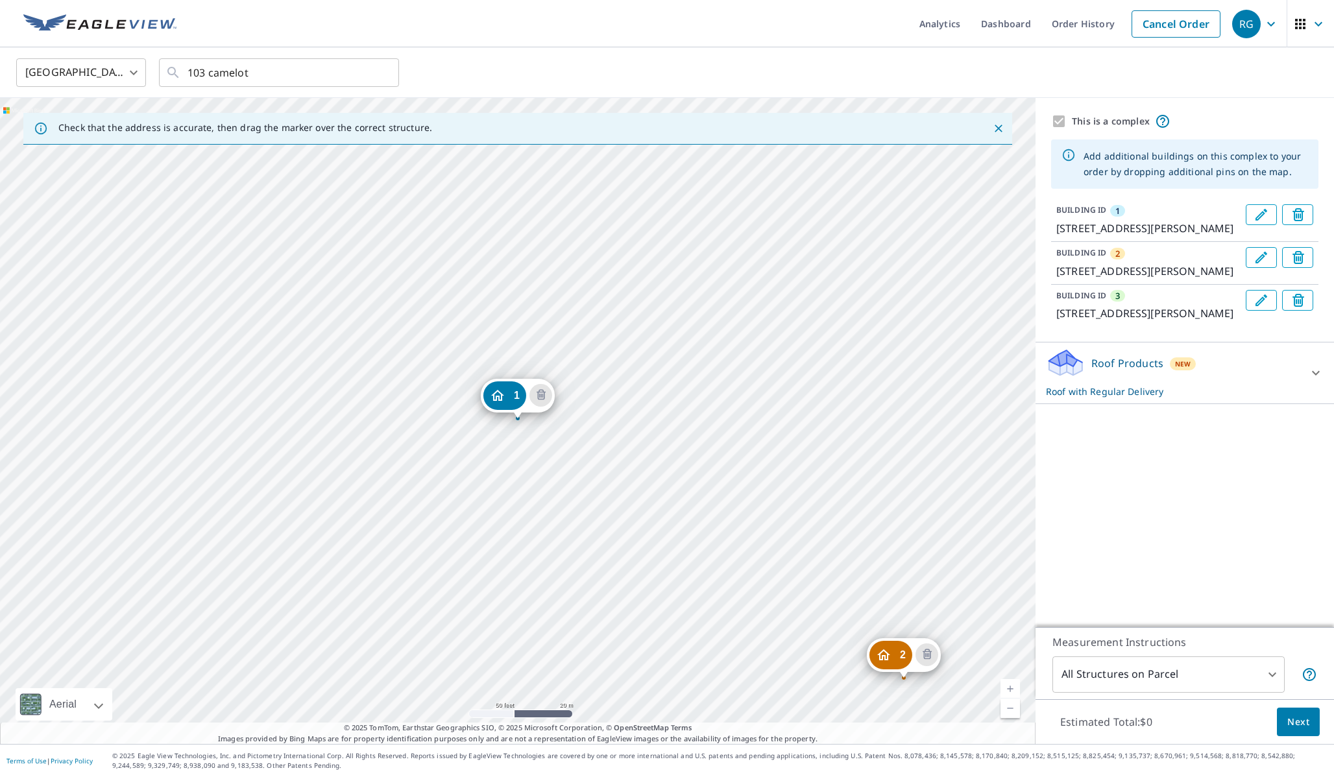
click at [511, 67] on div "United States [GEOGRAPHIC_DATA] ​ 103 camelot ​" at bounding box center [662, 72] width 1312 height 30
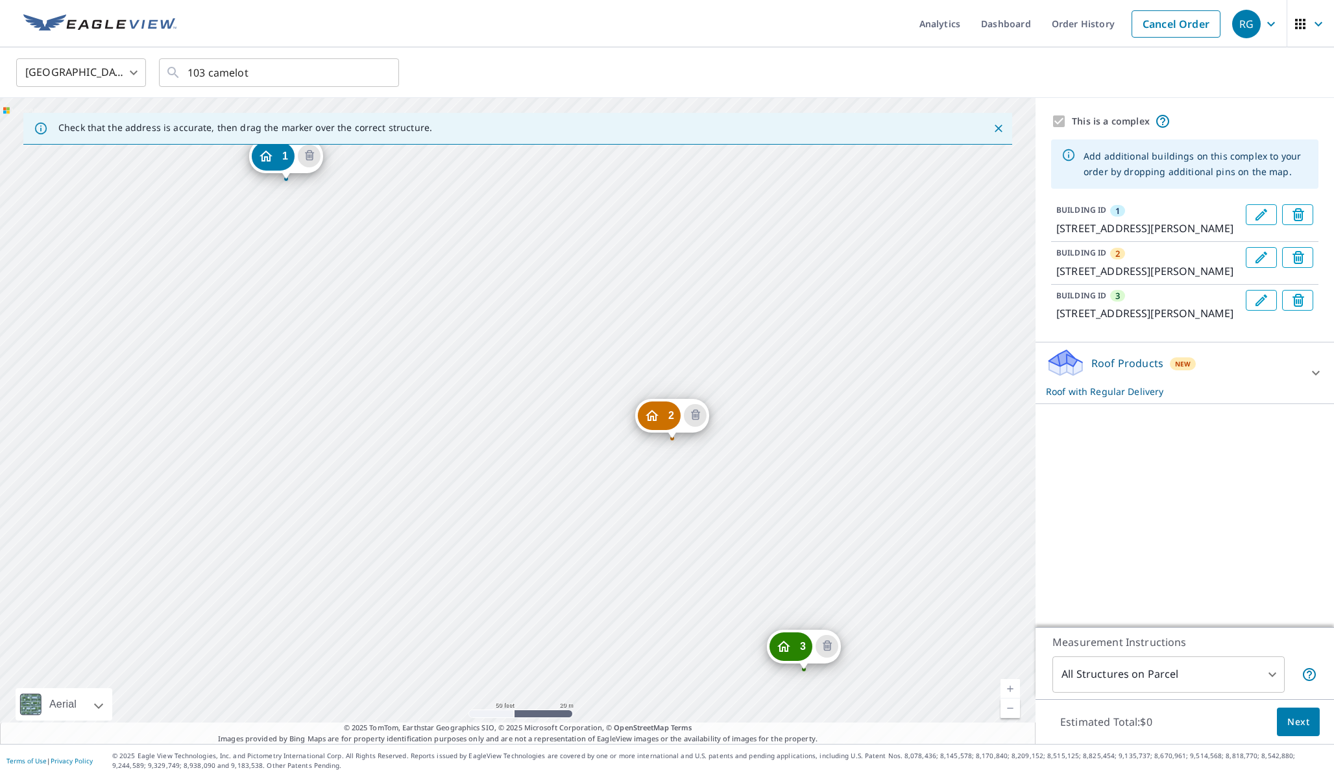
drag, startPoint x: 740, startPoint y: 489, endPoint x: 505, endPoint y: 250, distance: 335.4
click at [505, 250] on div "2 [STREET_ADDRESS][PERSON_NAME] 3 [STREET_ADDRESS][PERSON_NAME] 1 [STREET_ADDRE…" at bounding box center [518, 421] width 1036 height 646
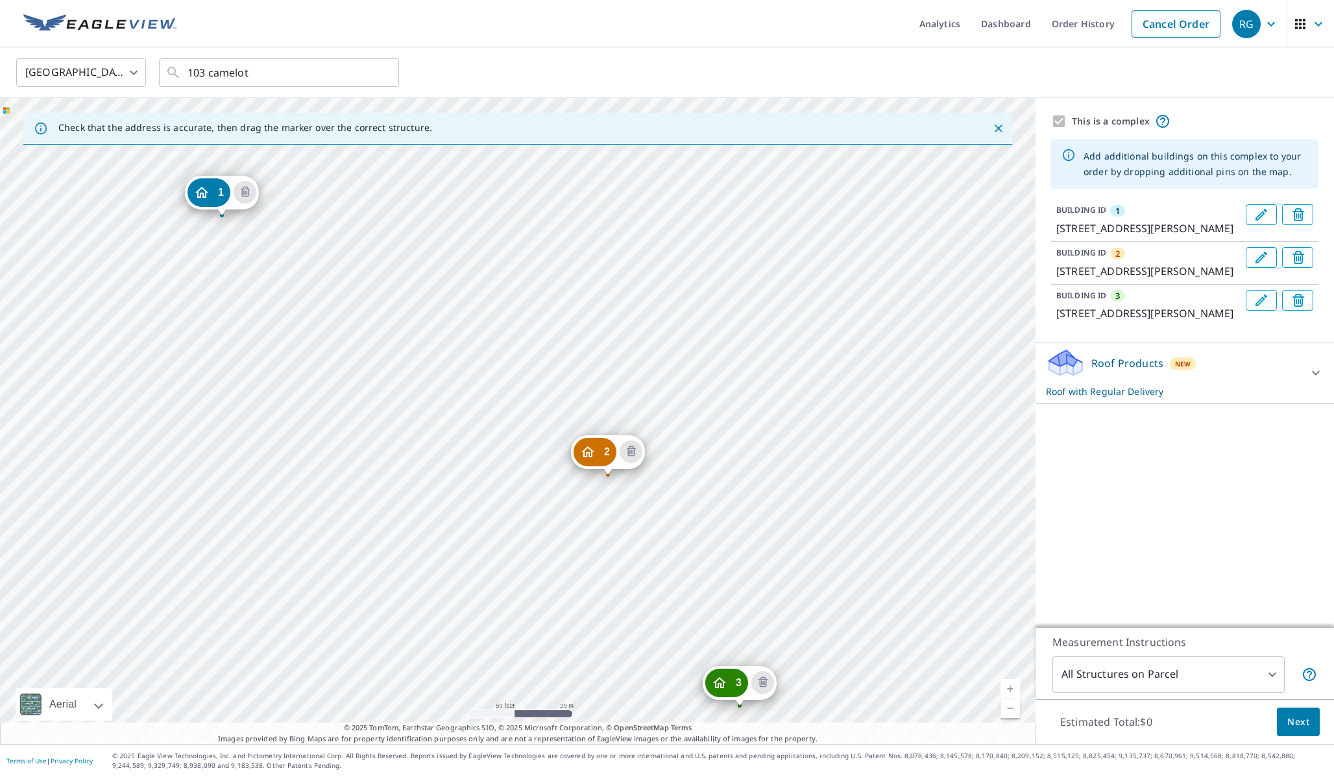
drag, startPoint x: 879, startPoint y: 535, endPoint x: 818, endPoint y: 571, distance: 71.0
click at [818, 571] on div "2 [STREET_ADDRESS][PERSON_NAME] 3 [STREET_ADDRESS][PERSON_NAME] 1 [STREET_ADDRE…" at bounding box center [518, 421] width 1036 height 646
click at [1009, 709] on link "Current Level 19, Zoom Out" at bounding box center [1010, 708] width 19 height 19
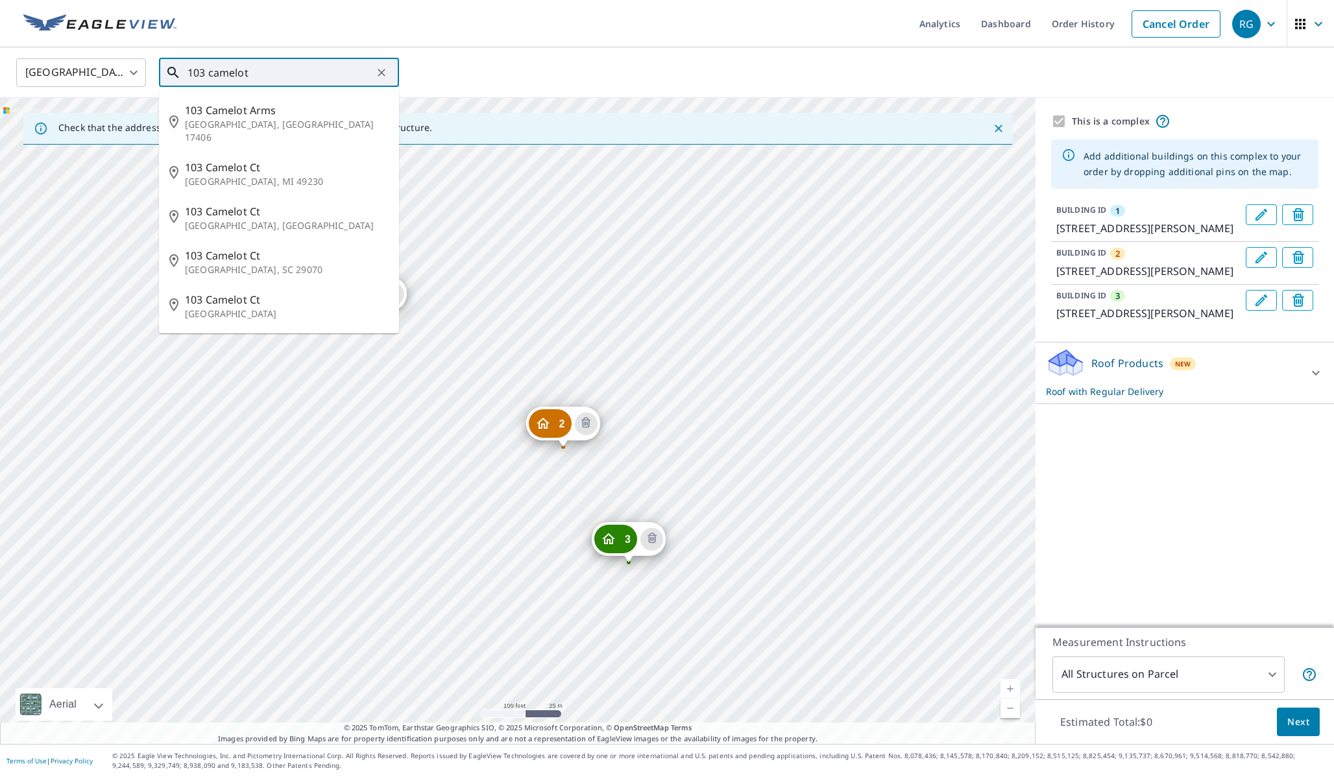
click at [302, 67] on input "103 camelot" at bounding box center [280, 73] width 185 height 36
click at [297, 70] on input "103 camelot" at bounding box center [280, 73] width 185 height 36
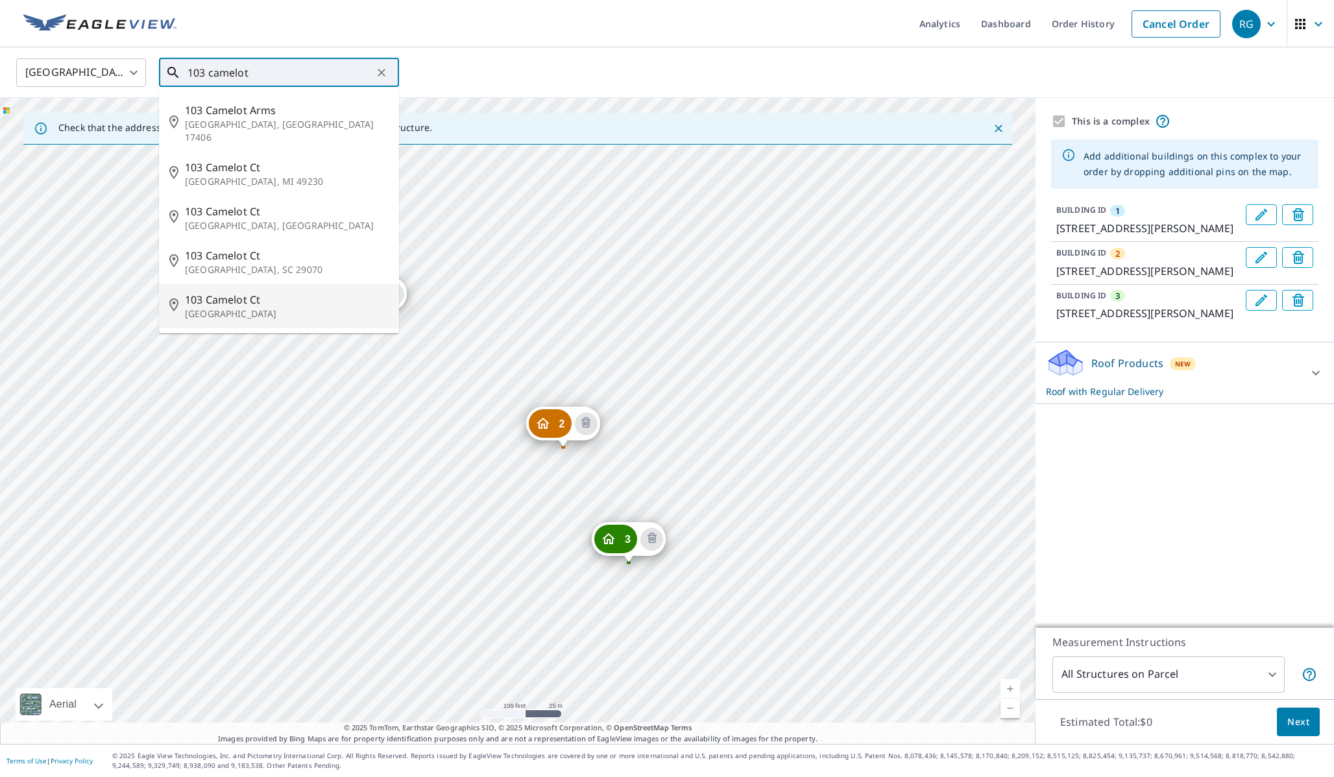
click at [277, 292] on span "103 Camelot Ct" at bounding box center [287, 300] width 204 height 16
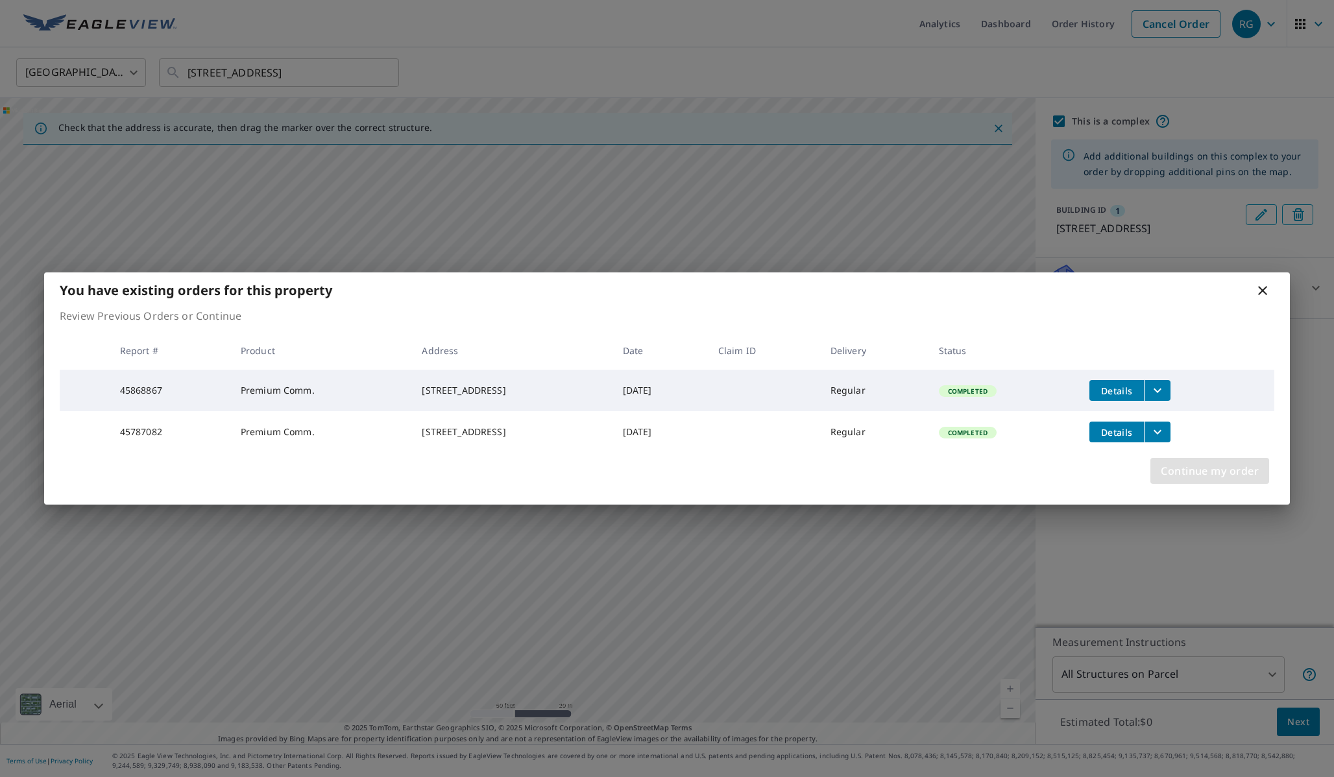
click at [1197, 480] on span "Continue my order" at bounding box center [1210, 471] width 98 height 18
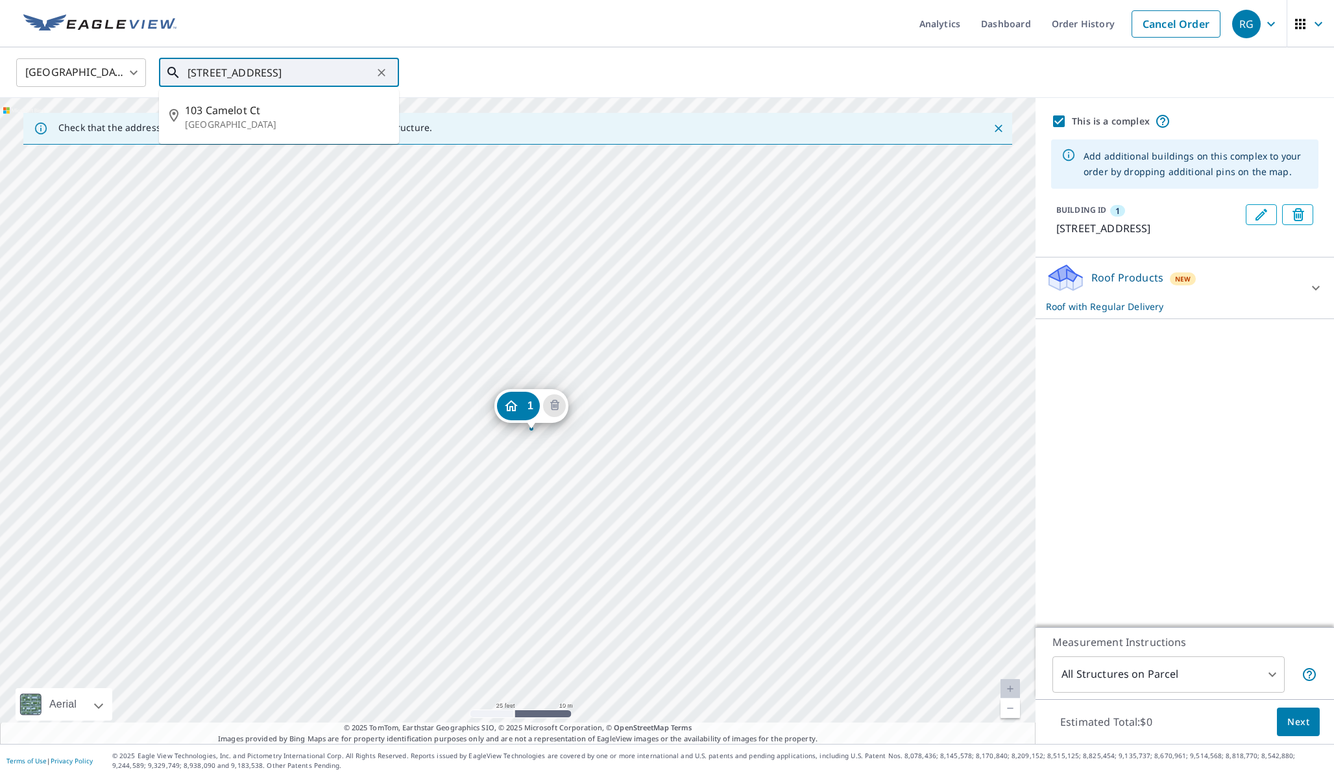
click at [206, 75] on input "[STREET_ADDRESS]" at bounding box center [280, 73] width 185 height 36
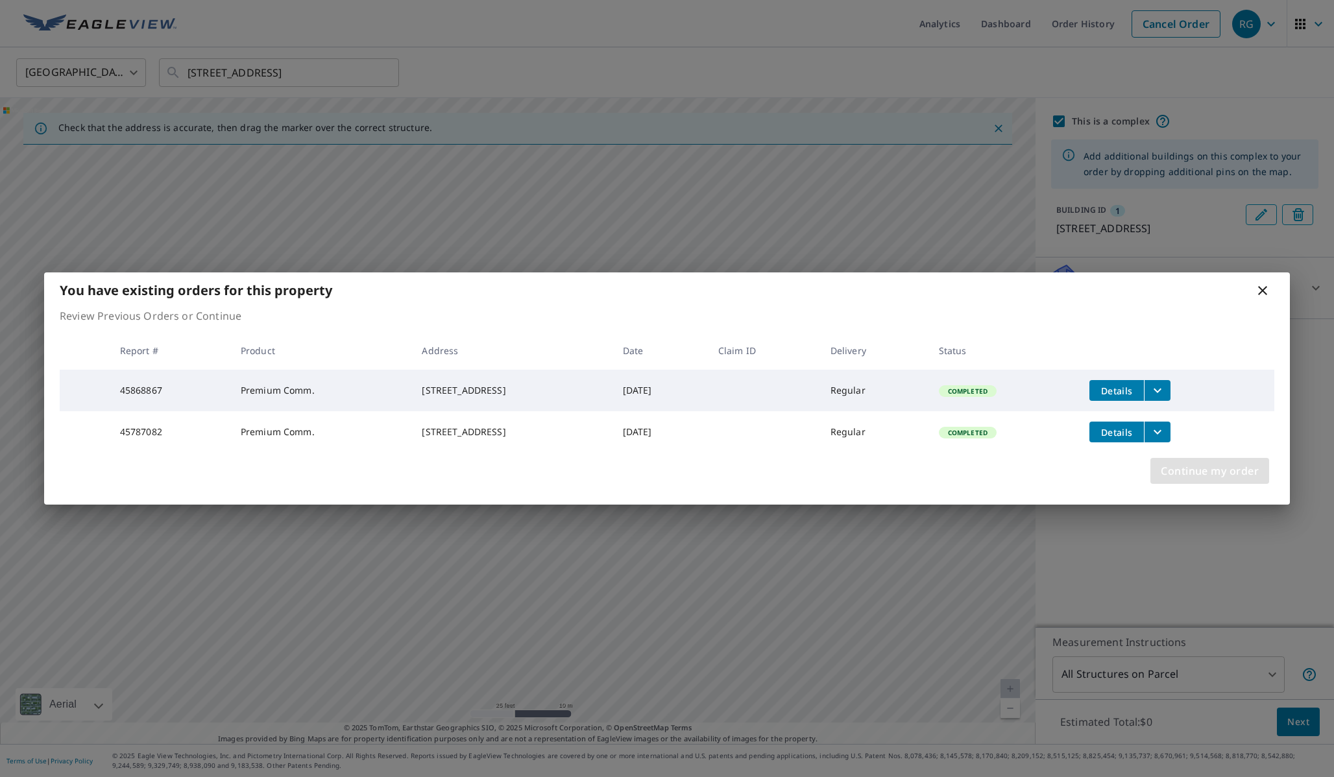
click at [1199, 477] on span "Continue my order" at bounding box center [1210, 471] width 98 height 18
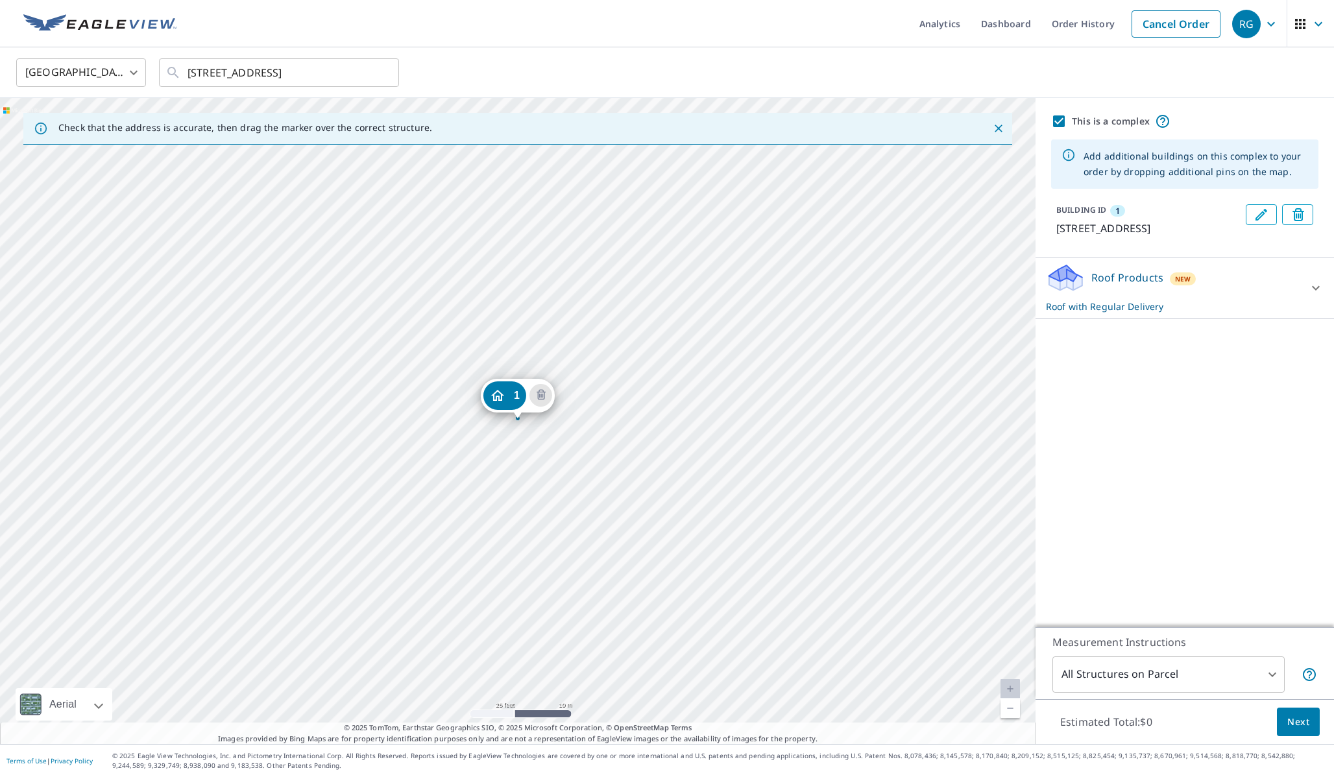
click at [1005, 690] on link "Current Level 20, Zoom In Disabled" at bounding box center [1010, 688] width 19 height 19
click at [1011, 710] on link "Current Level 20, Zoom Out" at bounding box center [1010, 708] width 19 height 19
click at [680, 360] on div "[STREET_ADDRESS]" at bounding box center [518, 421] width 1036 height 646
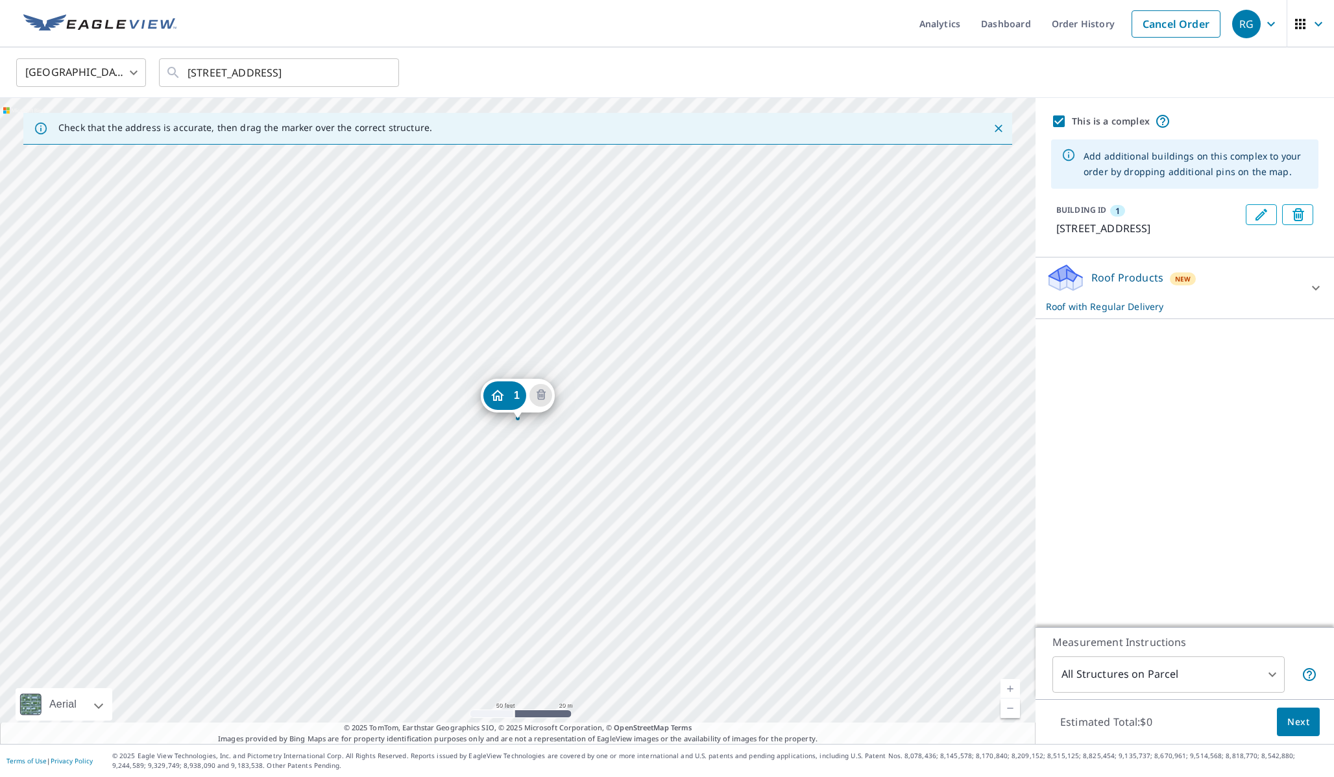
click at [700, 373] on div "[STREET_ADDRESS]" at bounding box center [518, 421] width 1036 height 646
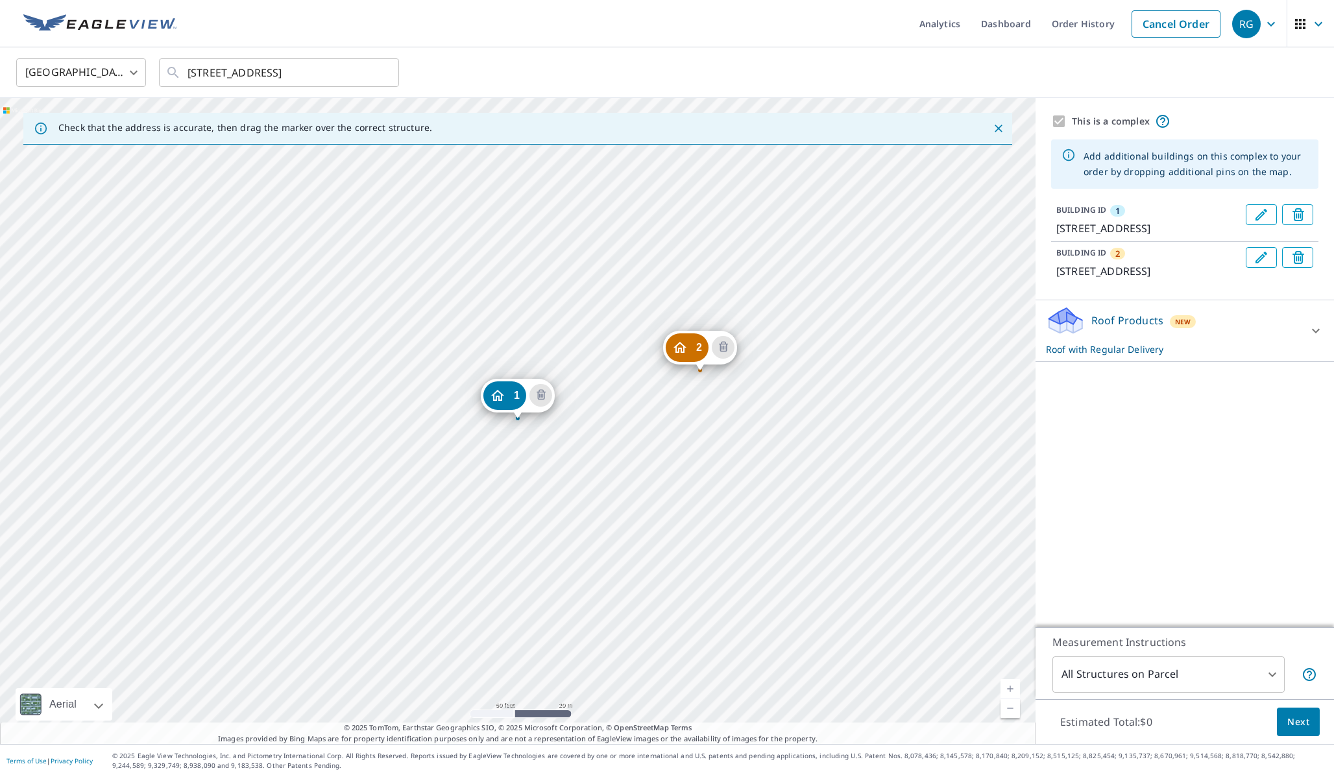
click at [605, 286] on div "2 [STREET_ADDRESS][PERSON_NAME] [STREET_ADDRESS]" at bounding box center [518, 421] width 1036 height 646
click at [602, 287] on div "2 [STREET_ADDRESS][PERSON_NAME] [STREET_ADDRESS]" at bounding box center [518, 421] width 1036 height 646
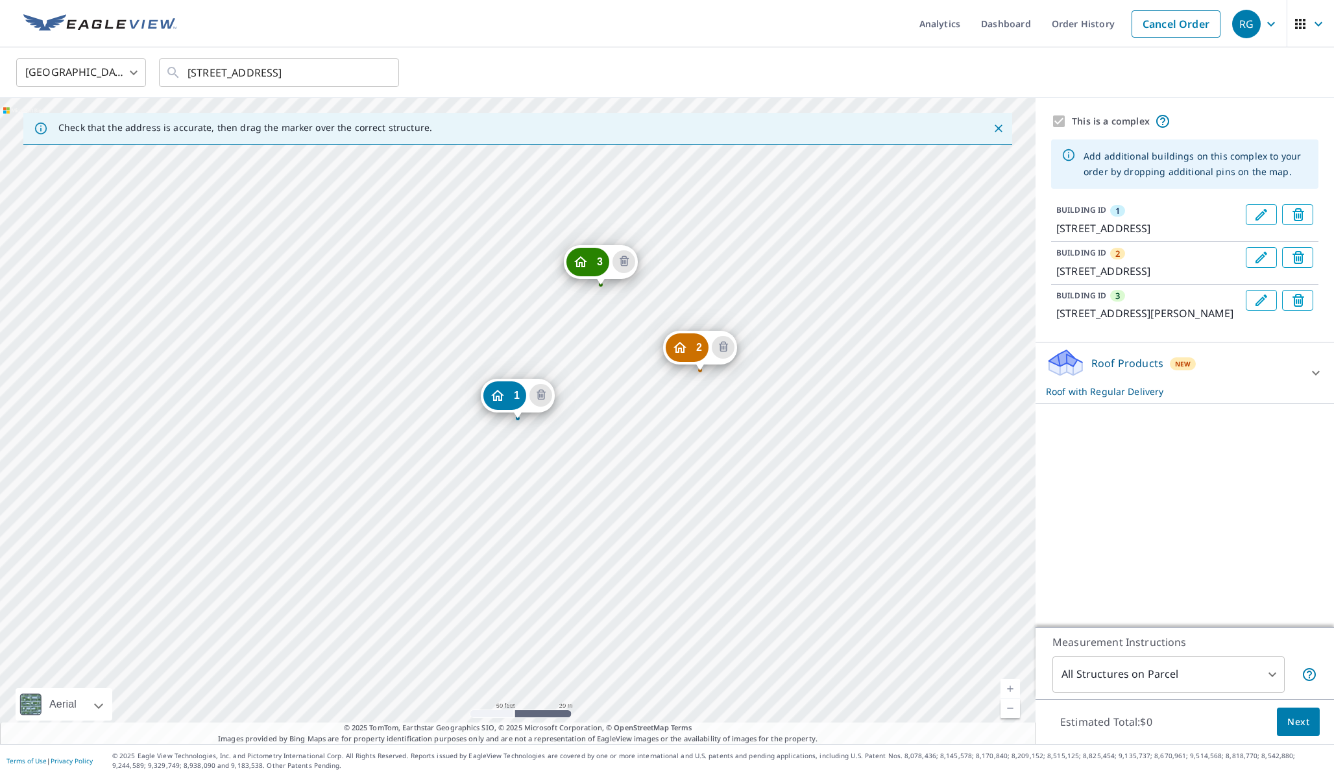
click at [422, 301] on div "2 [STREET_ADDRESS][PERSON_NAME] [GEOGRAPHIC_DATA][STREET_ADDRESS][PERSON_NAME][…" at bounding box center [518, 421] width 1036 height 646
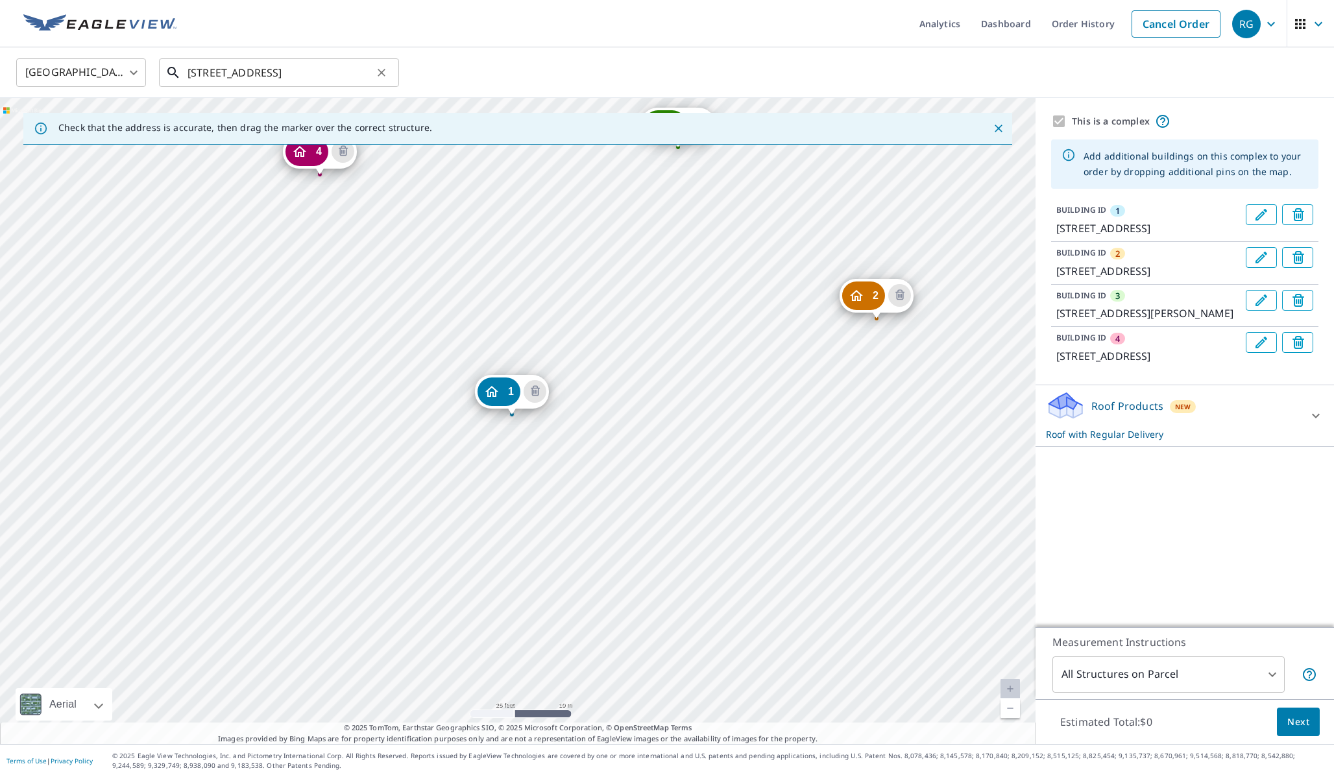
click at [295, 69] on input "[STREET_ADDRESS]" at bounding box center [280, 73] width 185 height 36
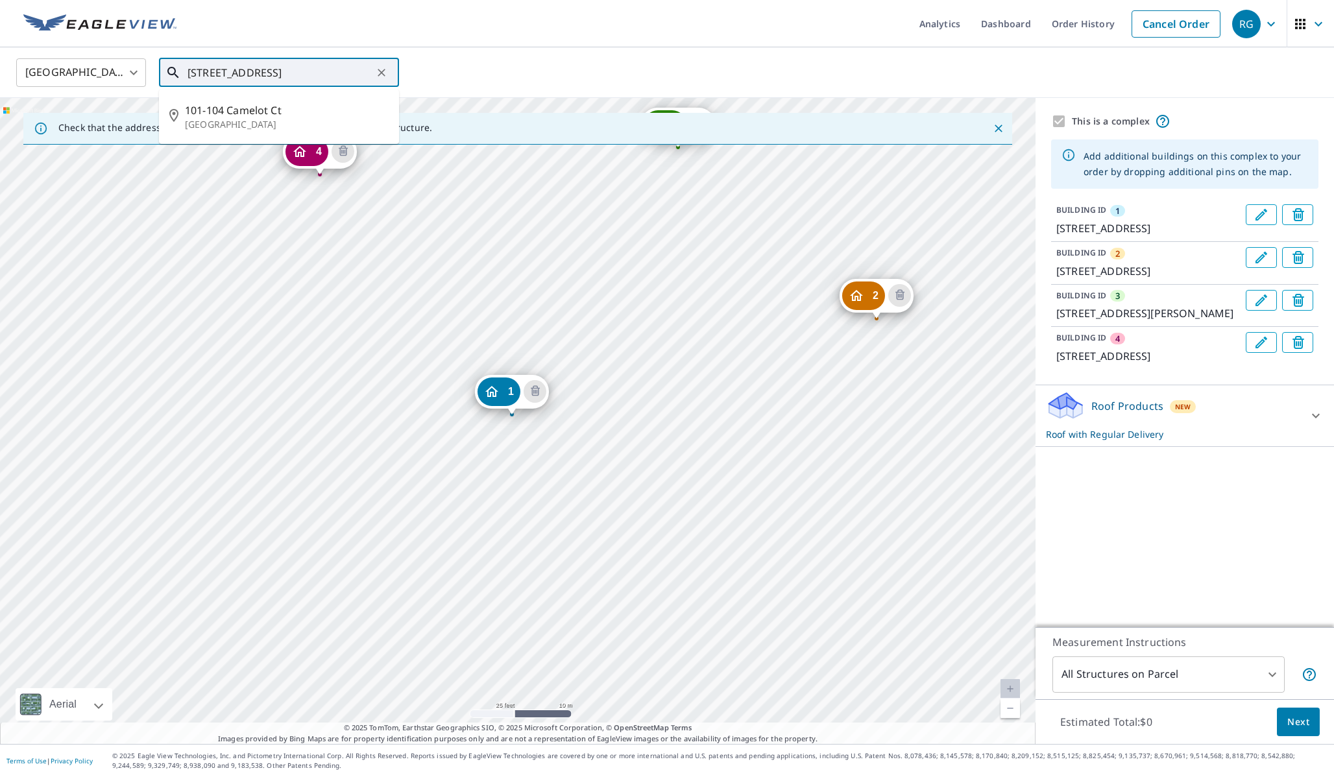
click at [295, 69] on input "[STREET_ADDRESS]" at bounding box center [280, 73] width 185 height 36
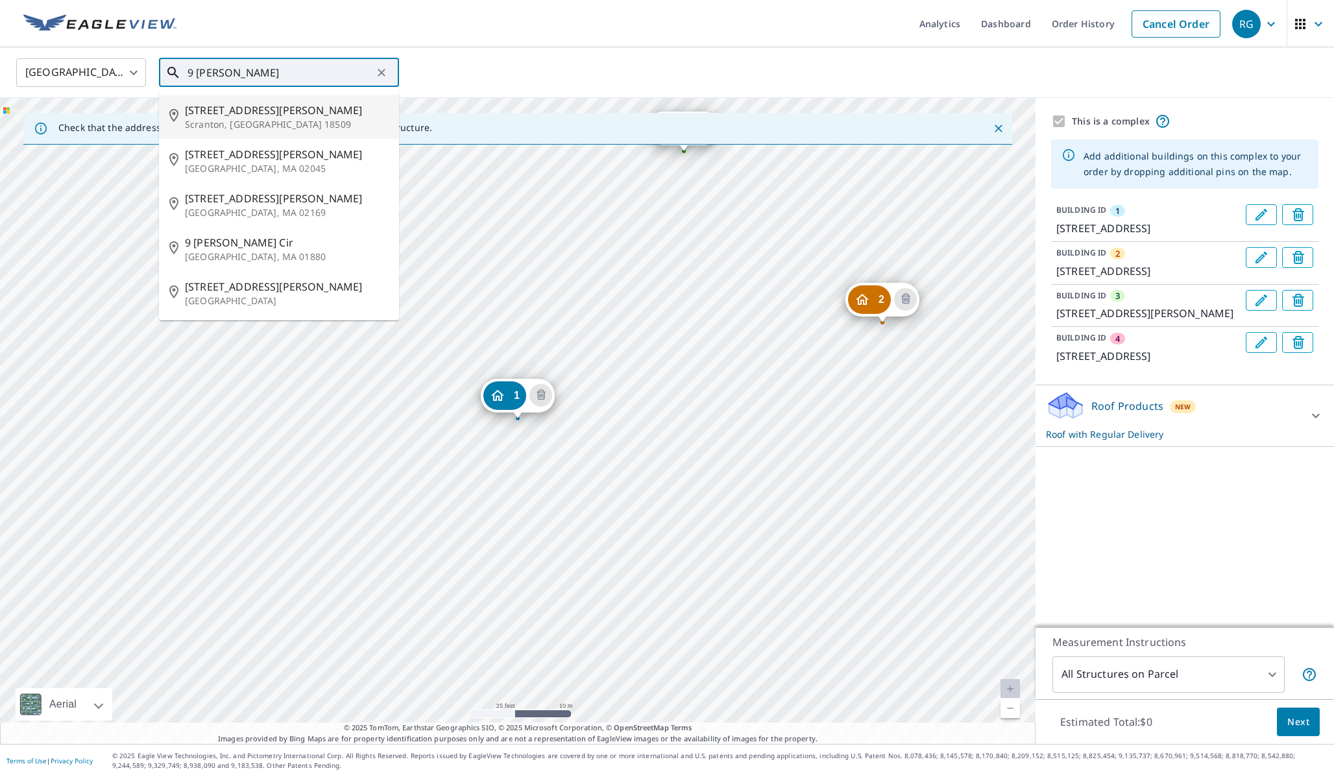
click at [240, 109] on span "[STREET_ADDRESS][PERSON_NAME]" at bounding box center [287, 111] width 204 height 16
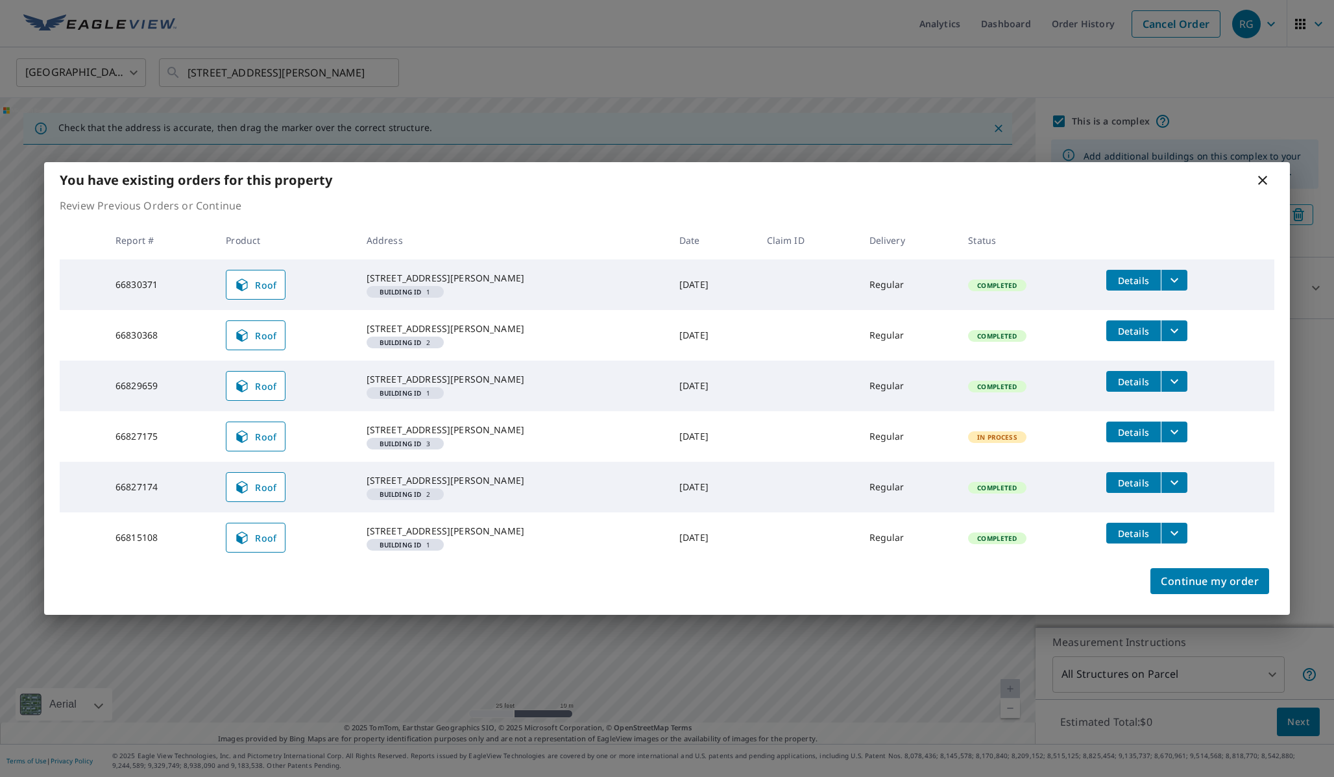
drag, startPoint x: 762, startPoint y: 470, endPoint x: 762, endPoint y: 437, distance: 32.4
click at [762, 437] on td at bounding box center [808, 436] width 103 height 51
click at [1234, 590] on span "Continue my order" at bounding box center [1210, 581] width 98 height 18
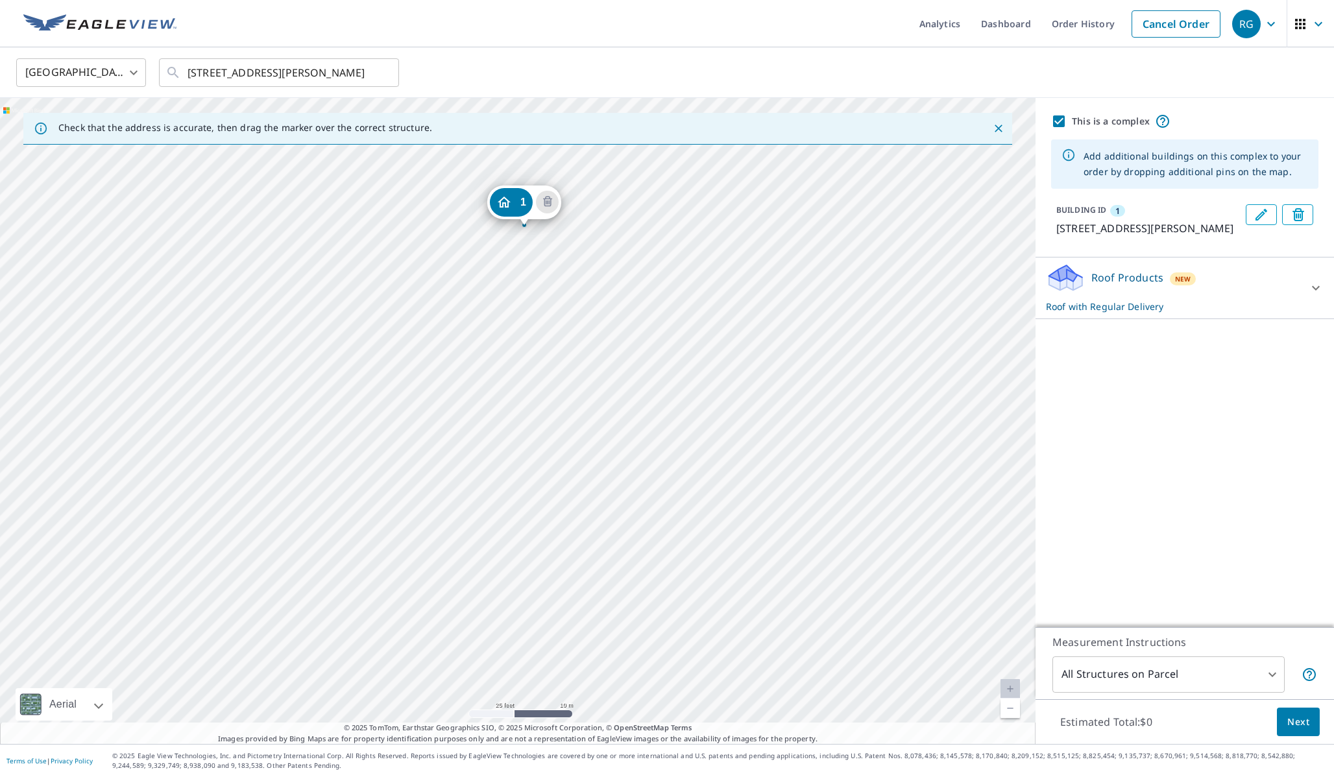
drag, startPoint x: 823, startPoint y: 354, endPoint x: 824, endPoint y: 335, distance: 19.5
click at [824, 335] on div "[STREET_ADDRESS][PERSON_NAME]" at bounding box center [518, 421] width 1036 height 646
drag, startPoint x: 720, startPoint y: 274, endPoint x: 696, endPoint y: 336, distance: 66.8
click at [696, 336] on div "[STREET_ADDRESS][PERSON_NAME]" at bounding box center [518, 421] width 1036 height 646
click at [1017, 714] on link "Current Level 20, Zoom Out" at bounding box center [1010, 708] width 19 height 19
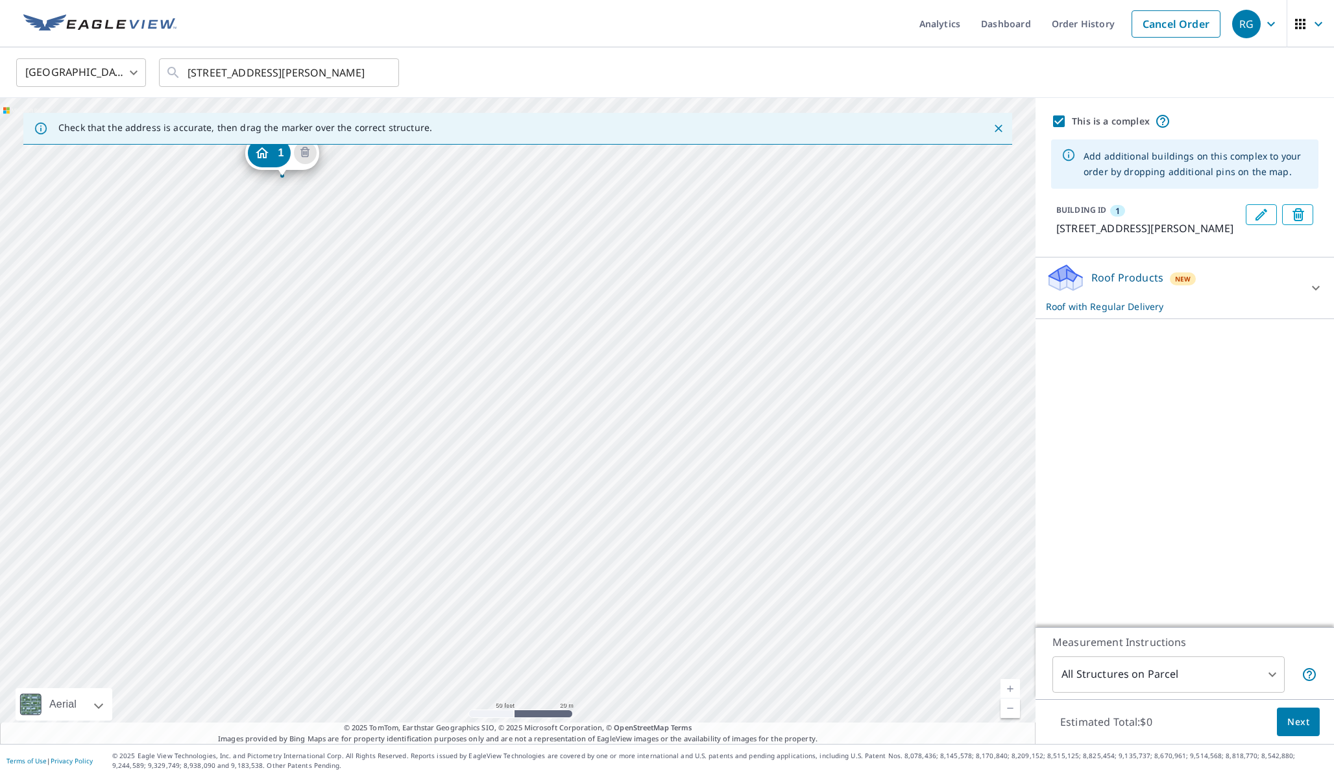
drag, startPoint x: 899, startPoint y: 620, endPoint x: 660, endPoint y: 436, distance: 301.6
click at [660, 436] on div "[STREET_ADDRESS][PERSON_NAME]" at bounding box center [518, 421] width 1036 height 646
drag, startPoint x: 452, startPoint y: 351, endPoint x: 532, endPoint y: 472, distance: 144.7
click at [532, 472] on div "[STREET_ADDRESS][PERSON_NAME]" at bounding box center [518, 421] width 1036 height 646
click at [1015, 692] on link "Current Level 19, Zoom In" at bounding box center [1010, 688] width 19 height 19
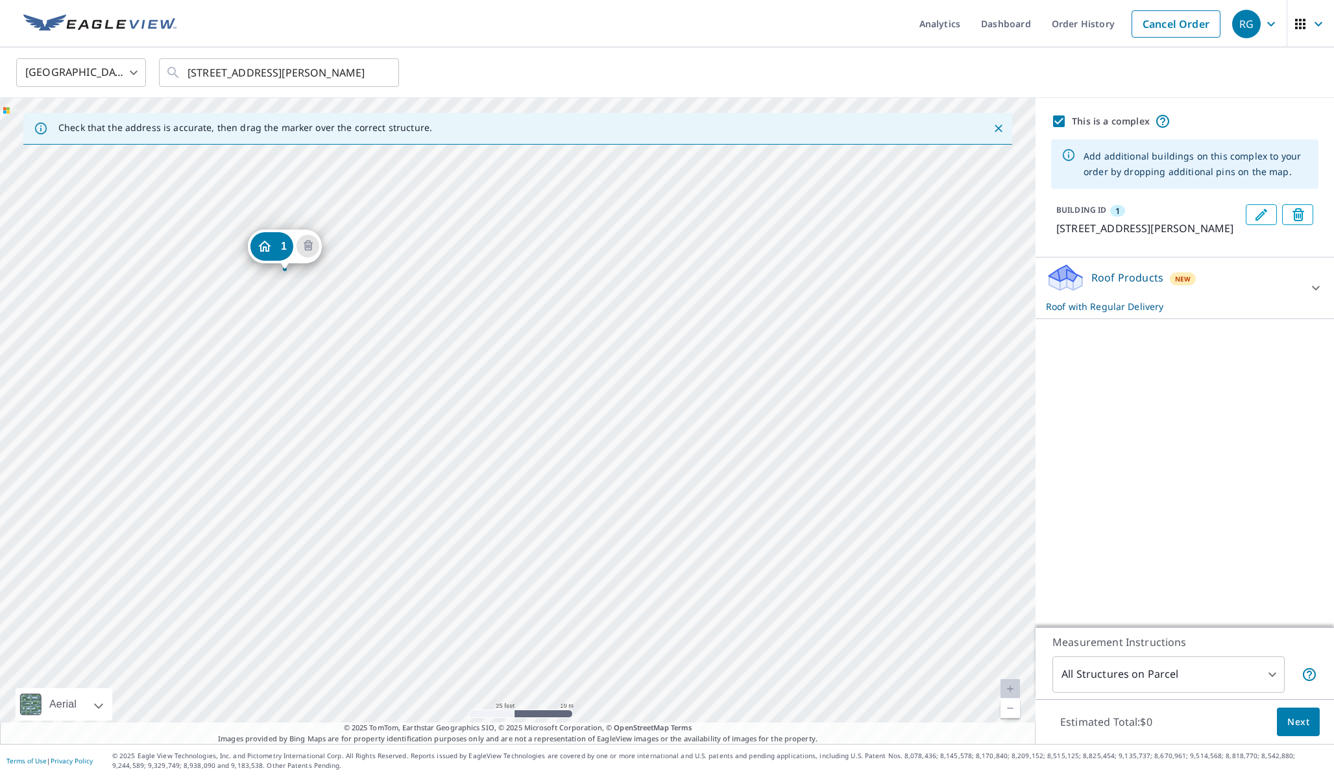
drag, startPoint x: 485, startPoint y: 287, endPoint x: 588, endPoint y: 396, distance: 150.1
click at [588, 396] on div "[STREET_ADDRESS][PERSON_NAME]" at bounding box center [518, 421] width 1036 height 646
click at [1008, 712] on link "Current Level 20, Zoom Out" at bounding box center [1010, 708] width 19 height 19
drag, startPoint x: 766, startPoint y: 507, endPoint x: 502, endPoint y: 328, distance: 319.1
click at [502, 328] on div "[STREET_ADDRESS][PERSON_NAME]" at bounding box center [518, 421] width 1036 height 646
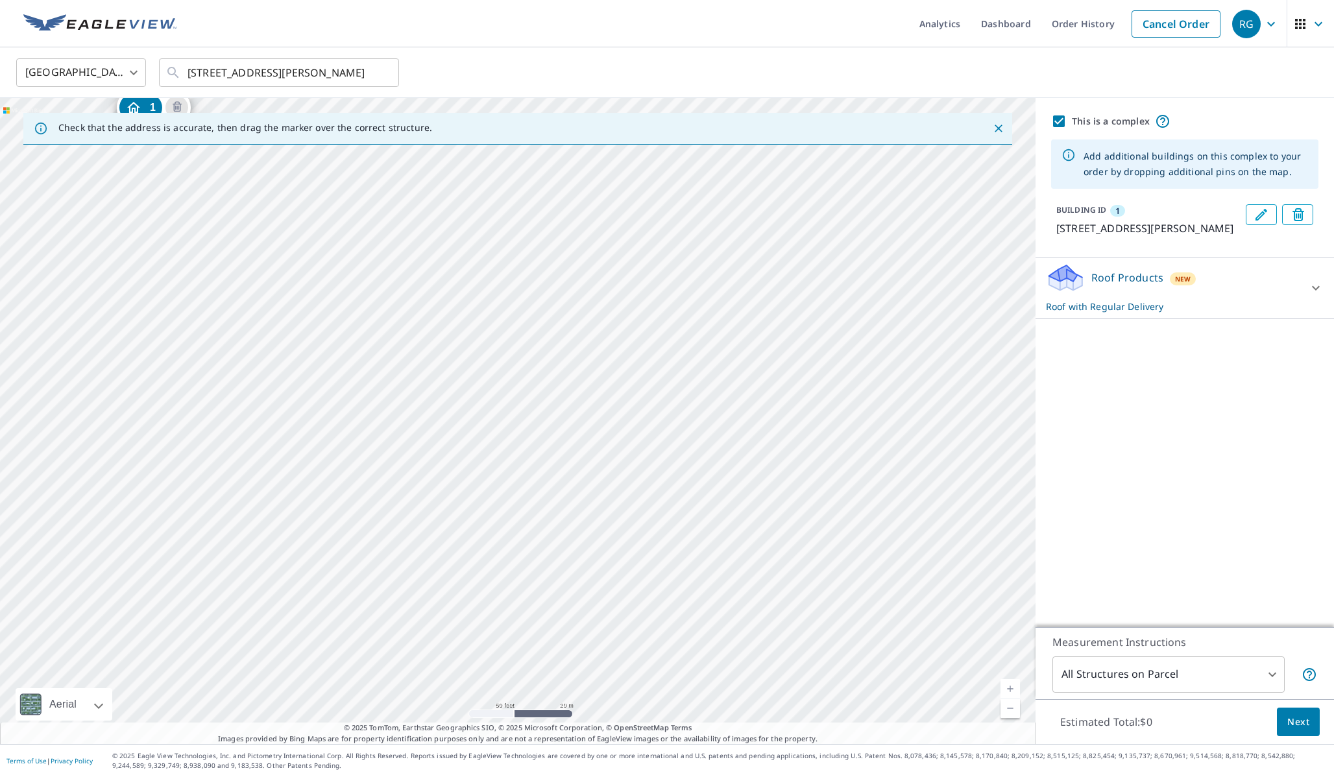
drag, startPoint x: 637, startPoint y: 581, endPoint x: 653, endPoint y: 547, distance: 38.0
click at [653, 547] on div "[STREET_ADDRESS][PERSON_NAME]" at bounding box center [518, 421] width 1036 height 646
click at [1012, 719] on div "[STREET_ADDRESS][PERSON_NAME]" at bounding box center [518, 421] width 1036 height 646
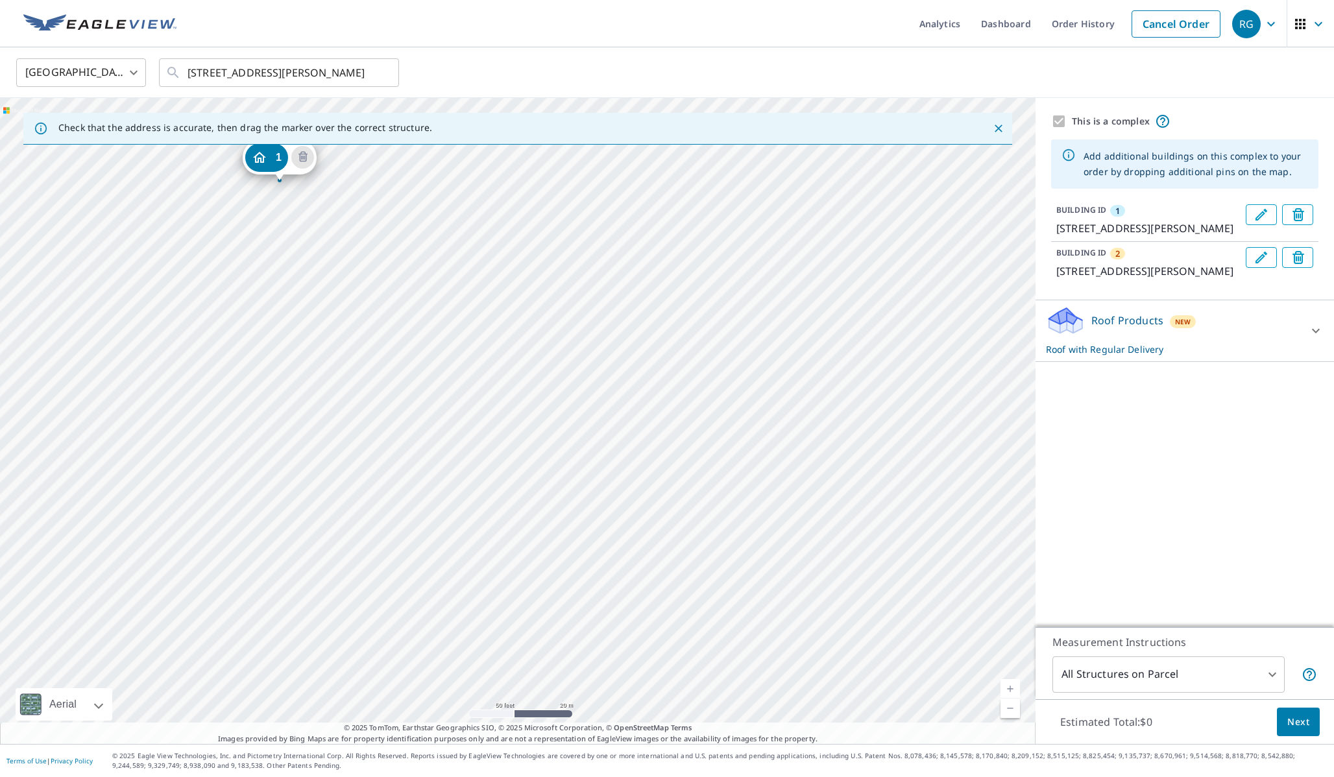
drag, startPoint x: 881, startPoint y: 537, endPoint x: 643, endPoint y: 299, distance: 336.8
click at [643, 299] on div "2 [STREET_ADDRESS][PERSON_NAME] 1 [STREET_ADDRESS][PERSON_NAME]" at bounding box center [518, 421] width 1036 height 646
click at [1017, 712] on link "Current Level 19, Zoom Out" at bounding box center [1010, 708] width 19 height 19
drag, startPoint x: 823, startPoint y: 559, endPoint x: 681, endPoint y: 537, distance: 143.8
drag, startPoint x: 775, startPoint y: 542, endPoint x: 722, endPoint y: 459, distance: 99.0
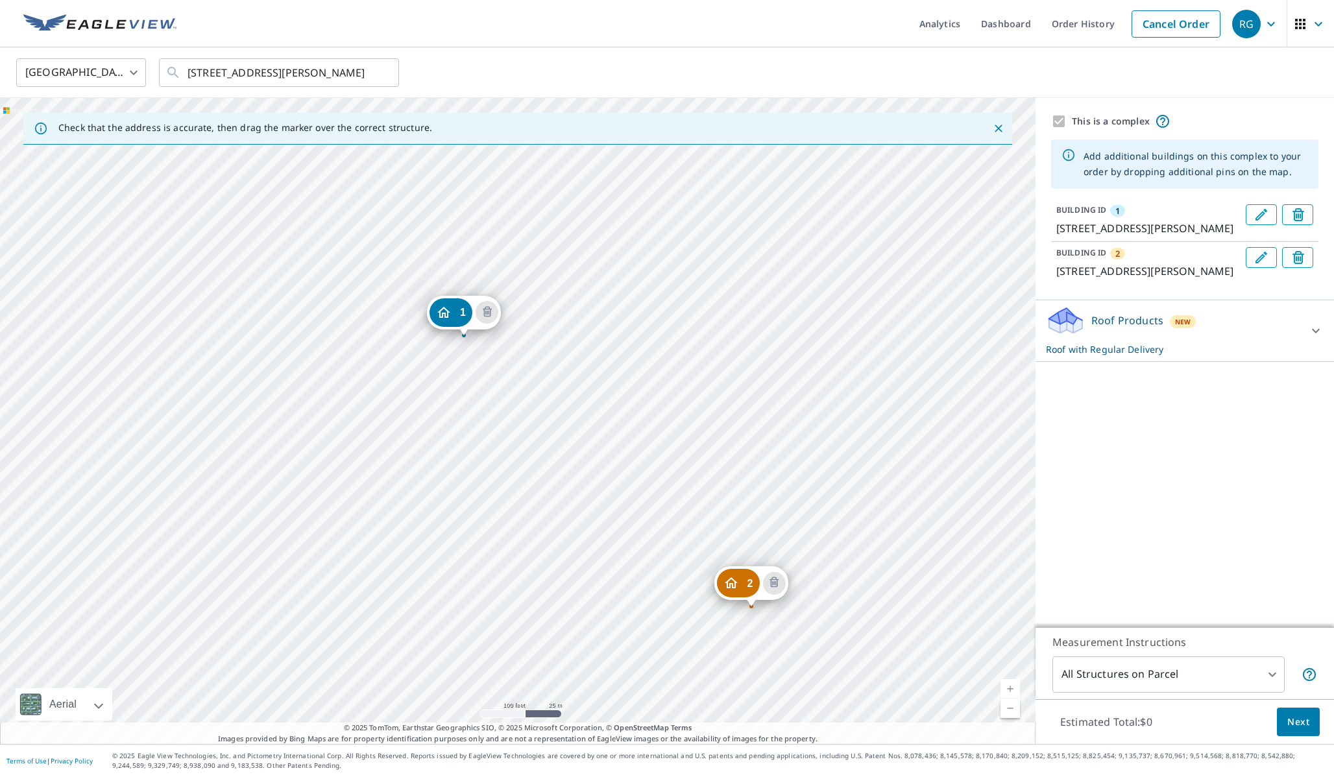
click at [722, 459] on div "2 [STREET_ADDRESS][PERSON_NAME] 1 [STREET_ADDRESS][PERSON_NAME]" at bounding box center [518, 421] width 1036 height 646
click at [1006, 690] on link "Current Level 18, Zoom In" at bounding box center [1010, 688] width 19 height 19
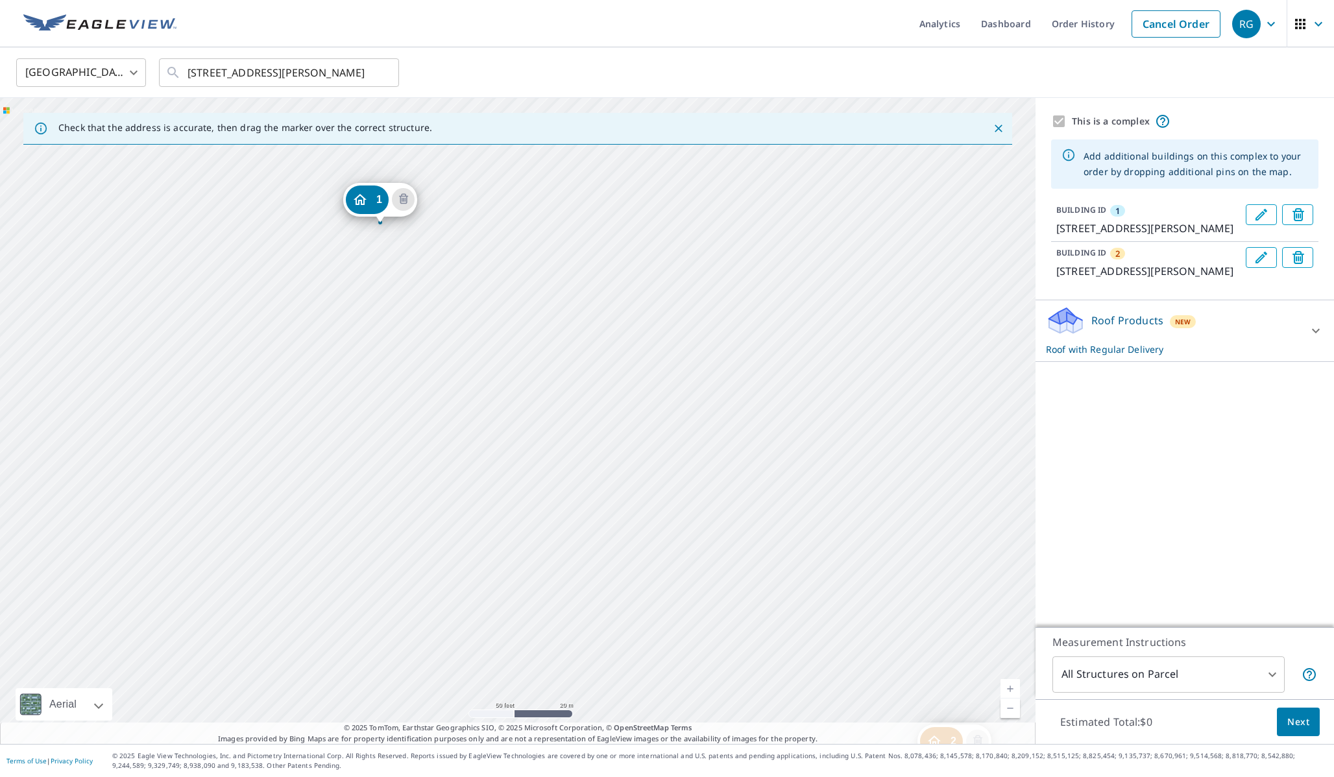
drag, startPoint x: 821, startPoint y: 550, endPoint x: 790, endPoint y: 520, distance: 43.6
click at [790, 520] on div "2 [STREET_ADDRESS][PERSON_NAME] 1 [STREET_ADDRESS][PERSON_NAME]" at bounding box center [518, 421] width 1036 height 646
click at [748, 498] on div "2 [STREET_ADDRESS][PERSON_NAME] 1 [STREET_ADDRESS][PERSON_NAME]" at bounding box center [518, 421] width 1036 height 646
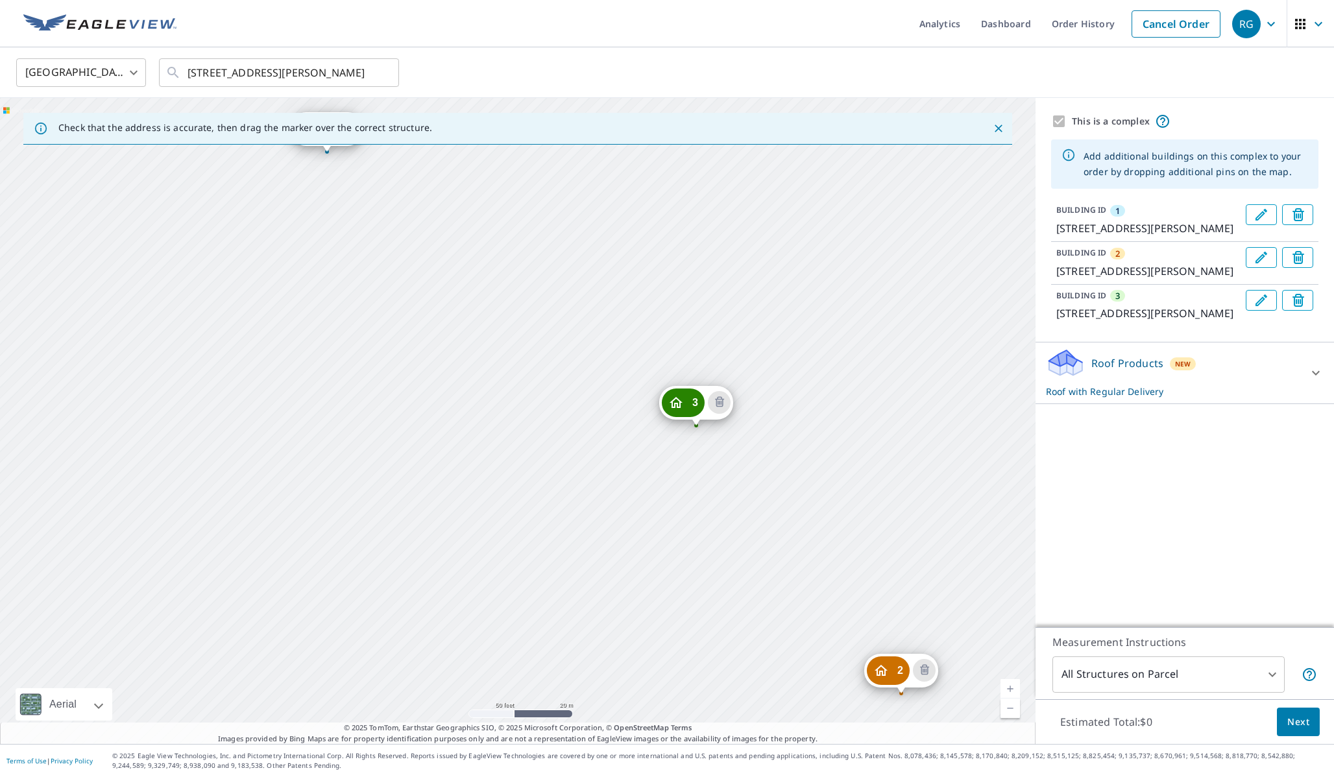
drag, startPoint x: 950, startPoint y: 642, endPoint x: 759, endPoint y: 376, distance: 327.4
click at [759, 376] on div "2 [STREET_ADDRESS][PERSON_NAME] 3 [STREET_ADDRESS][PERSON_NAME] 1 [STREET_ADDRE…" at bounding box center [518, 421] width 1036 height 646
click at [247, 75] on input "[STREET_ADDRESS][PERSON_NAME]" at bounding box center [280, 73] width 185 height 36
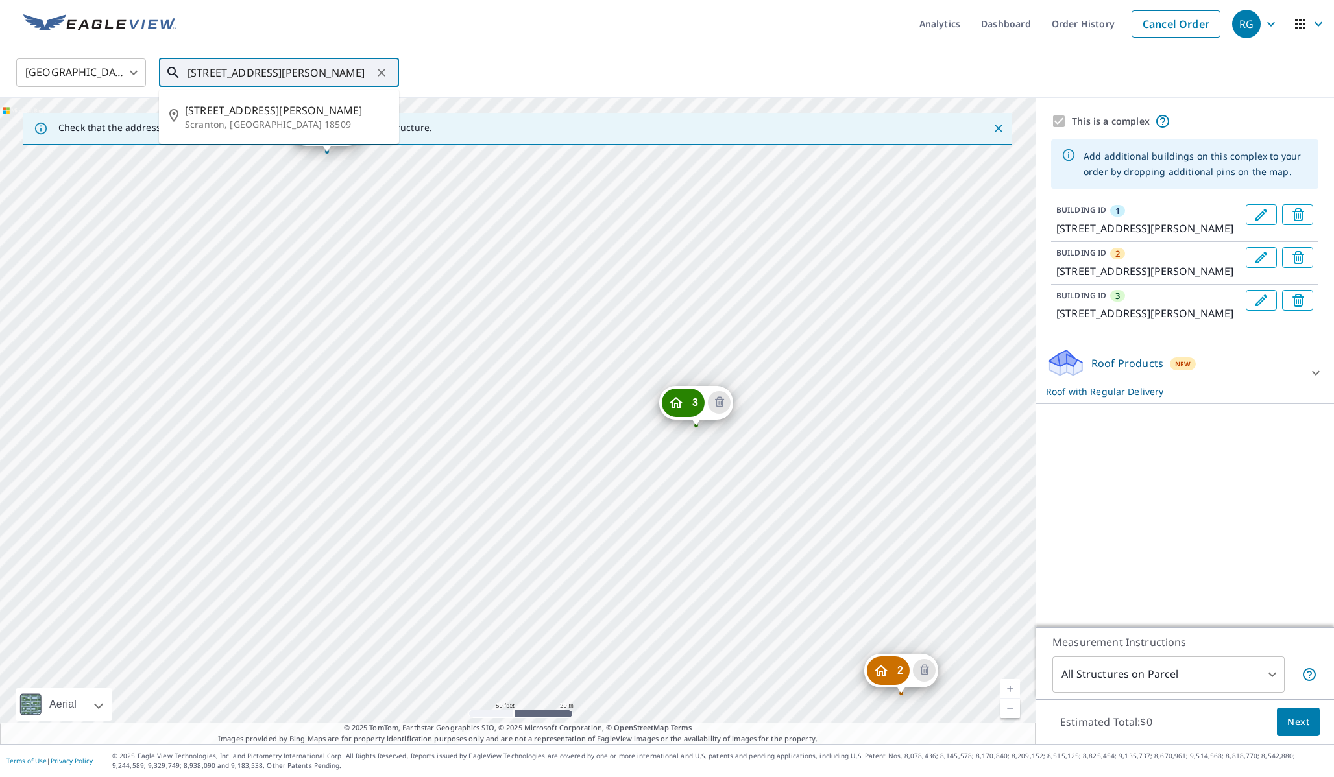
click at [247, 75] on input "[STREET_ADDRESS][PERSON_NAME]" at bounding box center [280, 73] width 185 height 36
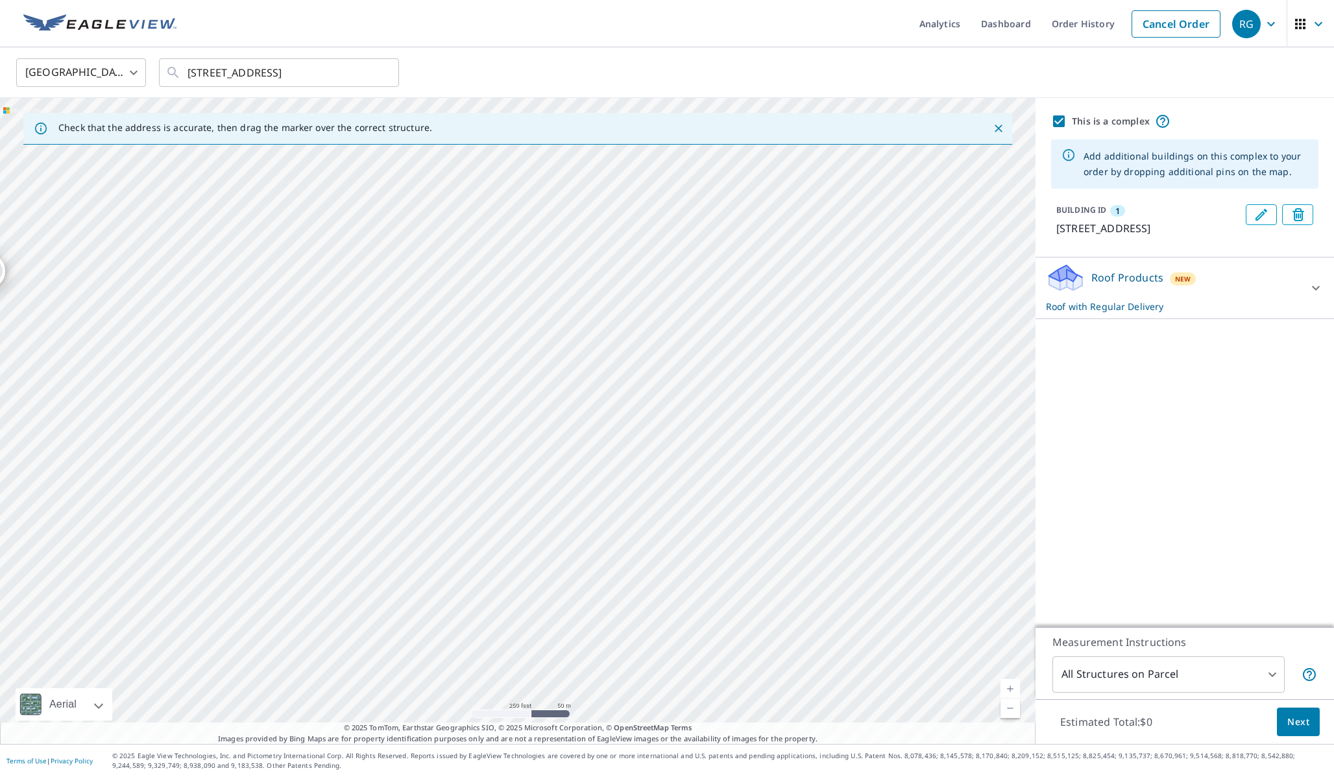
drag, startPoint x: 777, startPoint y: 470, endPoint x: 219, endPoint y: 367, distance: 567.5
click at [219, 367] on div "1 [STREET_ADDRESS]" at bounding box center [518, 421] width 1036 height 646
drag, startPoint x: 665, startPoint y: 357, endPoint x: 88, endPoint y: 310, distance: 579.4
click at [88, 310] on div "1 [STREET_ADDRESS]" at bounding box center [518, 421] width 1036 height 646
click at [1009, 716] on link "Current Level 20, Zoom Out" at bounding box center [1010, 708] width 19 height 19
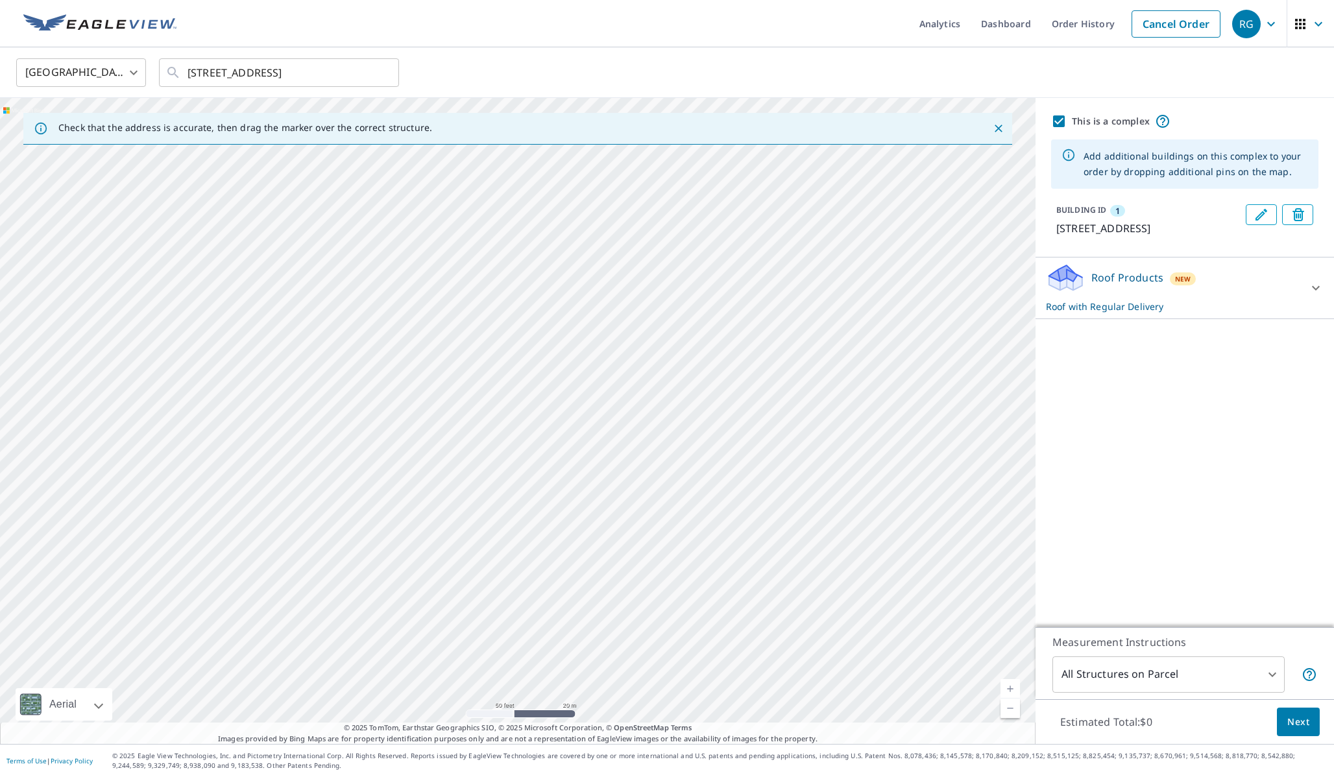
drag, startPoint x: 221, startPoint y: 404, endPoint x: 277, endPoint y: 425, distance: 60.1
click at [277, 425] on div "1 [STREET_ADDRESS]" at bounding box center [518, 421] width 1036 height 646
click at [345, 72] on input "[STREET_ADDRESS]" at bounding box center [280, 73] width 185 height 36
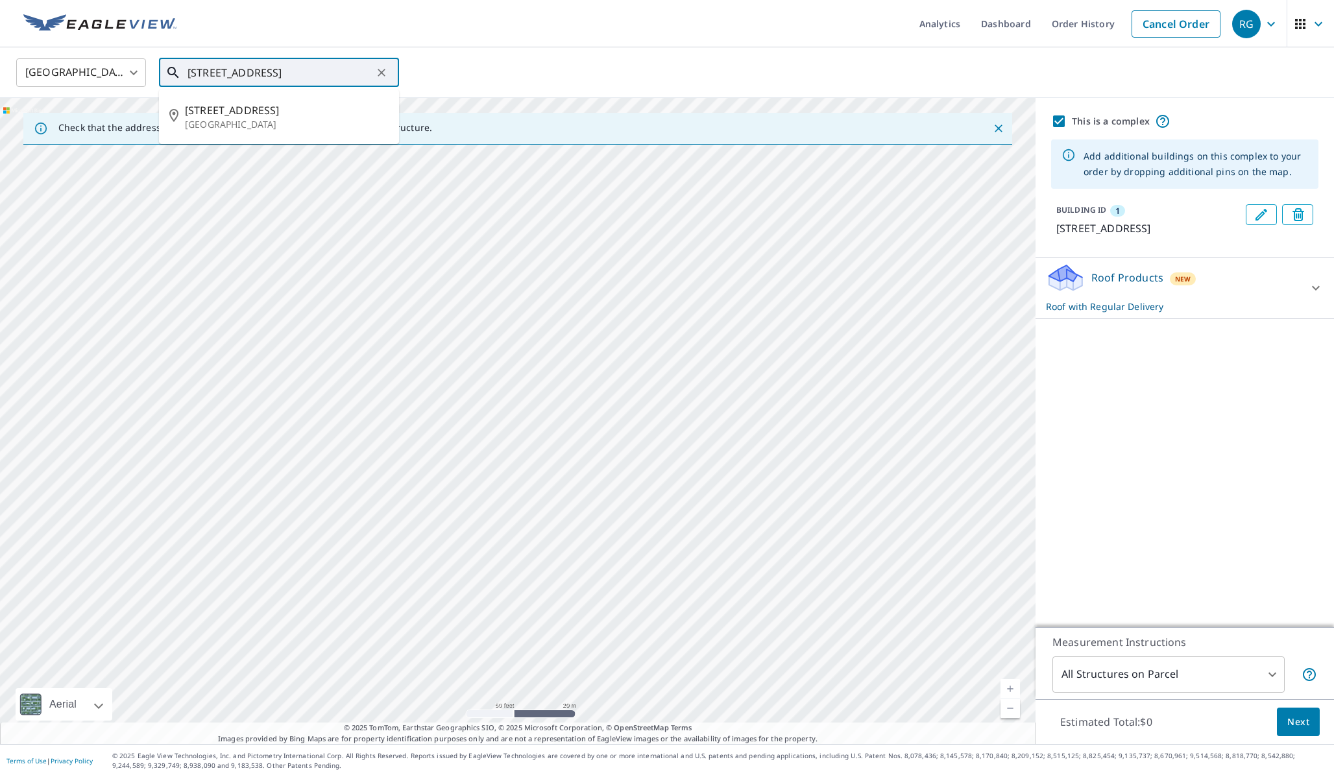
click at [345, 72] on input "[STREET_ADDRESS]" at bounding box center [280, 73] width 185 height 36
click at [280, 154] on span "[STREET_ADDRESS]" at bounding box center [287, 155] width 204 height 16
type input "[STREET_ADDRESS]"
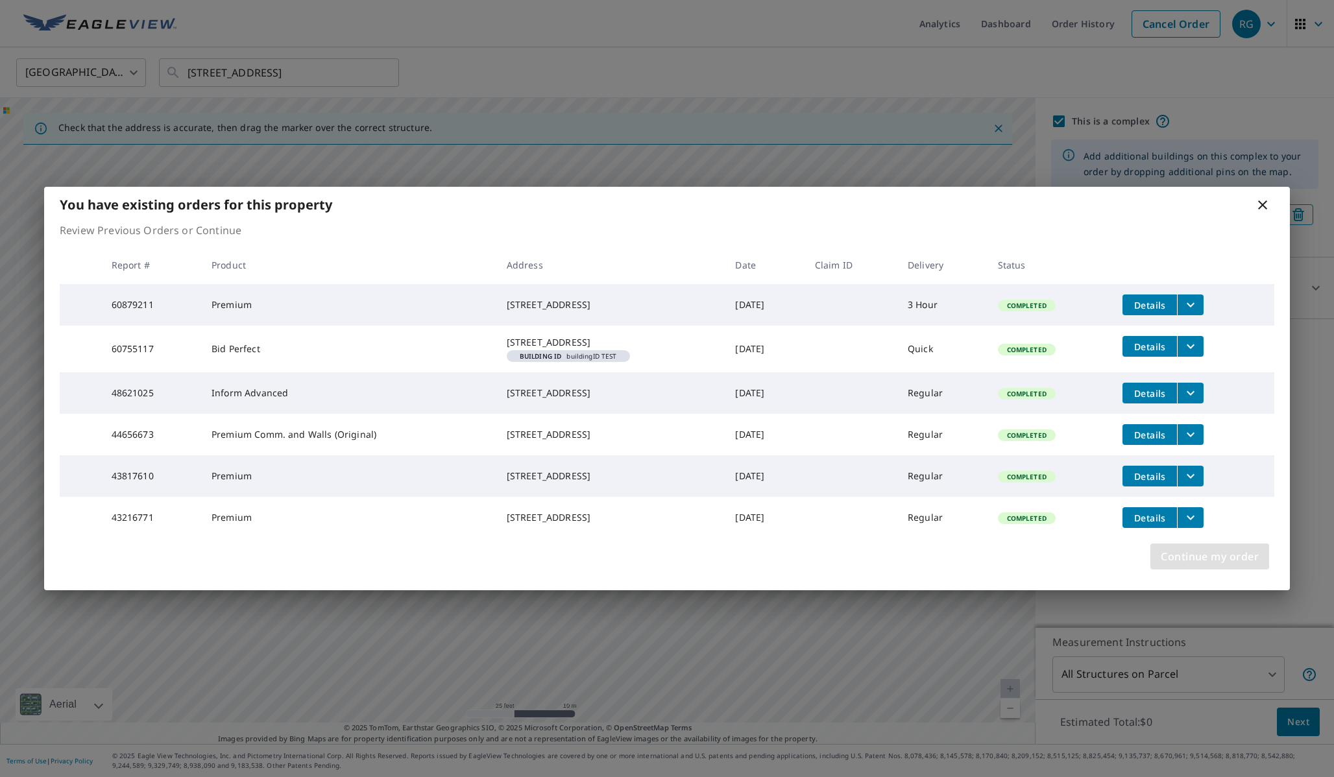
click at [1228, 566] on span "Continue my order" at bounding box center [1210, 557] width 98 height 18
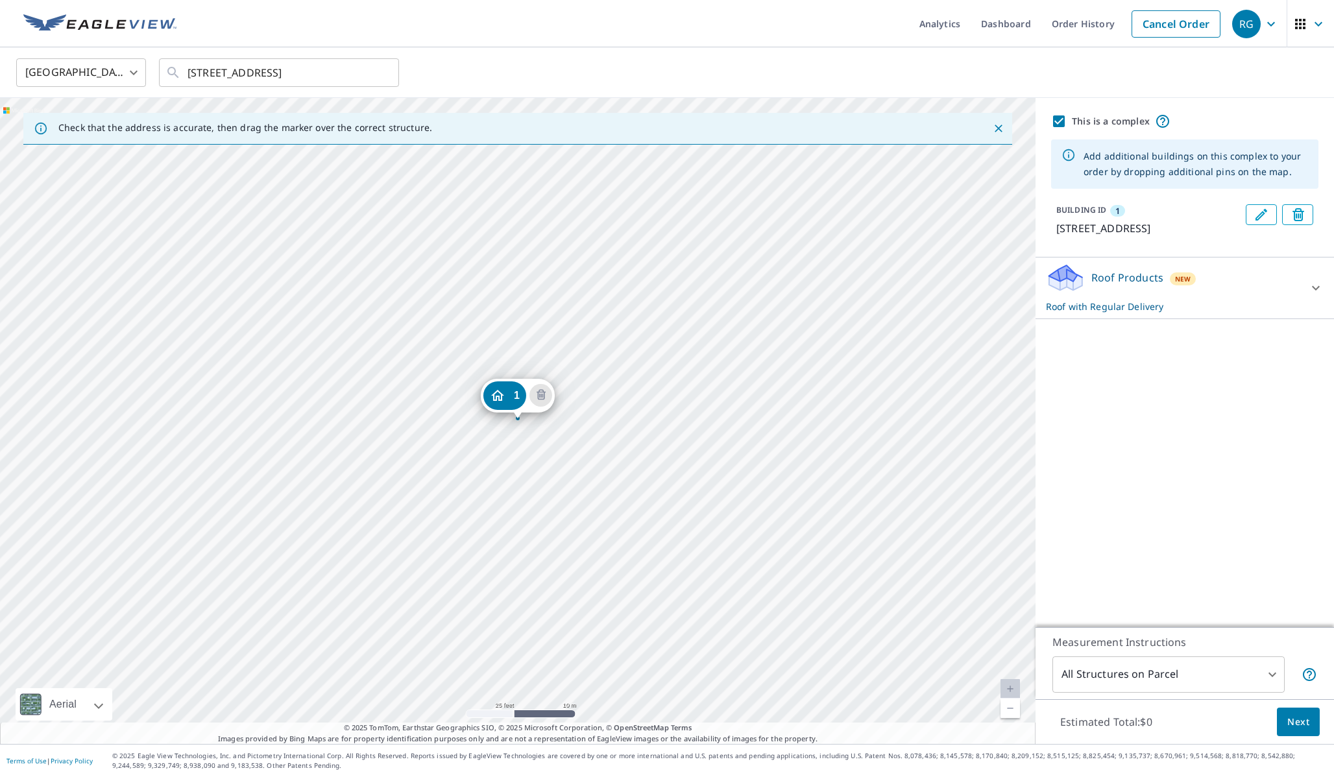
click at [1013, 707] on link "Current Level 20, Zoom Out" at bounding box center [1010, 708] width 19 height 19
drag, startPoint x: 746, startPoint y: 619, endPoint x: 753, endPoint y: 613, distance: 9.7
click at [753, 613] on div "1 [STREET_ADDRESS]" at bounding box center [518, 421] width 1036 height 646
click at [1017, 694] on link "Current Level 19, Zoom In" at bounding box center [1010, 688] width 19 height 19
drag, startPoint x: 850, startPoint y: 579, endPoint x: 653, endPoint y: 483, distance: 219.4
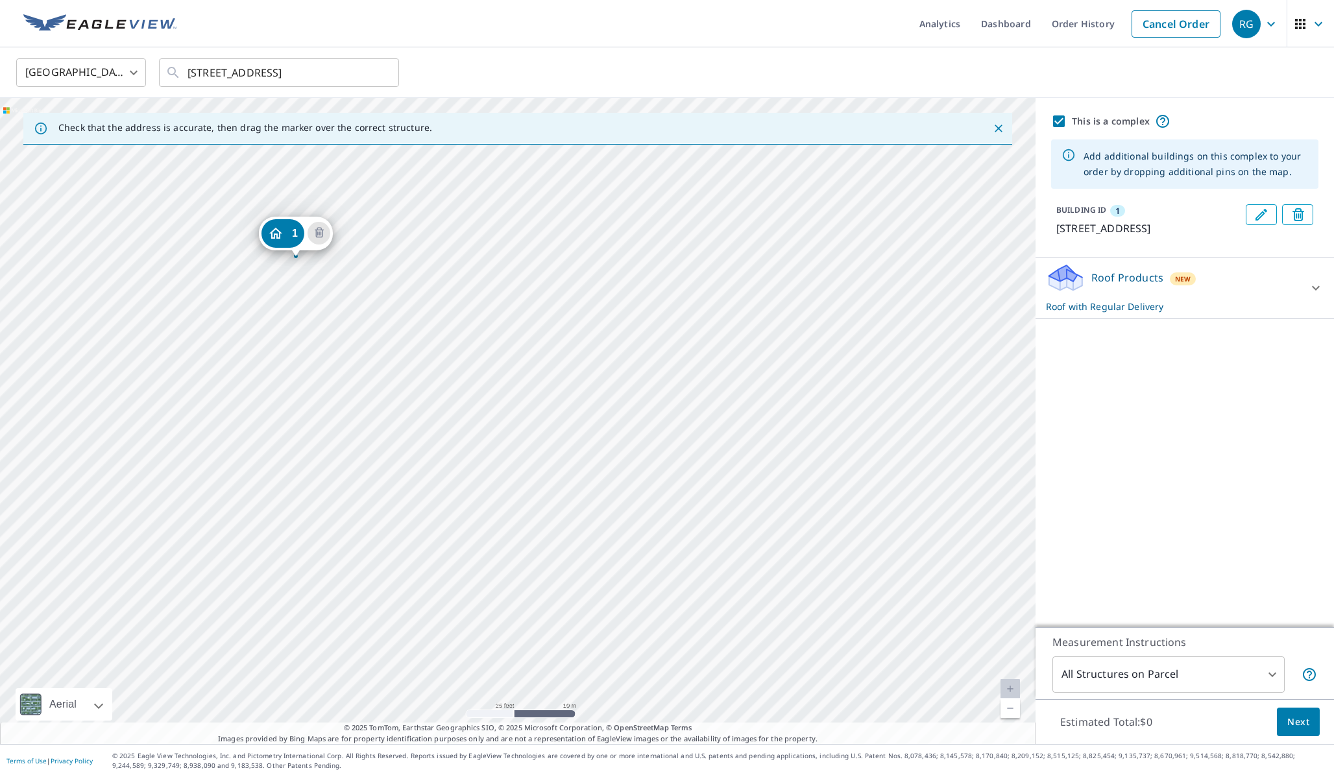
click at [653, 483] on div "1 [STREET_ADDRESS]" at bounding box center [518, 421] width 1036 height 646
click at [1017, 705] on link "Current Level 20, Zoom Out" at bounding box center [1010, 708] width 19 height 19
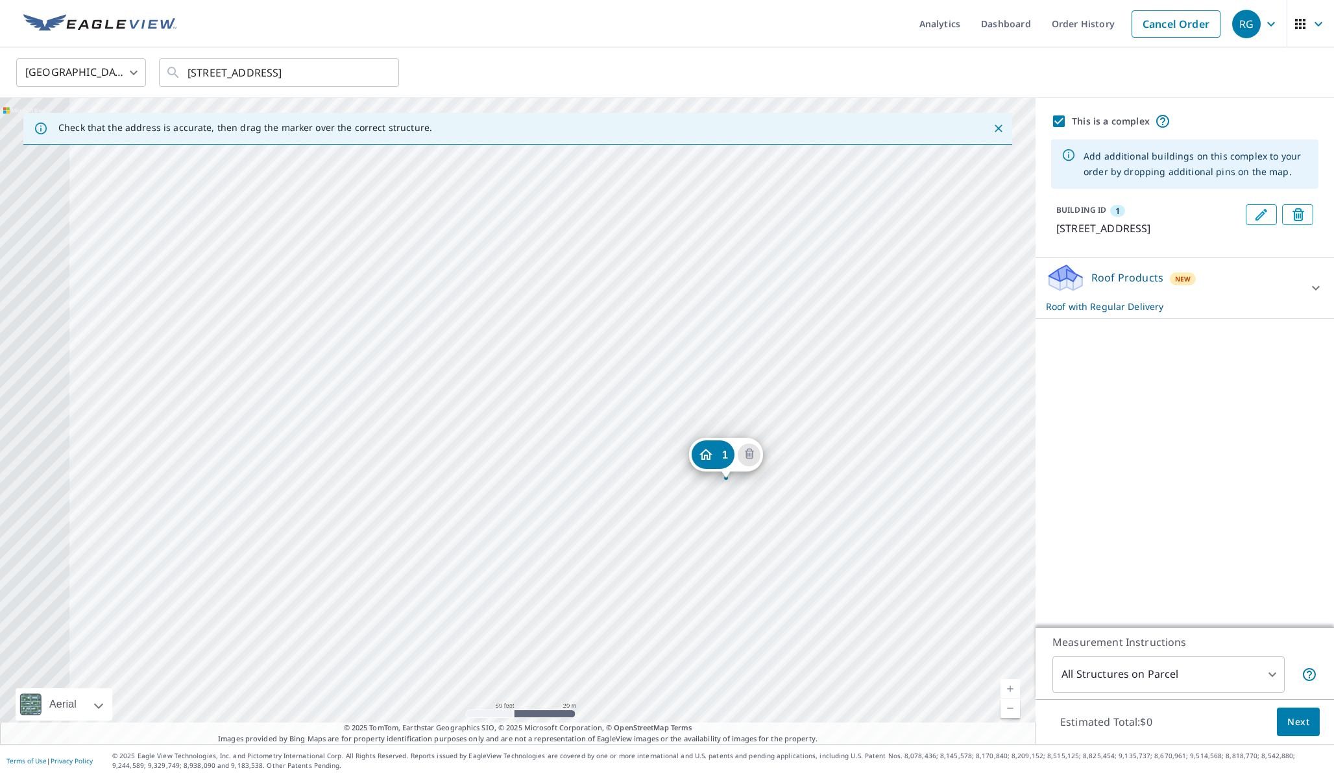
drag, startPoint x: 635, startPoint y: 432, endPoint x: 966, endPoint y: 576, distance: 361.2
click at [966, 576] on div "1 [STREET_ADDRESS]" at bounding box center [518, 421] width 1036 height 646
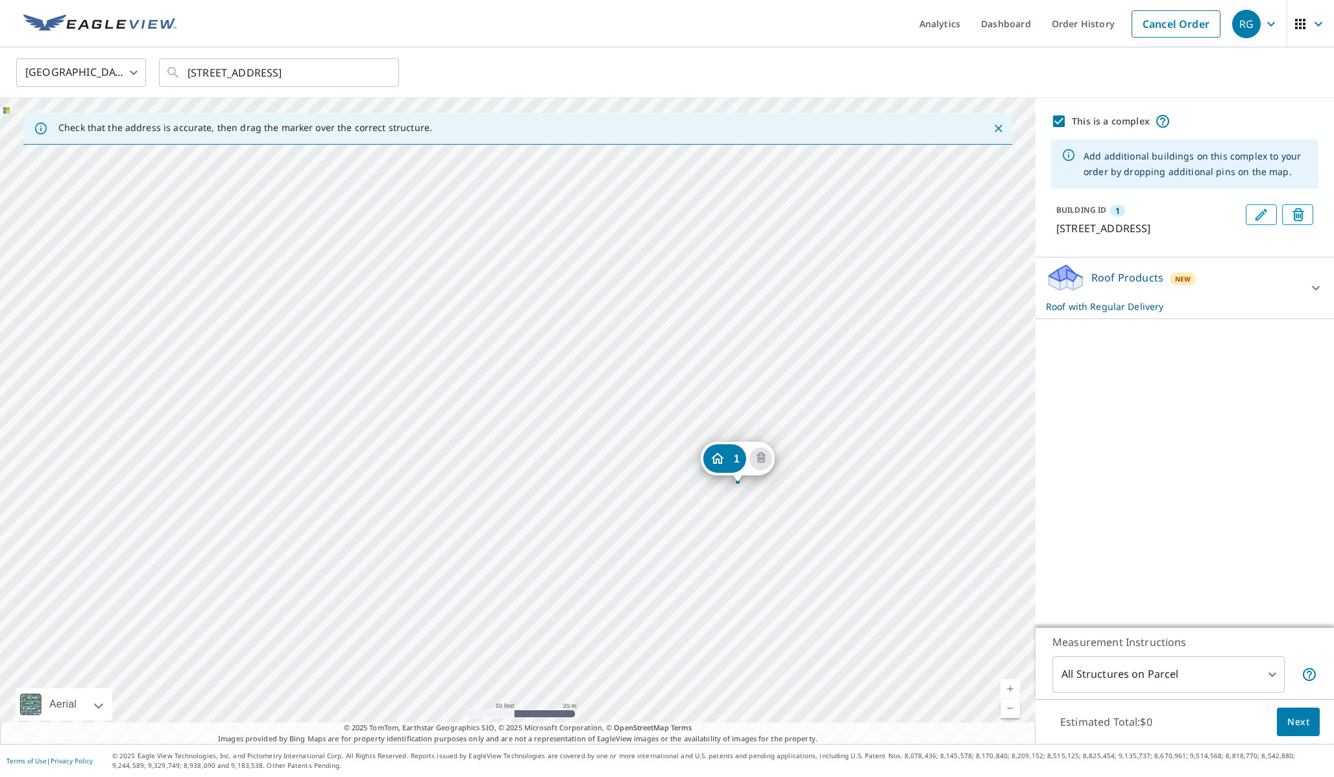
click at [1006, 690] on link "Current Level 19, Zoom In" at bounding box center [1010, 688] width 19 height 19
click at [1006, 690] on link "Current Level 20, Zoom In Disabled" at bounding box center [1010, 688] width 19 height 19
